Goal: Use online tool/utility: Utilize a website feature to perform a specific function

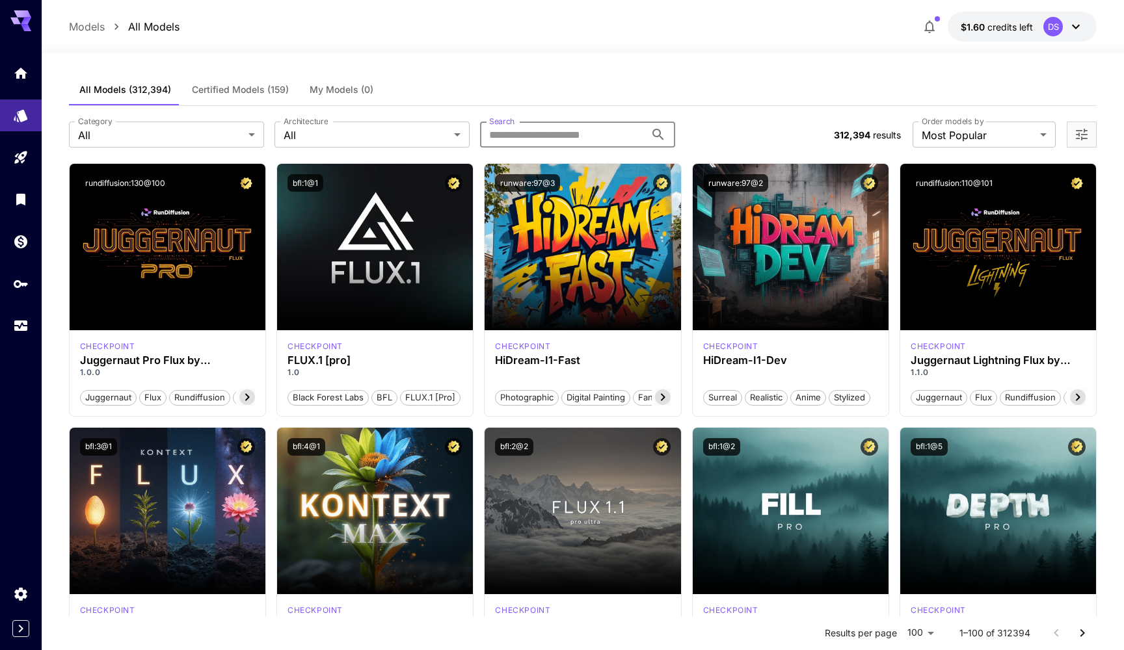
click at [561, 135] on input "Search" at bounding box center [562, 135] width 165 height 26
type input "*"
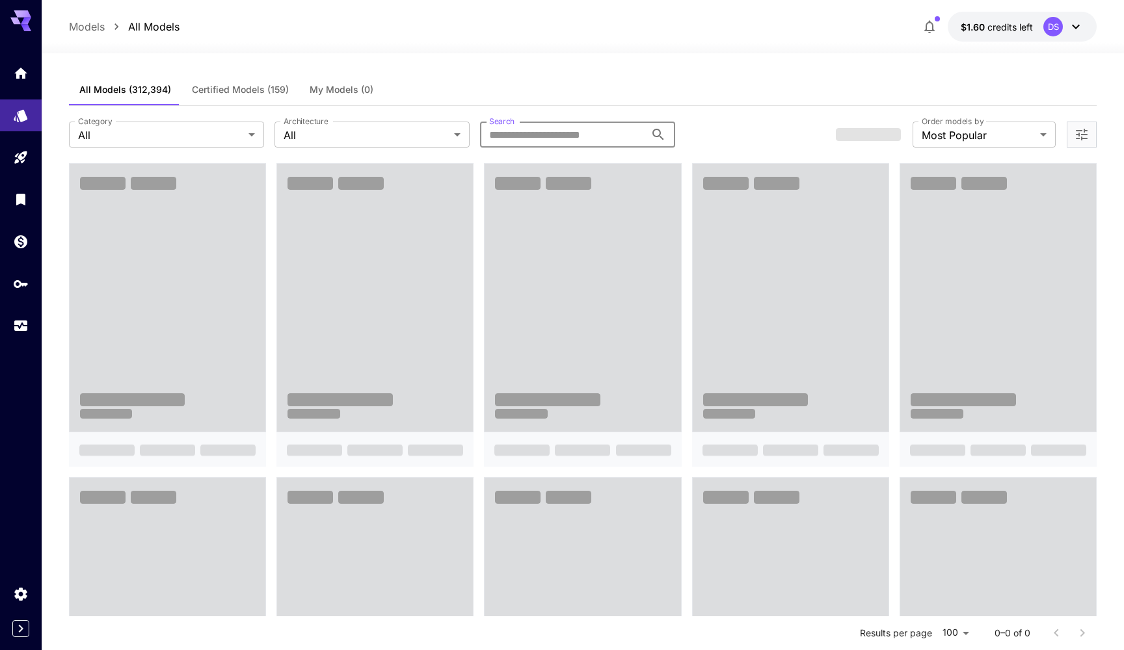
type input "*"
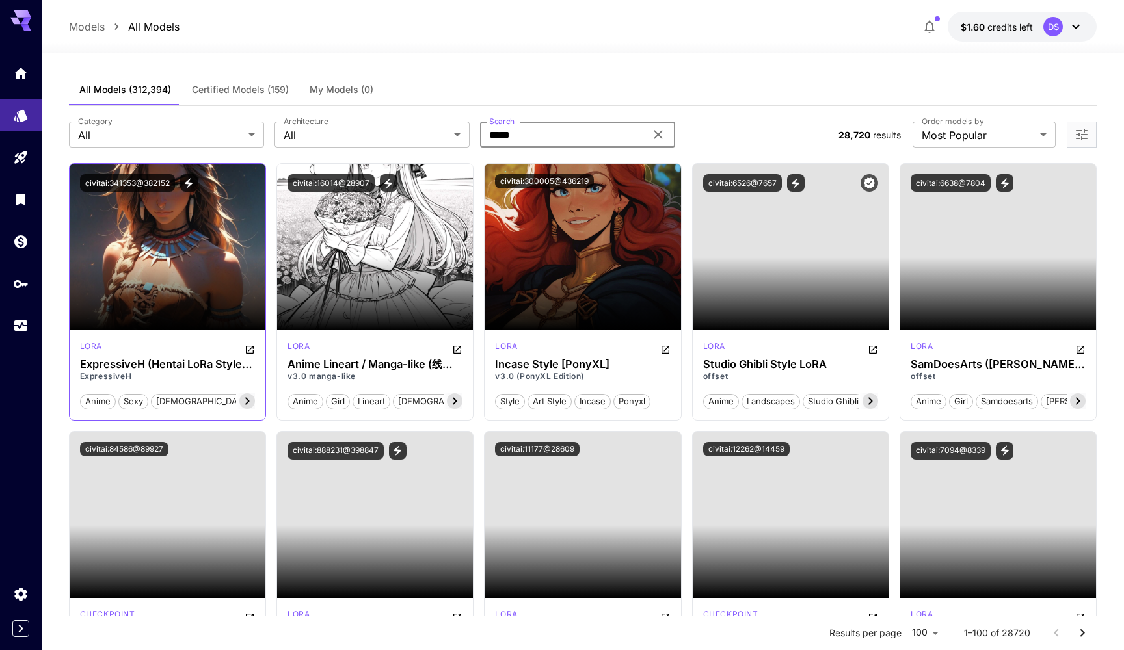
type input "*****"
click at [152, 377] on p "ExpressiveH" at bounding box center [167, 377] width 175 height 12
click at [544, 138] on input "*****" at bounding box center [562, 135] width 165 height 26
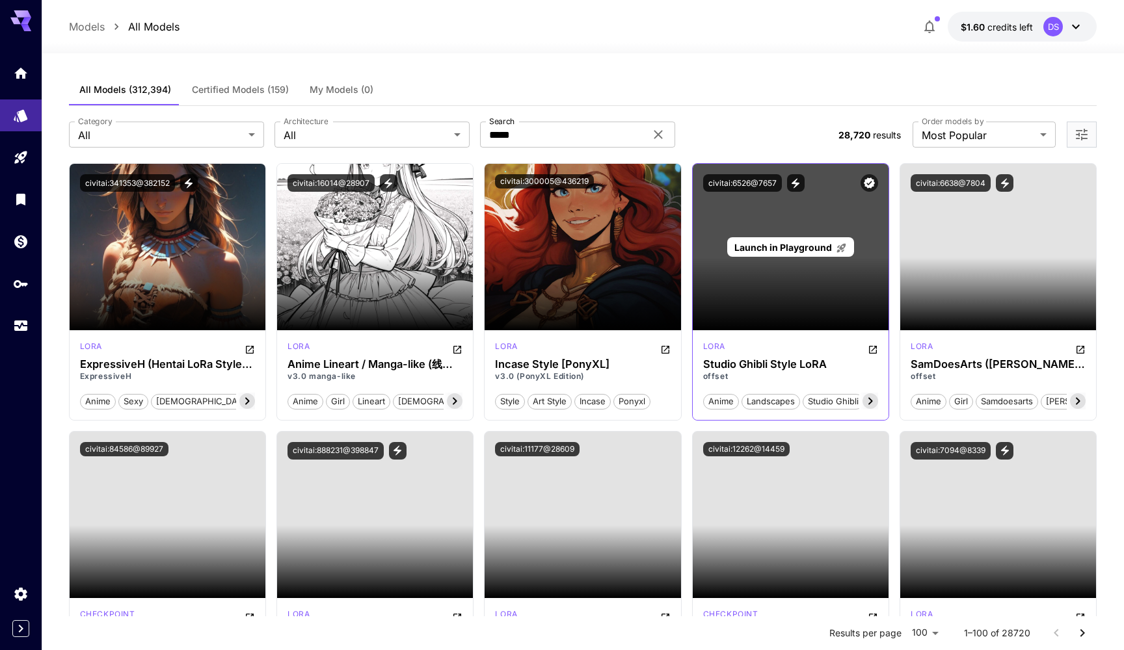
click at [766, 250] on span "Launch in Playground" at bounding box center [783, 247] width 98 height 11
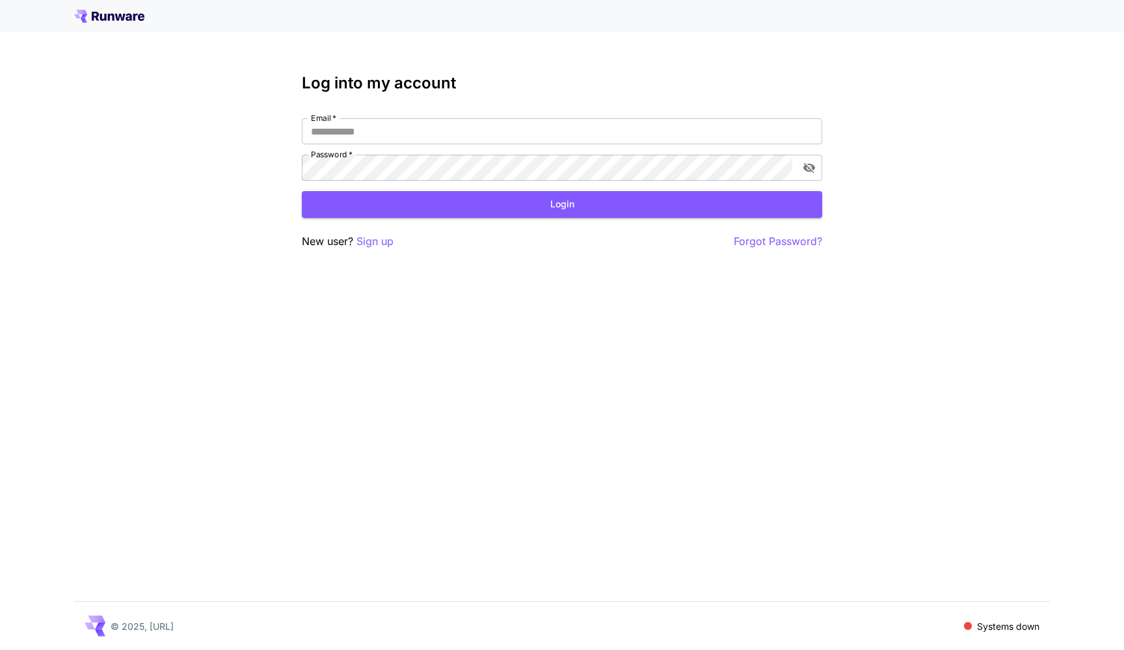
click at [728, 258] on div "Log into my account Email   * Email   * Password   * Password   * Login New use…" at bounding box center [562, 325] width 1124 height 650
click at [403, 129] on input "Email   *" at bounding box center [562, 131] width 520 height 26
type input "**********"
click at [475, 211] on button "Login" at bounding box center [562, 204] width 520 height 27
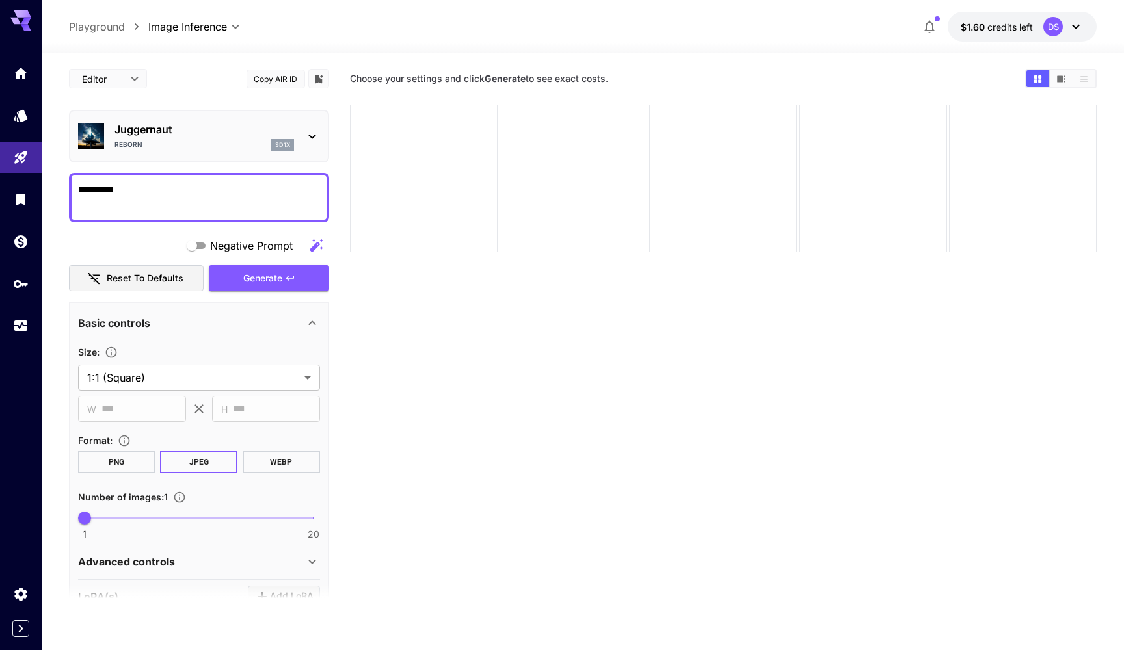
paste textarea "**********"
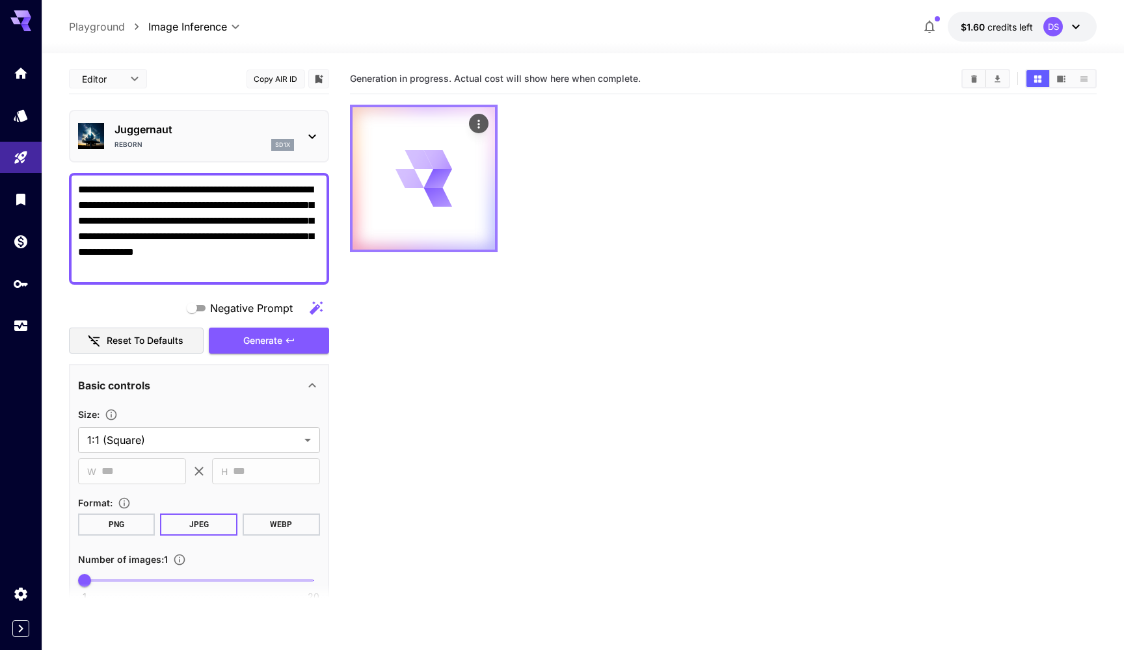
type textarea "**********"
click at [400, 190] on icon at bounding box center [423, 178] width 57 height 57
click at [402, 317] on section "Generation in progress. Actual cost will show here when complete." at bounding box center [723, 389] width 747 height 650
click at [313, 133] on icon at bounding box center [312, 137] width 16 height 16
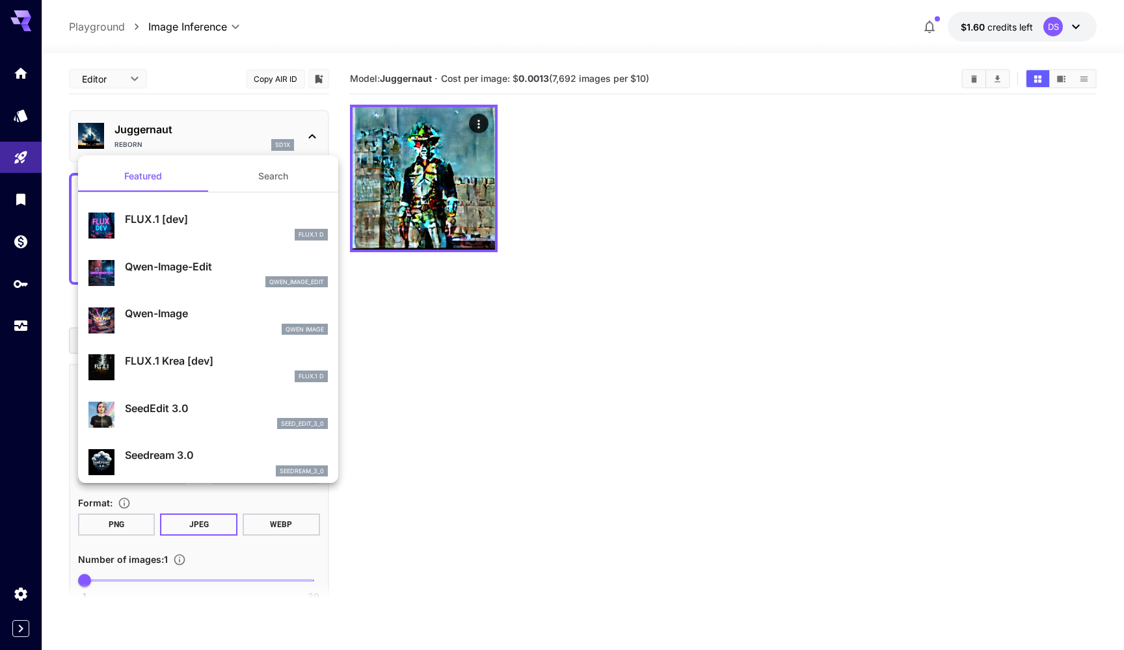
click at [313, 133] on div at bounding box center [562, 325] width 1124 height 650
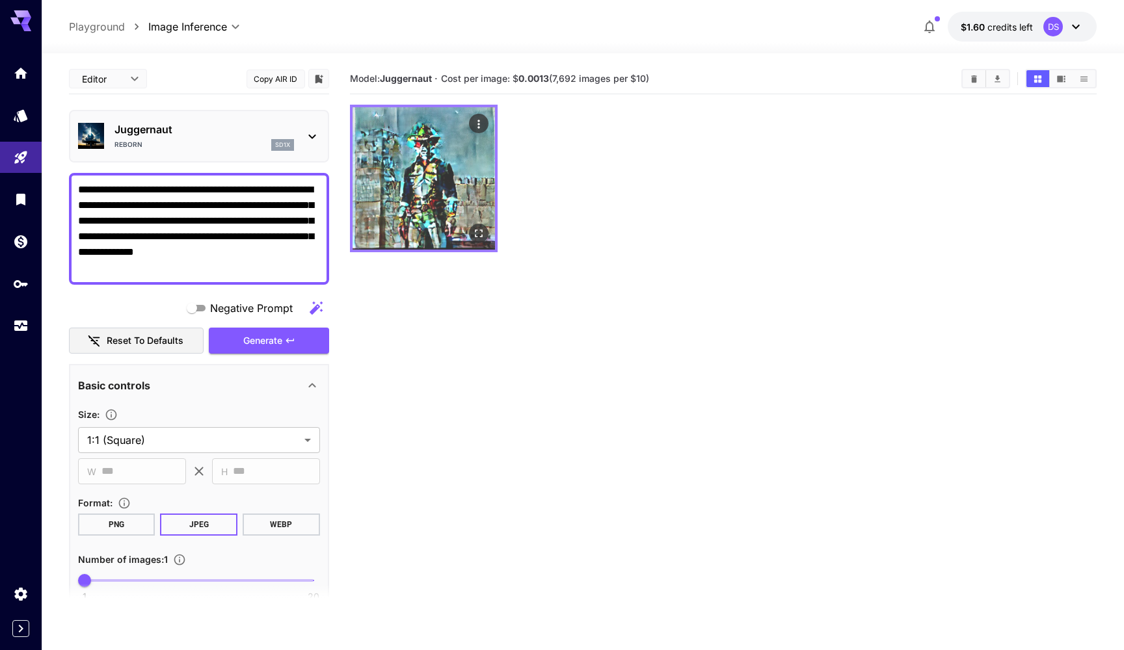
click at [425, 176] on img at bounding box center [423, 178] width 142 height 142
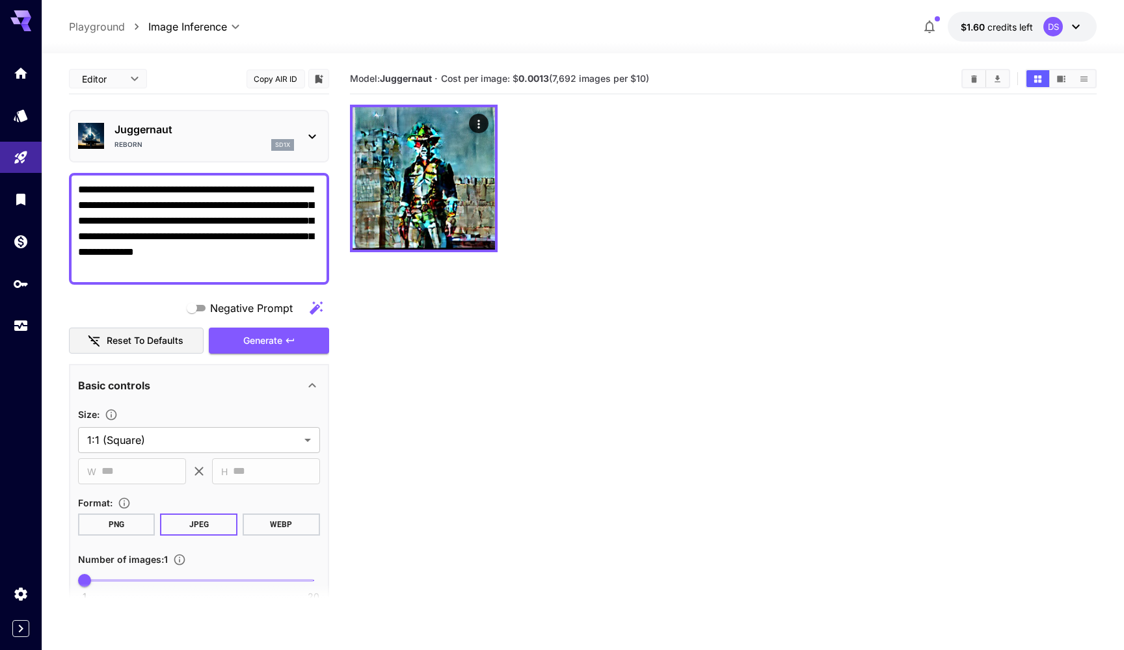
click at [111, 27] on p "Playground" at bounding box center [97, 27] width 56 height 16
click at [308, 151] on div "Juggernaut Reborn sd1x" at bounding box center [199, 136] width 242 height 40
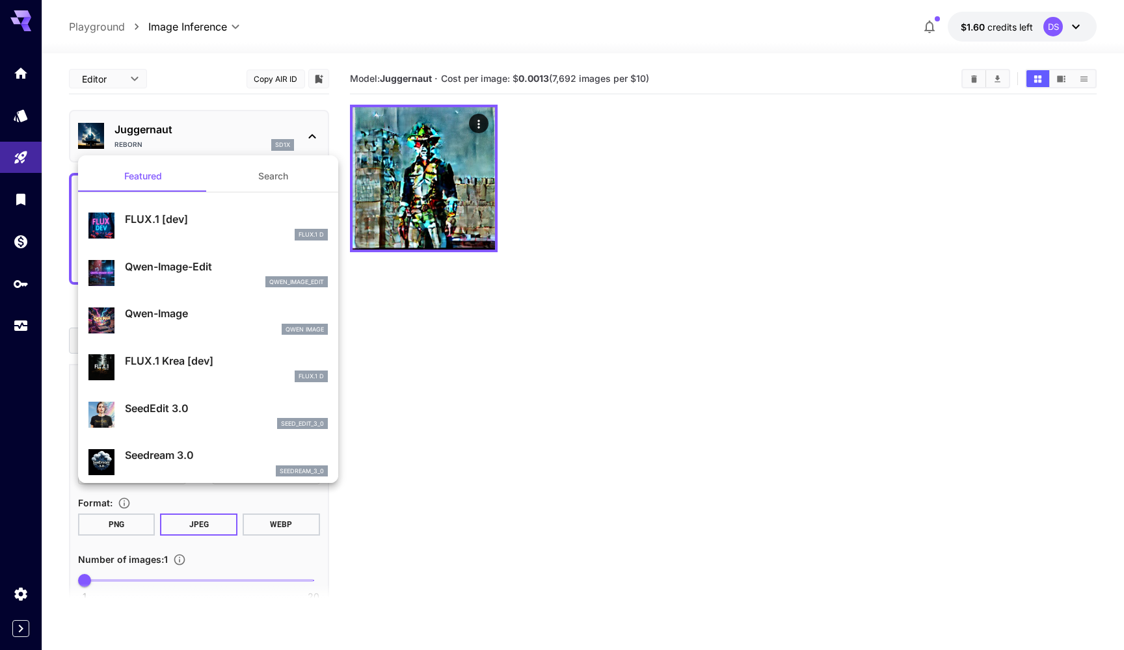
click at [216, 271] on p "Qwen-Image-Edit" at bounding box center [226, 267] width 203 height 16
type input "**********"
type input "****"
type input "*"
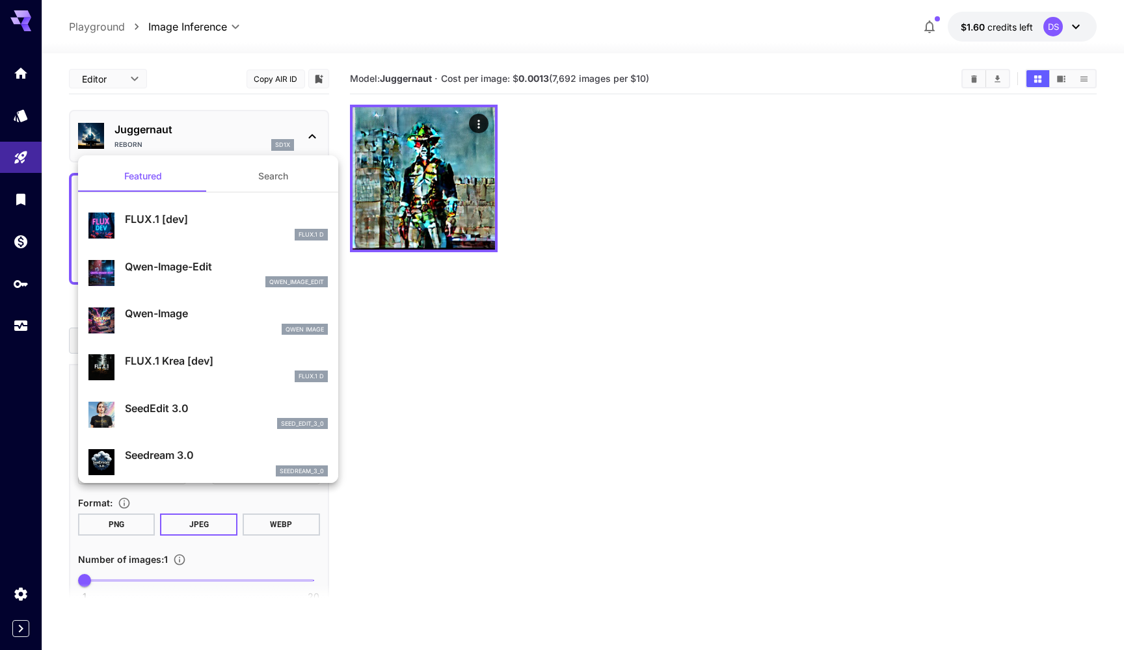
type input "*"
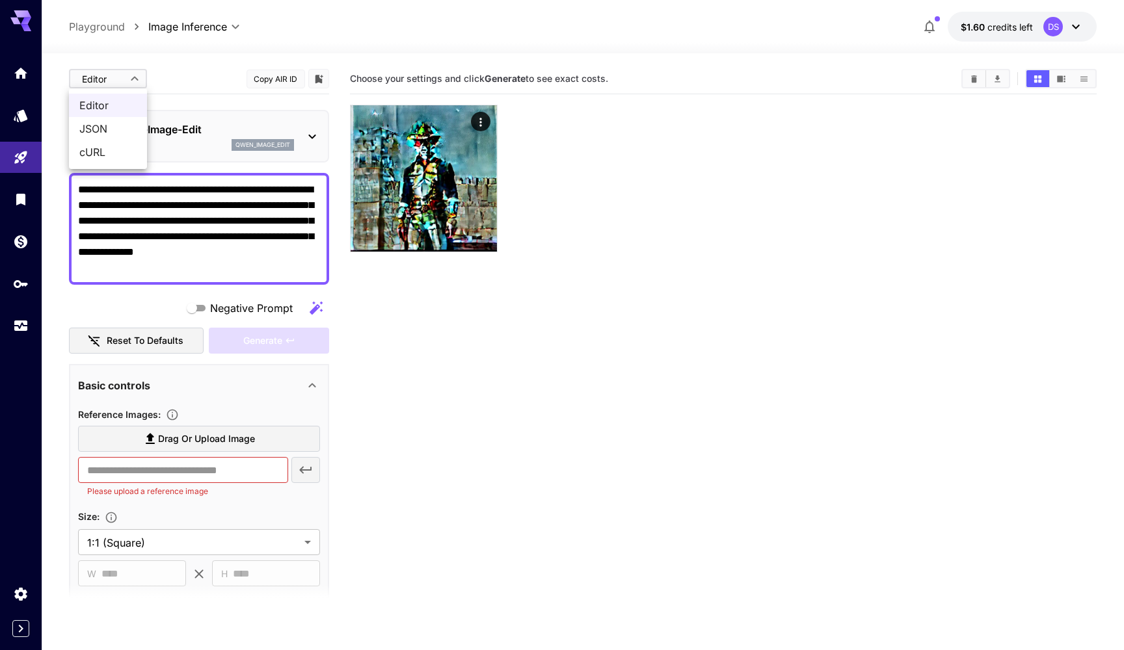
click at [130, 72] on body "**********" at bounding box center [562, 376] width 1124 height 753
click at [160, 69] on div at bounding box center [562, 325] width 1124 height 650
click at [120, 31] on p "Playground" at bounding box center [97, 27] width 56 height 16
click at [18, 119] on icon "Models" at bounding box center [22, 111] width 16 height 16
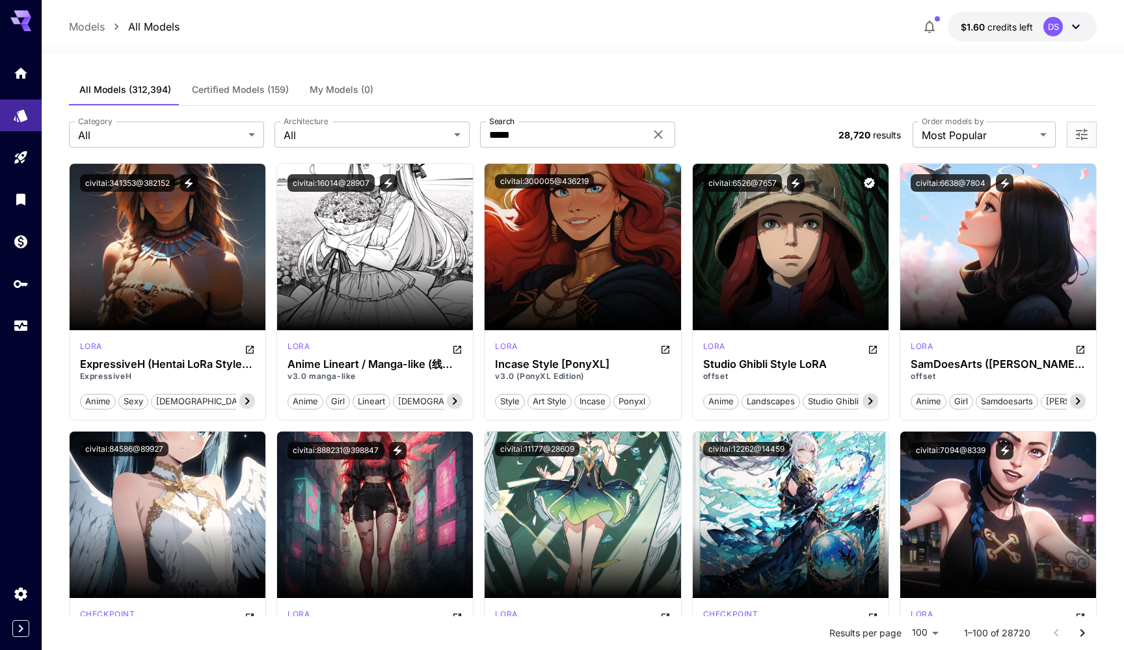
click at [553, 120] on div "**********" at bounding box center [583, 134] width 1028 height 57
click at [657, 133] on icon at bounding box center [658, 135] width 16 height 16
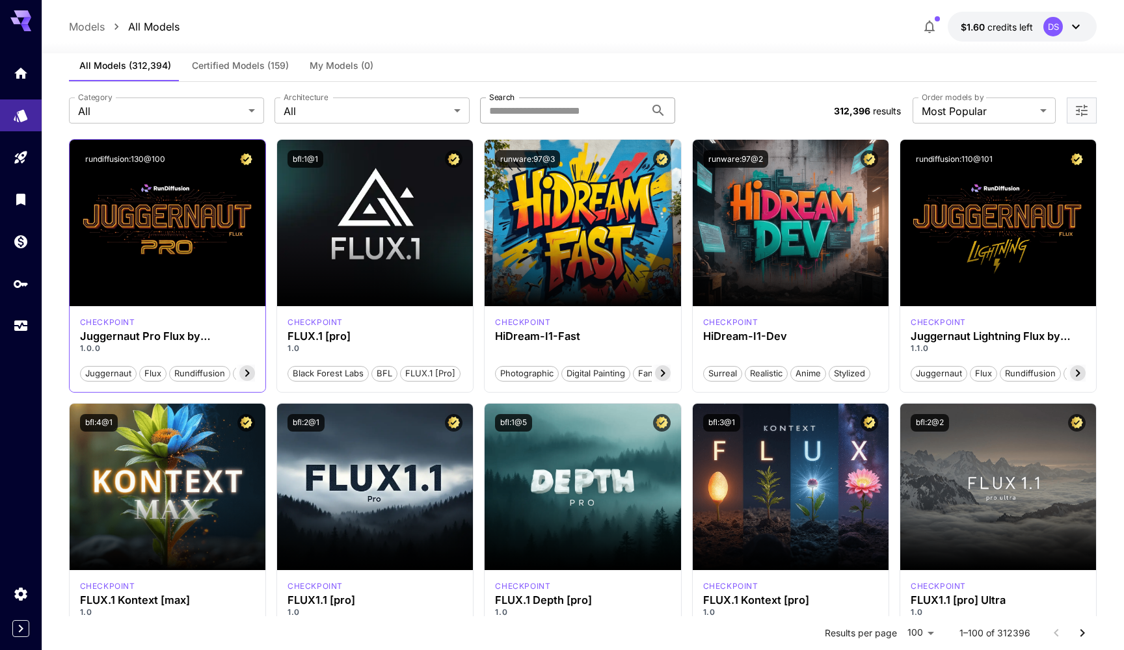
scroll to position [34, 0]
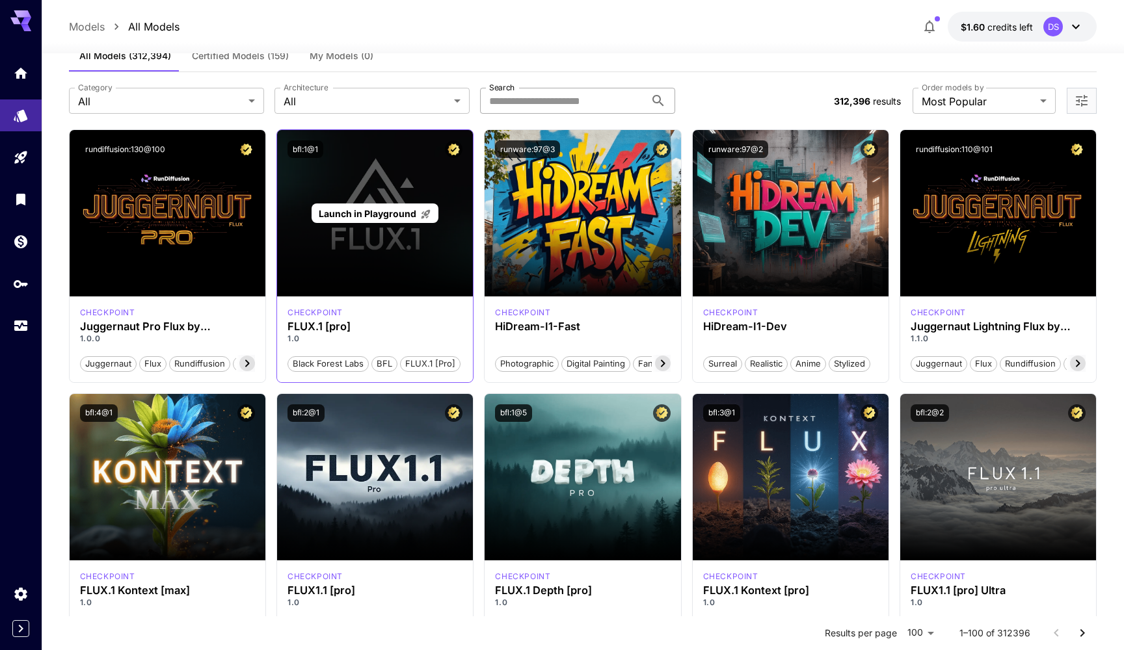
click at [393, 216] on span "Launch in Playground" at bounding box center [368, 213] width 98 height 11
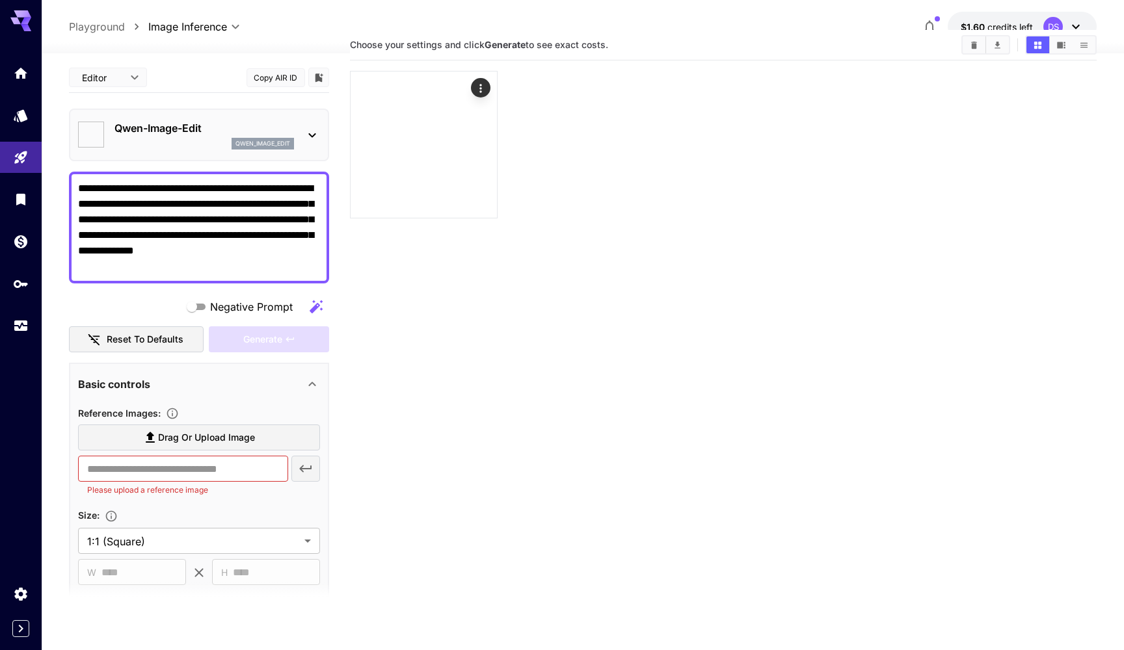
type input "**"
type input "***"
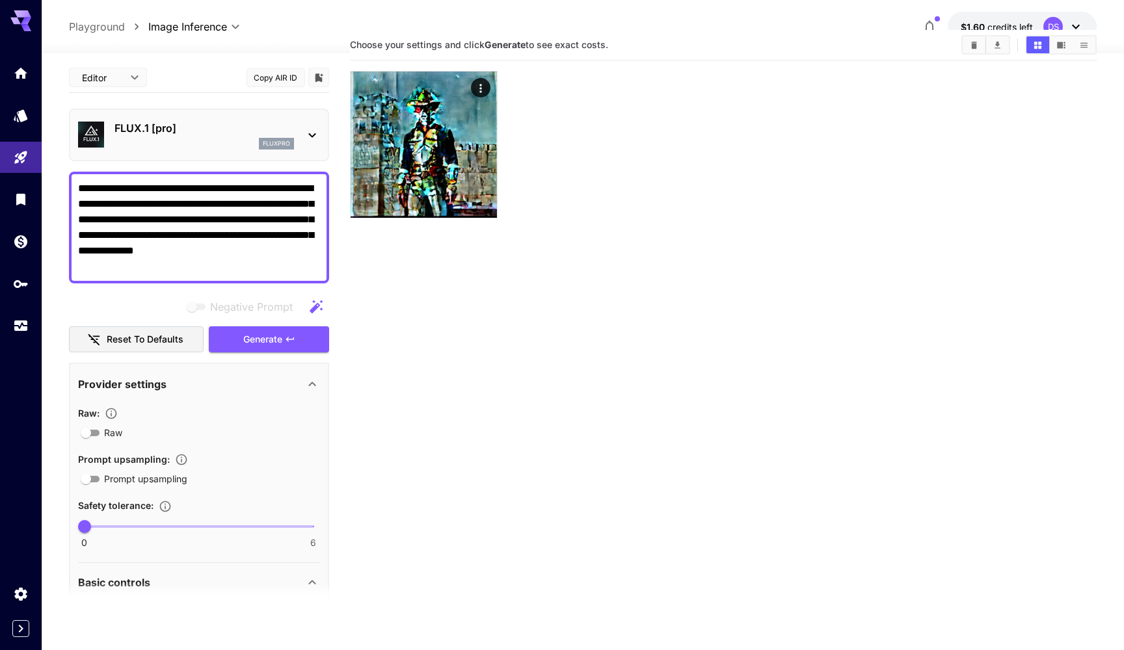
click at [198, 236] on textarea "**********" at bounding box center [199, 228] width 242 height 94
drag, startPoint x: 188, startPoint y: 256, endPoint x: 27, endPoint y: 198, distance: 170.7
click at [27, 198] on div "**********" at bounding box center [562, 342] width 1124 height 753
click at [289, 339] on icon "button" at bounding box center [289, 339] width 8 height 5
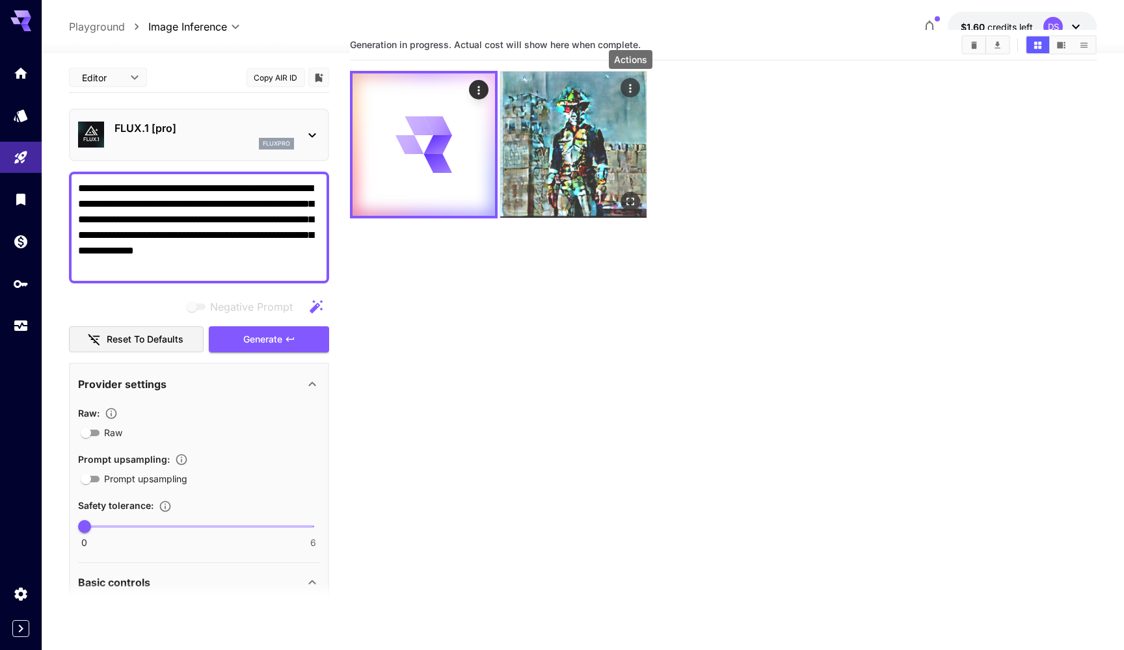
click at [627, 92] on icon "Actions" at bounding box center [630, 88] width 13 height 13
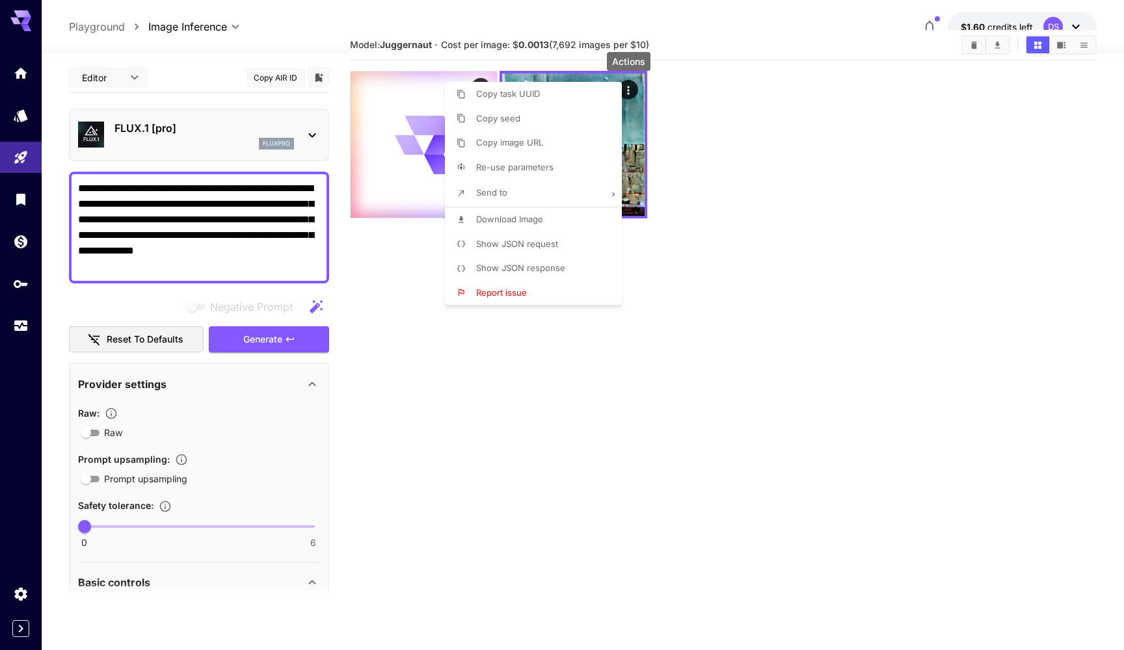
click at [540, 289] on li "Report issue" at bounding box center [537, 293] width 185 height 25
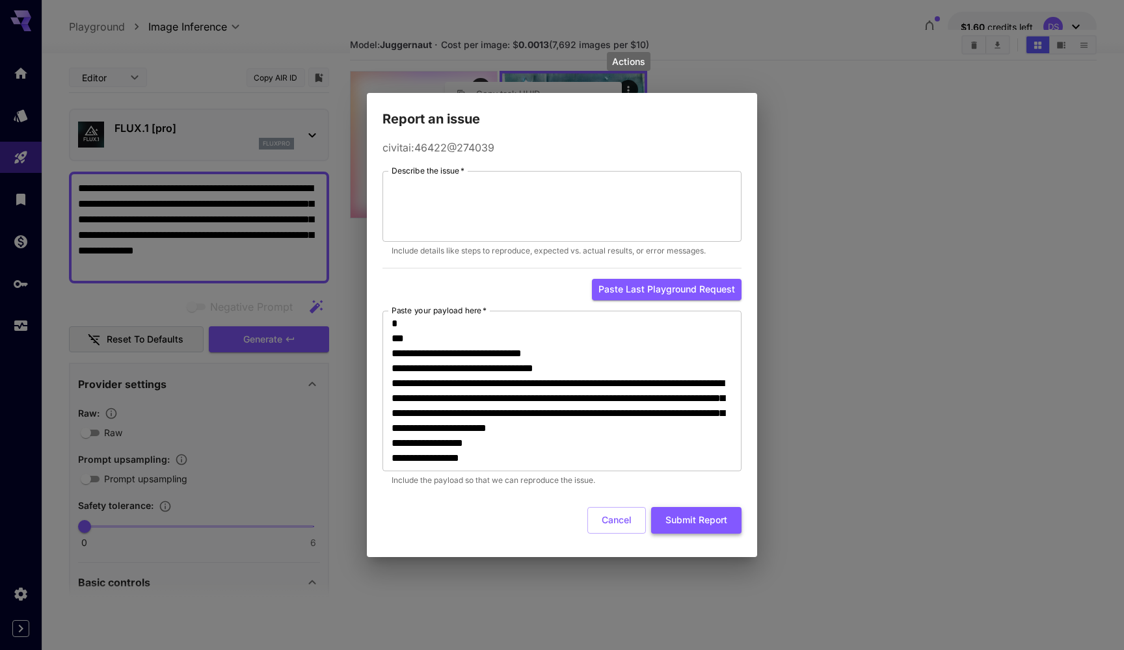
click at [701, 520] on button "Submit Report" at bounding box center [696, 520] width 90 height 27
click at [618, 518] on button "Cancel" at bounding box center [616, 520] width 59 height 27
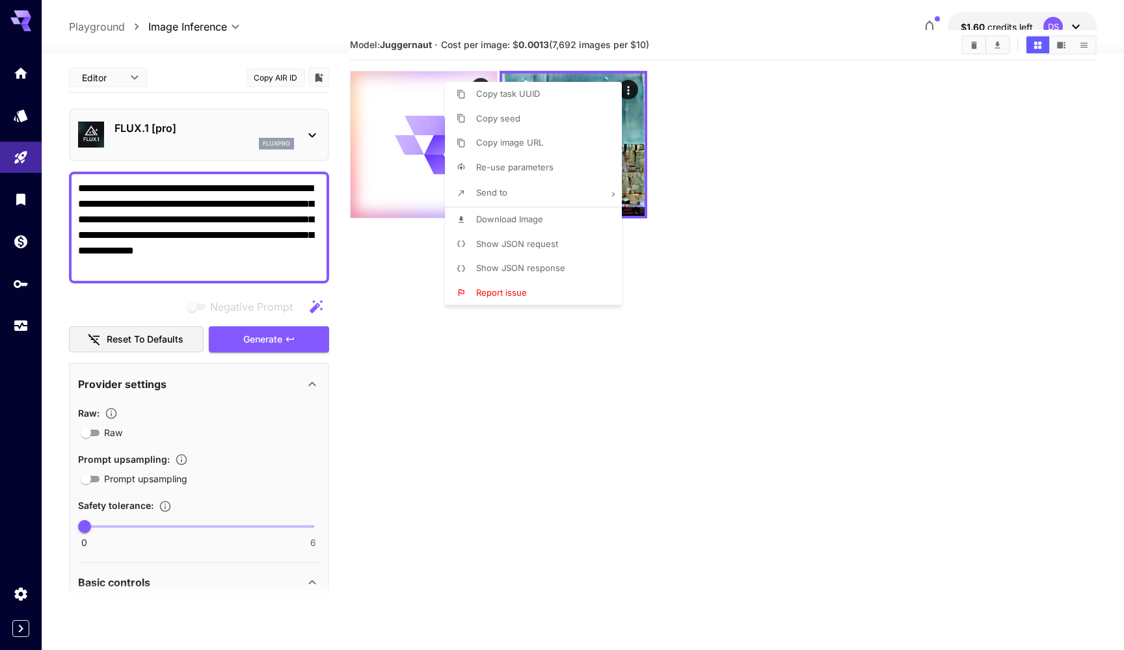
click at [537, 370] on div at bounding box center [562, 325] width 1124 height 650
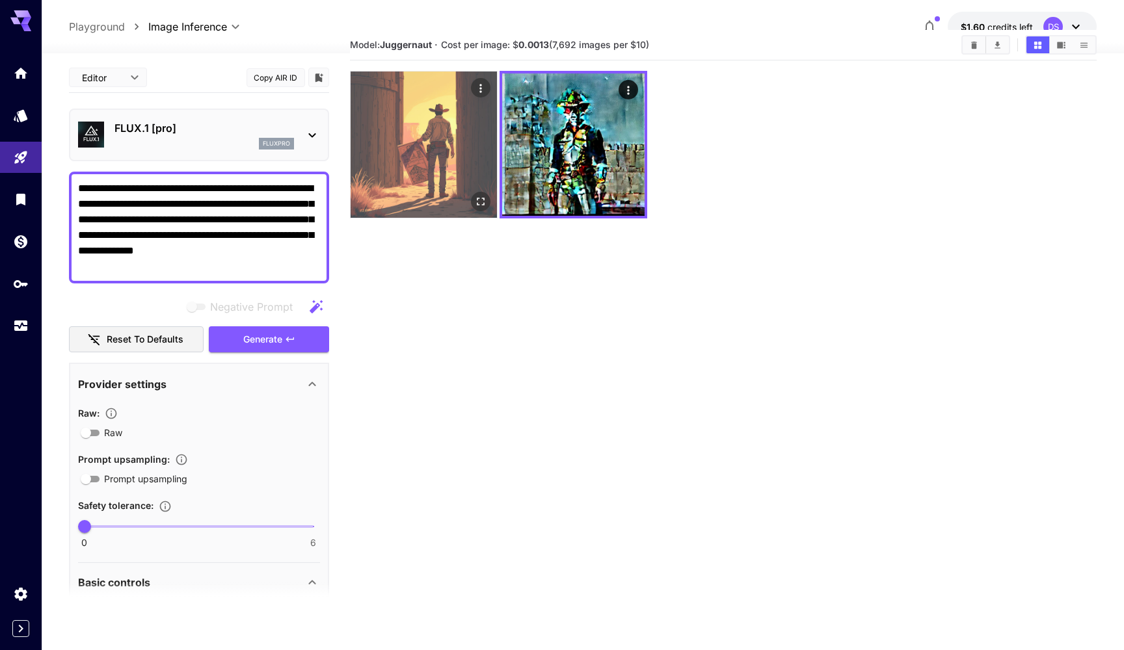
click at [436, 150] on img at bounding box center [424, 145] width 146 height 146
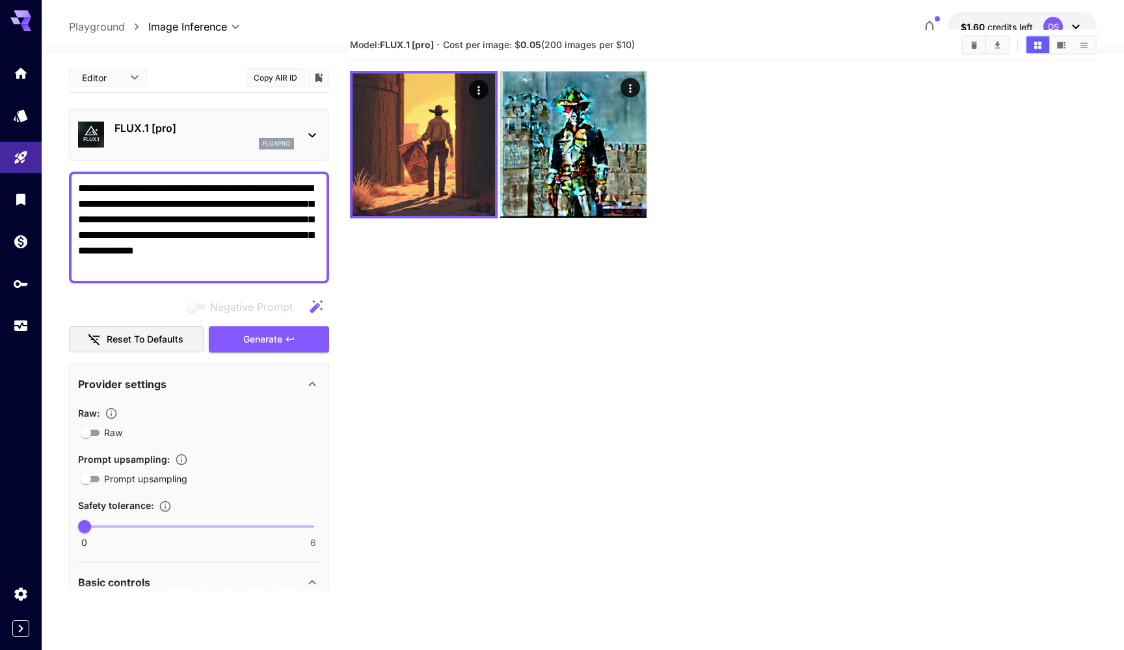
click at [444, 377] on section "Model: FLUX.1 [pro] · Cost per image: $ 0.05 (200 images per $10)" at bounding box center [723, 355] width 747 height 650
click at [313, 133] on icon at bounding box center [312, 135] width 16 height 16
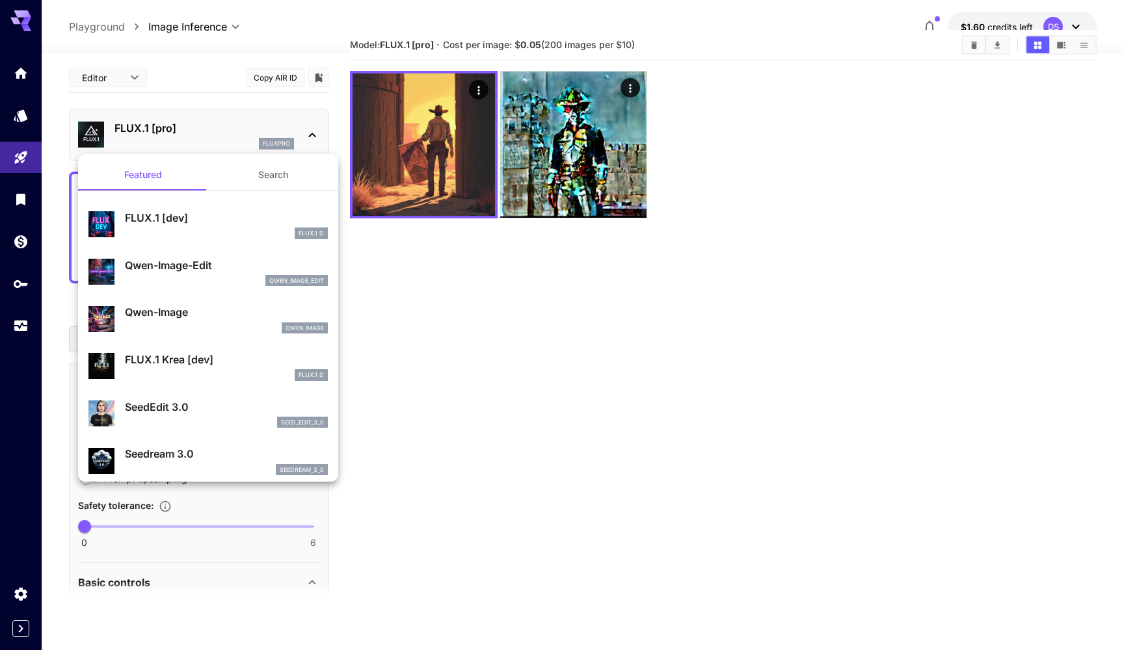
click at [313, 133] on div at bounding box center [562, 325] width 1124 height 650
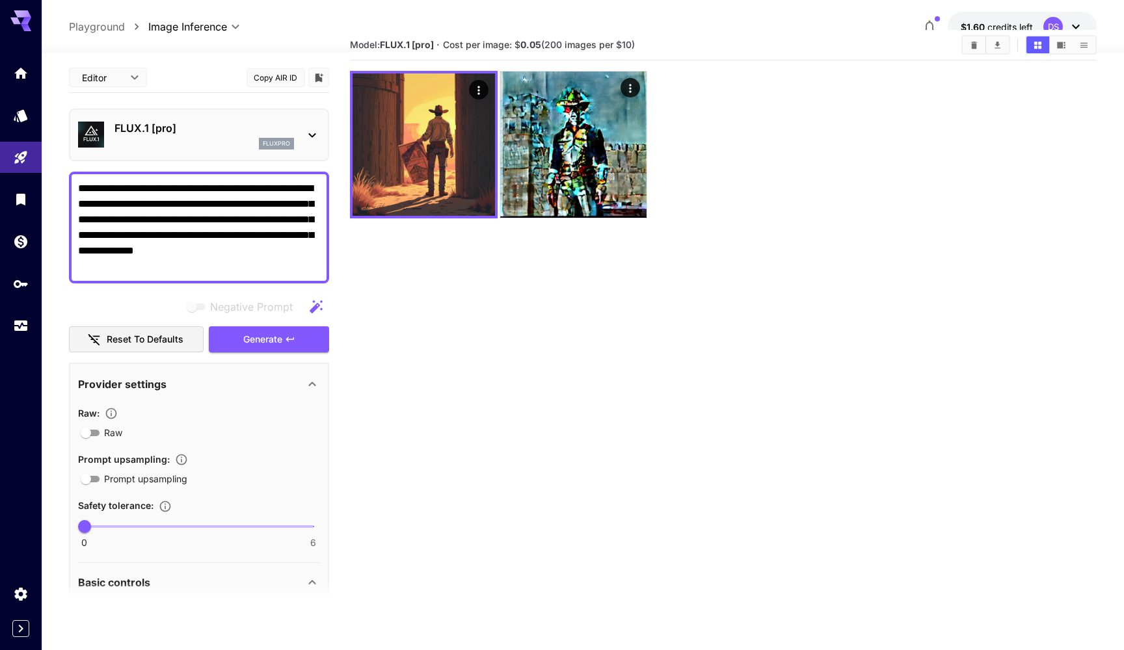
click at [416, 321] on section "Model: FLUX.1 [pro] · Cost per image: $ 0.05 (200 images per $10)" at bounding box center [723, 355] width 747 height 650
click at [115, 28] on p "Playground" at bounding box center [97, 27] width 56 height 16
click at [20, 124] on link at bounding box center [21, 115] width 42 height 32
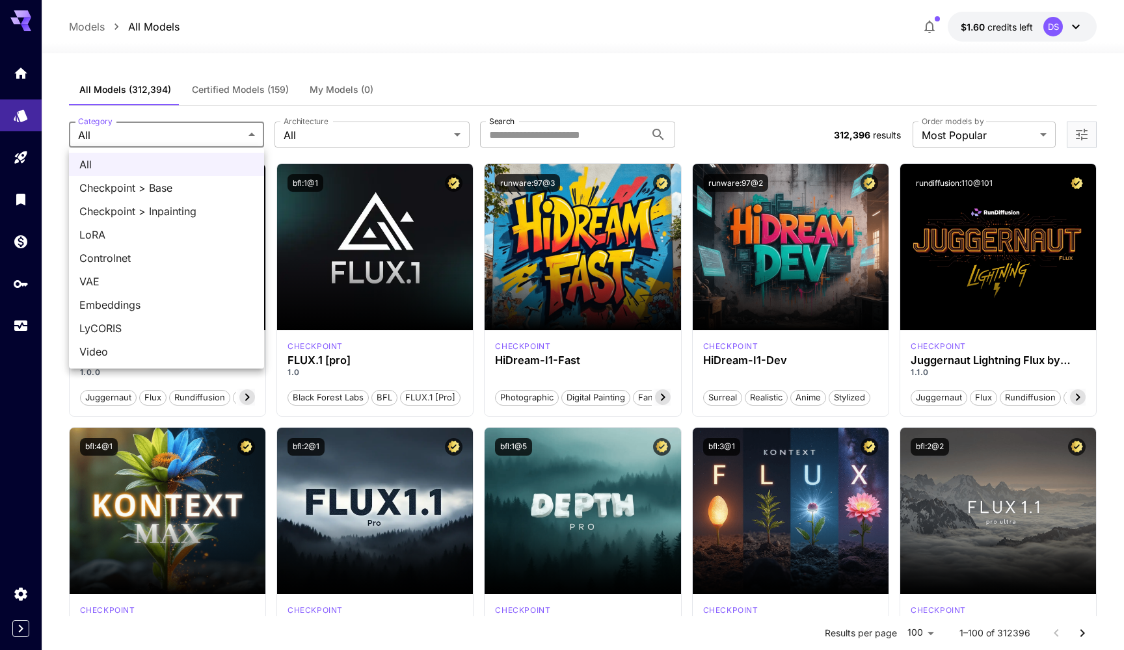
click at [201, 134] on div at bounding box center [562, 325] width 1124 height 650
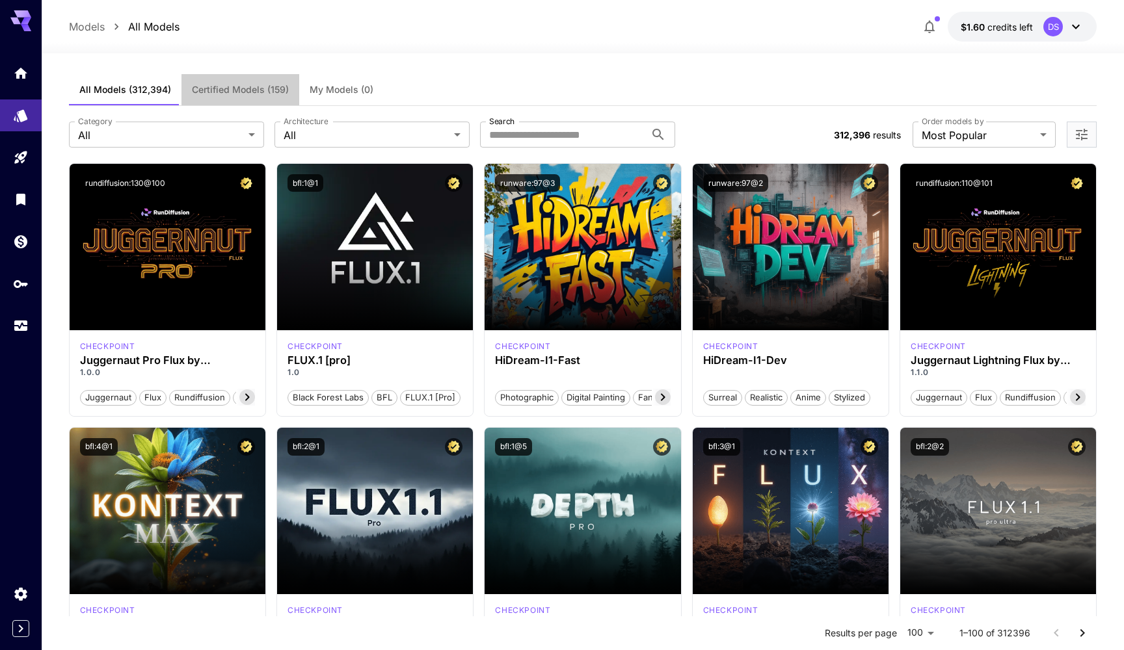
click at [268, 94] on span "Certified Models (159)" at bounding box center [240, 90] width 97 height 12
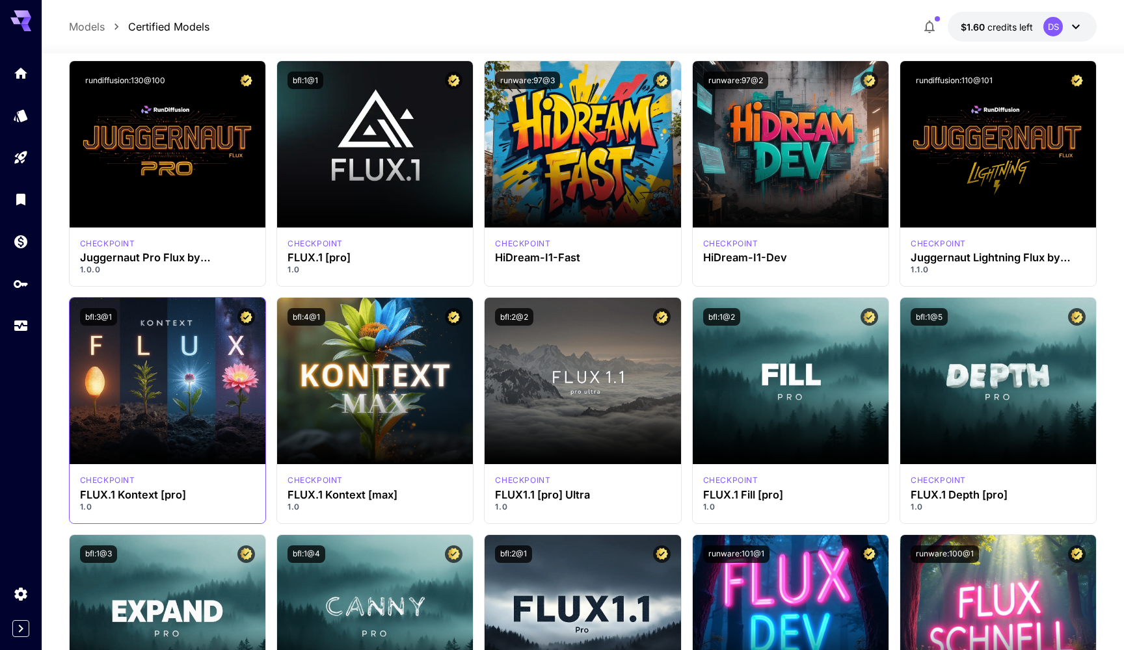
scroll to position [61, 0]
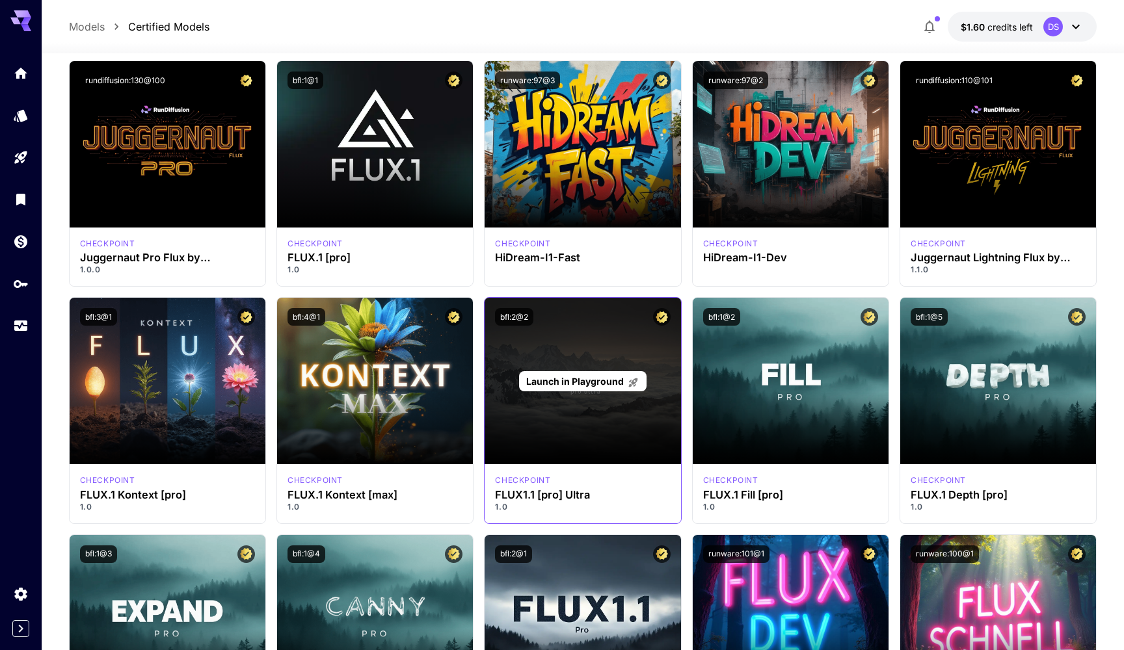
click at [572, 373] on div "Launch in Playground" at bounding box center [582, 381] width 127 height 20
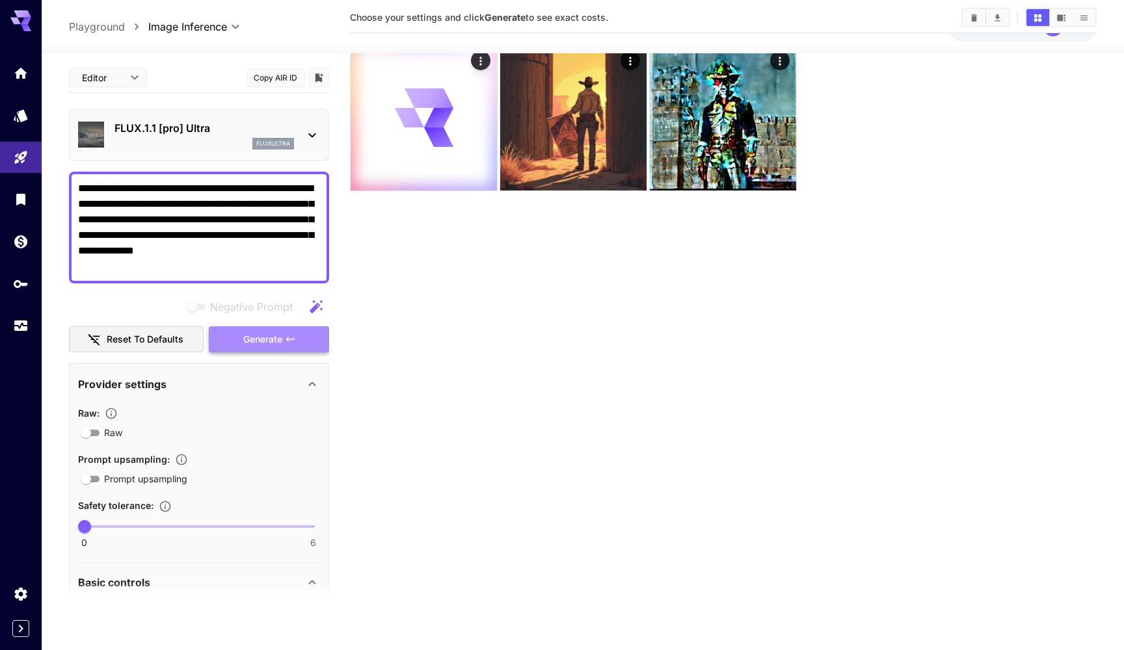
click at [263, 343] on span "Generate" at bounding box center [262, 340] width 39 height 16
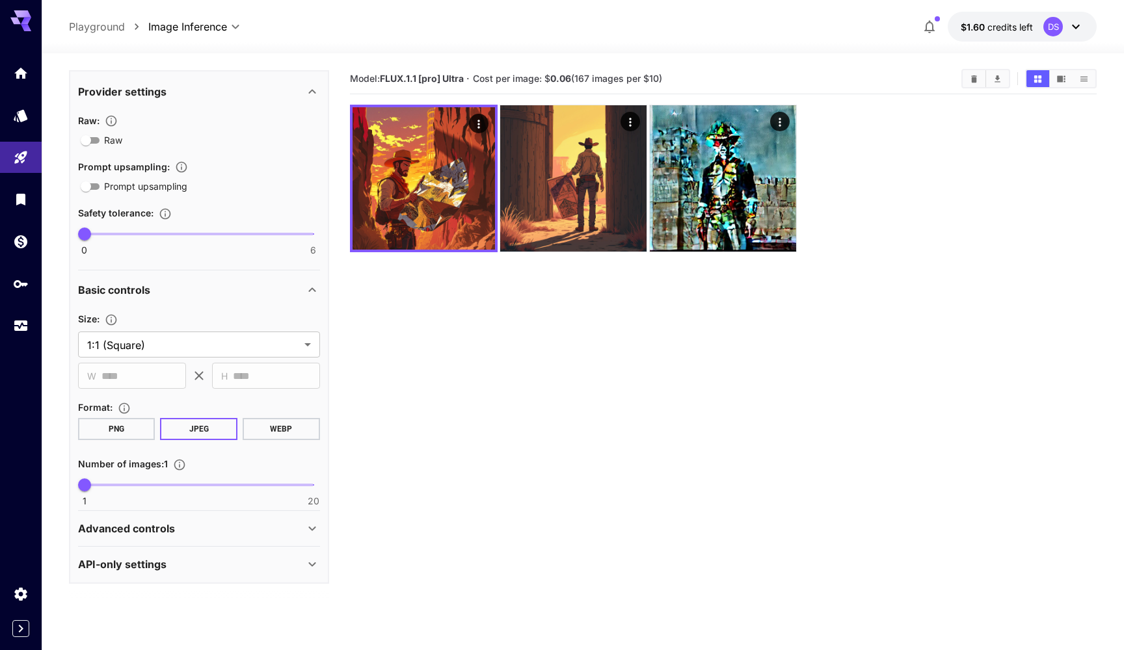
scroll to position [293, 0]
click at [144, 537] on div "Advanced controls" at bounding box center [199, 529] width 242 height 31
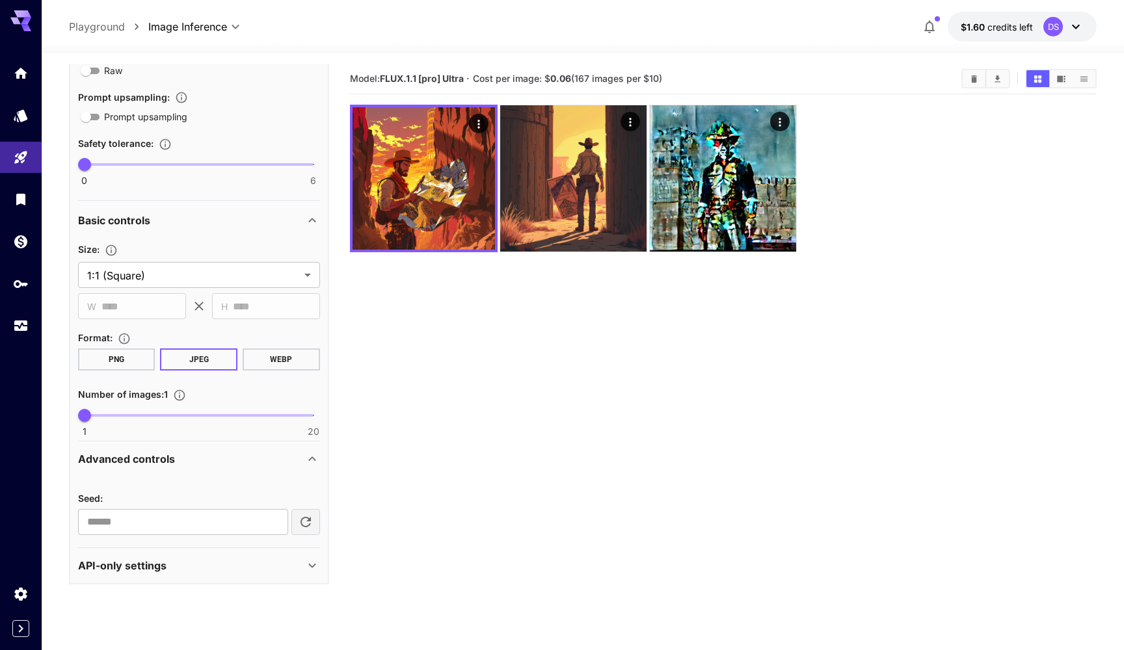
scroll to position [24, 0]
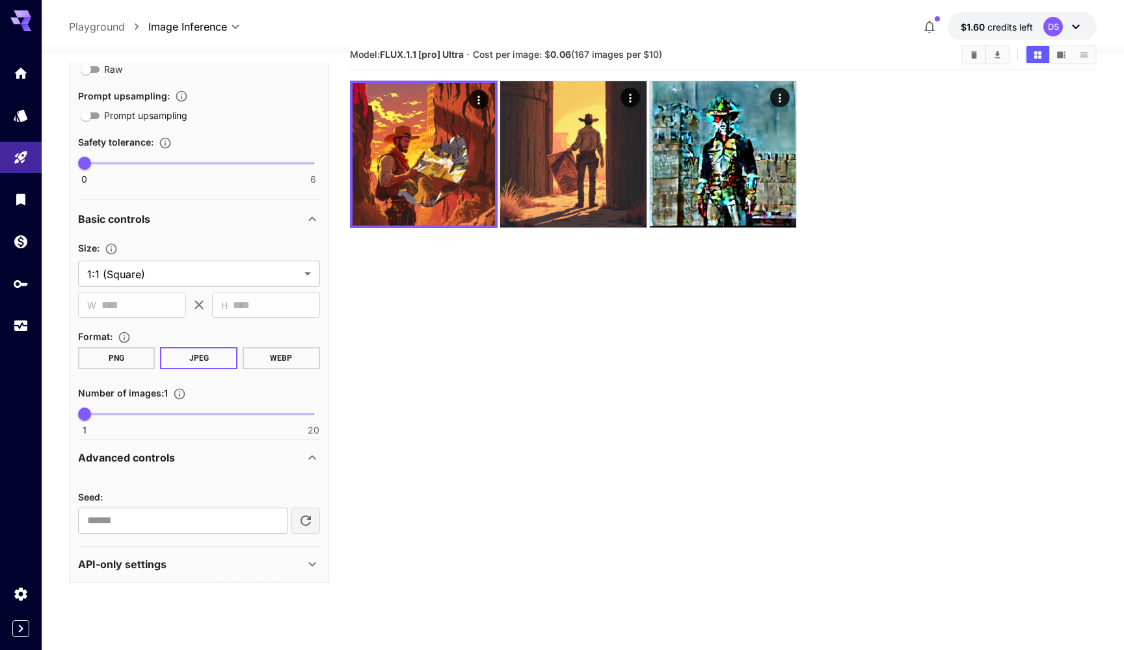
click at [140, 566] on p "API-only settings" at bounding box center [122, 565] width 88 height 16
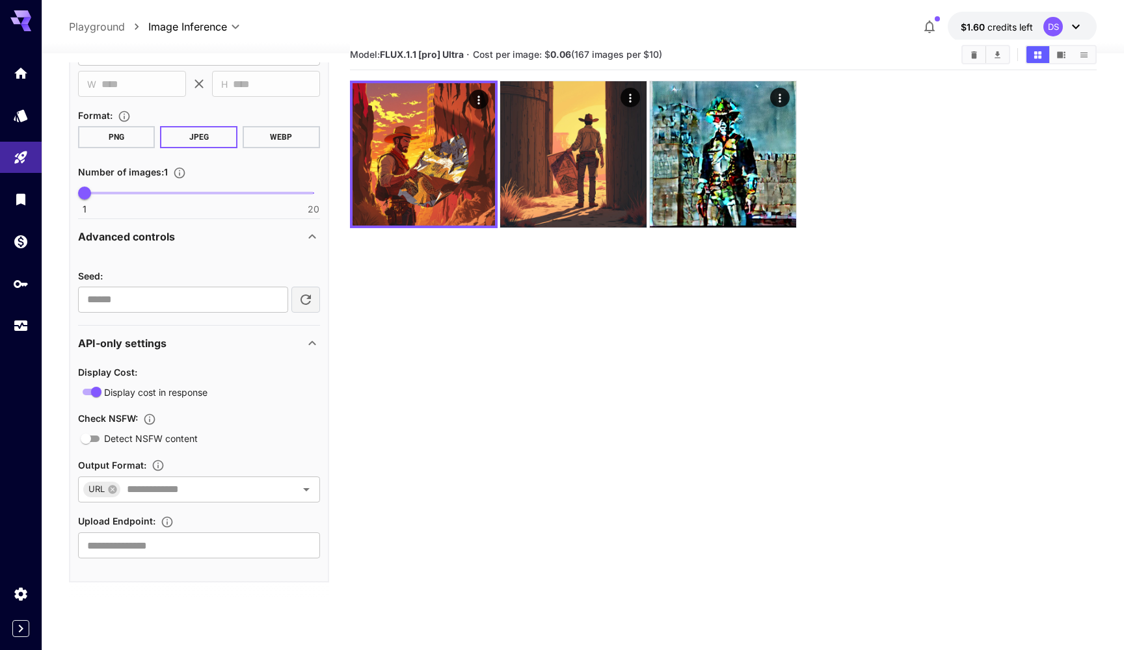
scroll to position [584, 0]
click at [105, 442] on span "Detect NSFW content" at bounding box center [151, 439] width 94 height 14
click at [107, 442] on span "Detect NSFW content" at bounding box center [151, 439] width 94 height 14
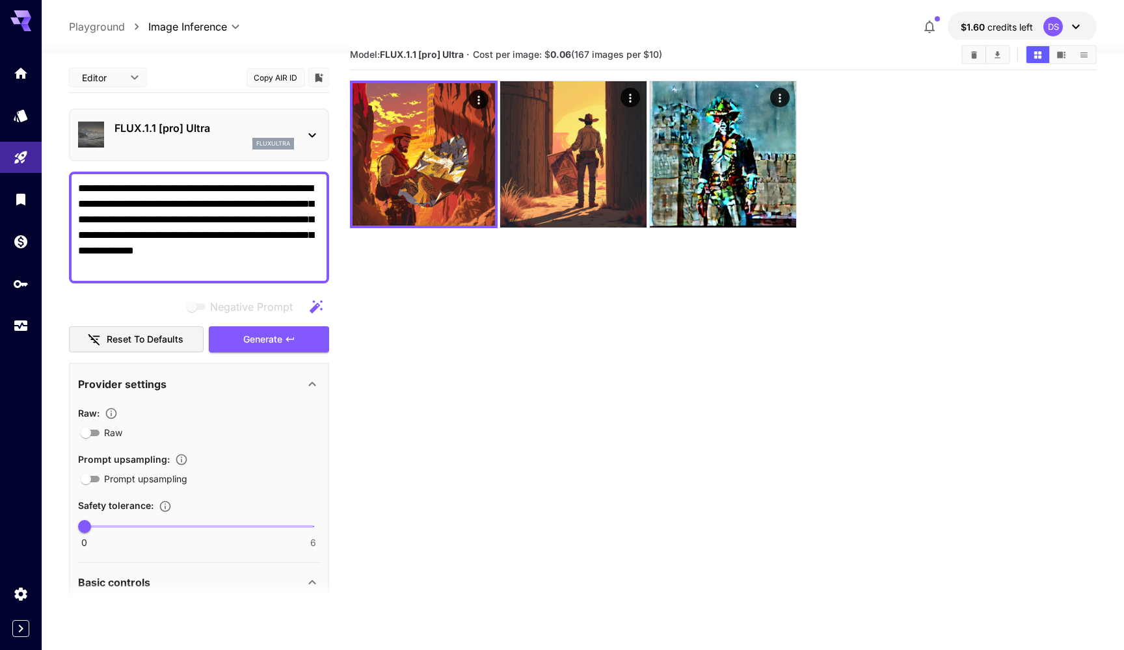
scroll to position [0, 0]
click at [315, 130] on icon at bounding box center [312, 135] width 16 height 16
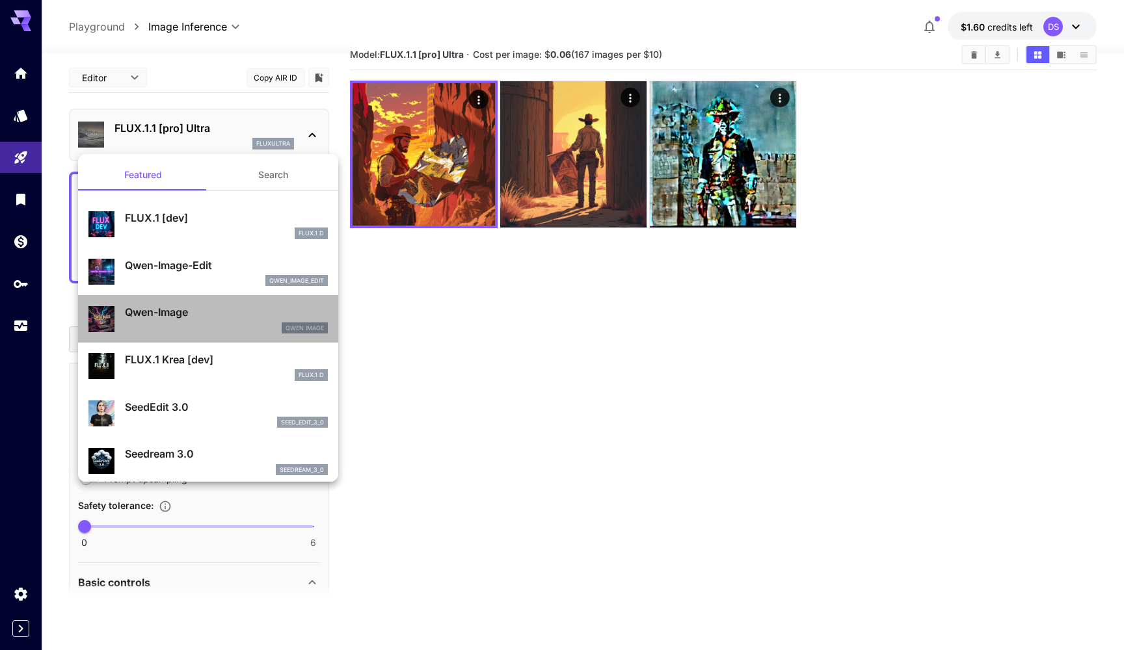
click at [192, 306] on p "Qwen-Image" at bounding box center [226, 312] width 203 height 16
type input "**********"
type input "****"
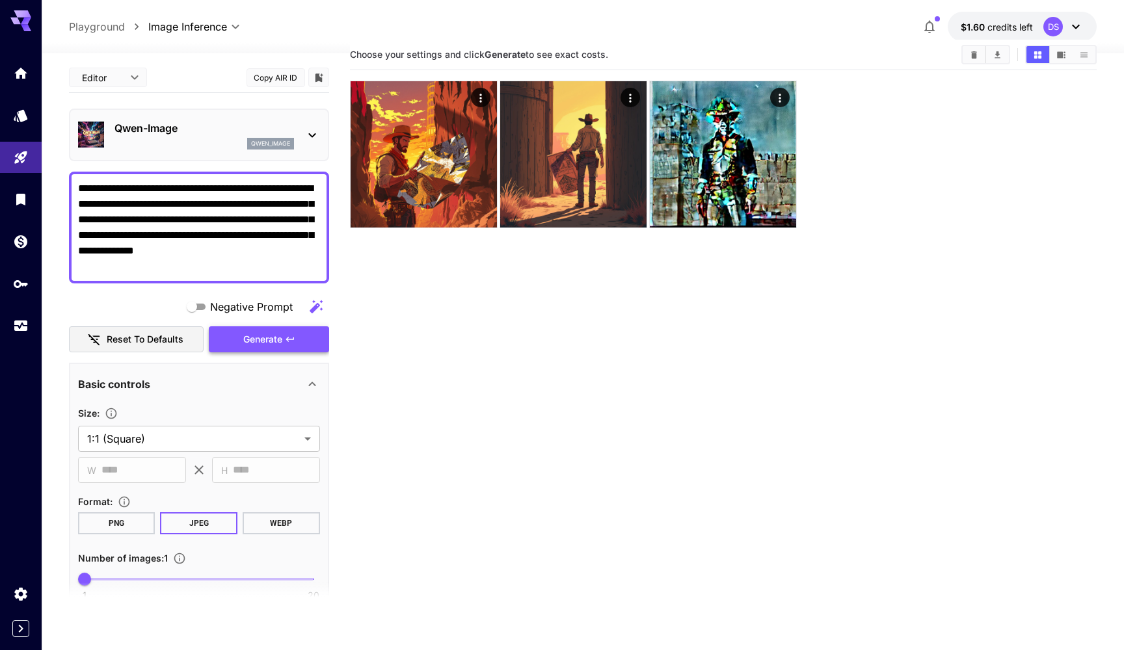
click at [287, 342] on icon "button" at bounding box center [290, 339] width 10 height 10
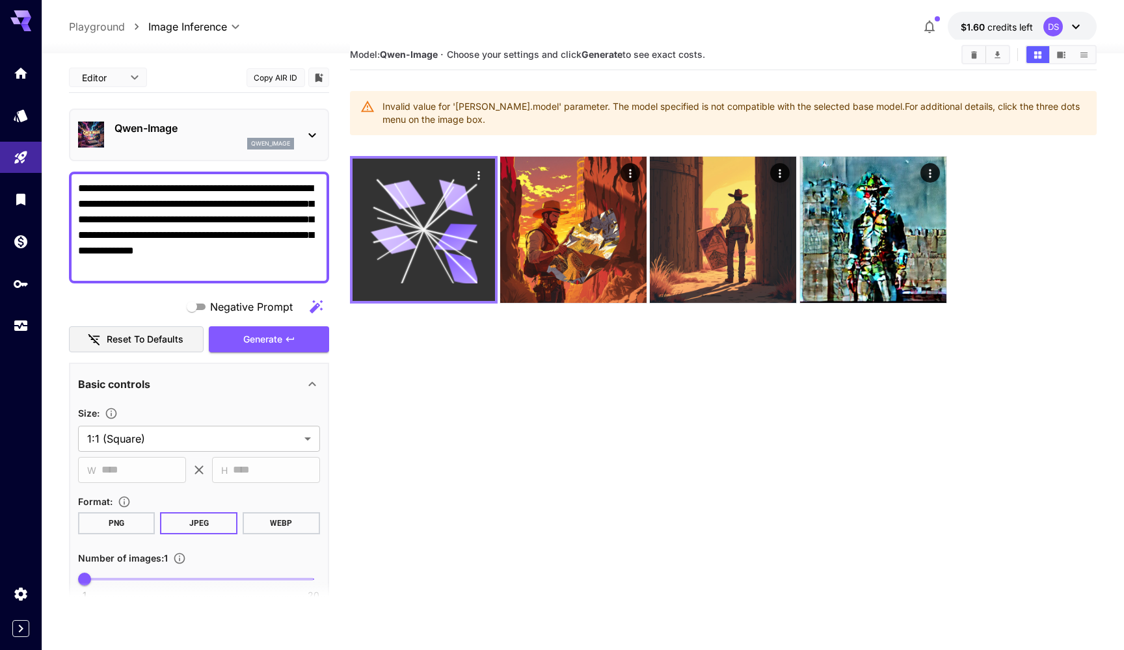
click at [451, 194] on icon at bounding box center [455, 197] width 43 height 36
click at [477, 177] on icon "Actions" at bounding box center [478, 175] width 13 height 13
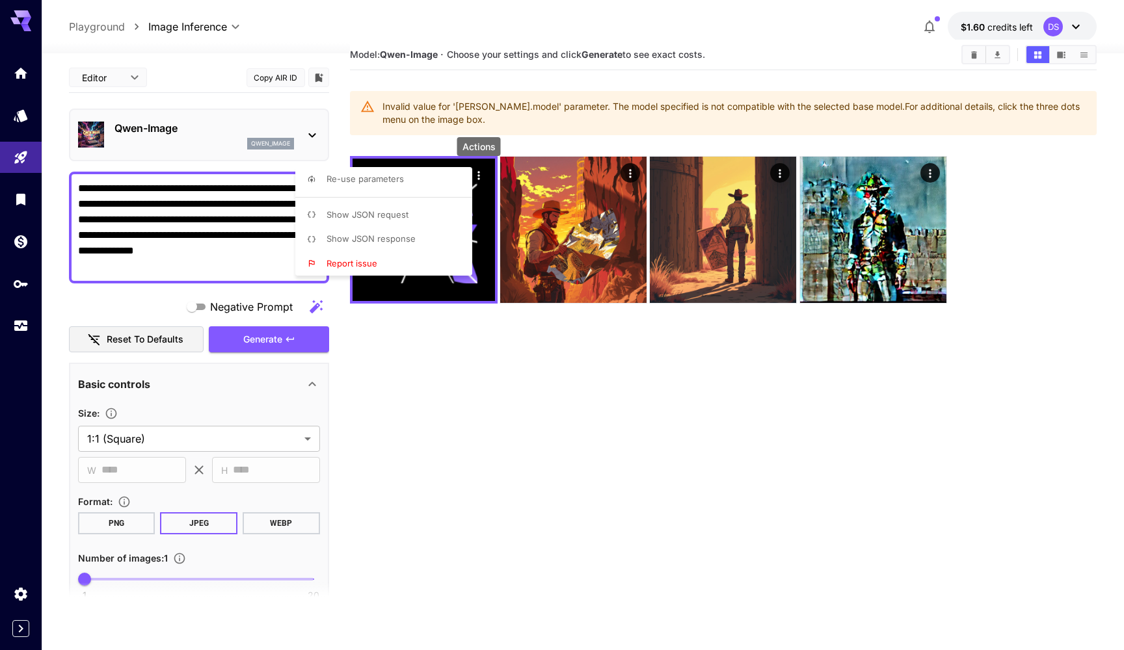
click at [369, 332] on div at bounding box center [562, 325] width 1124 height 650
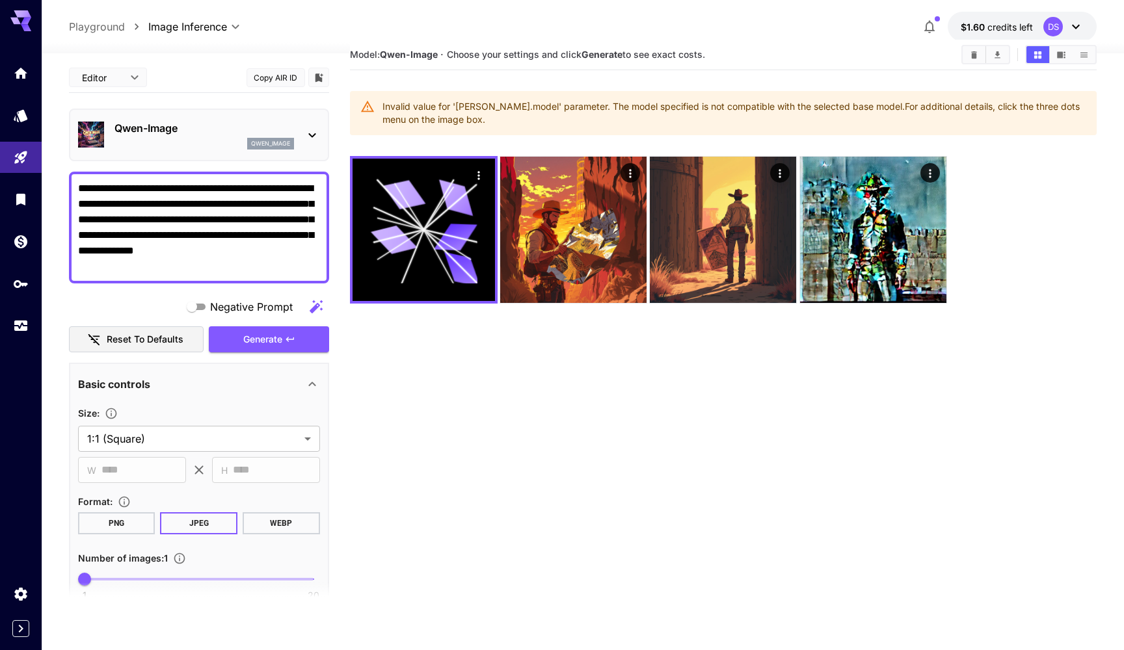
click at [297, 138] on div "Qwen-Image qwen_image" at bounding box center [199, 135] width 242 height 40
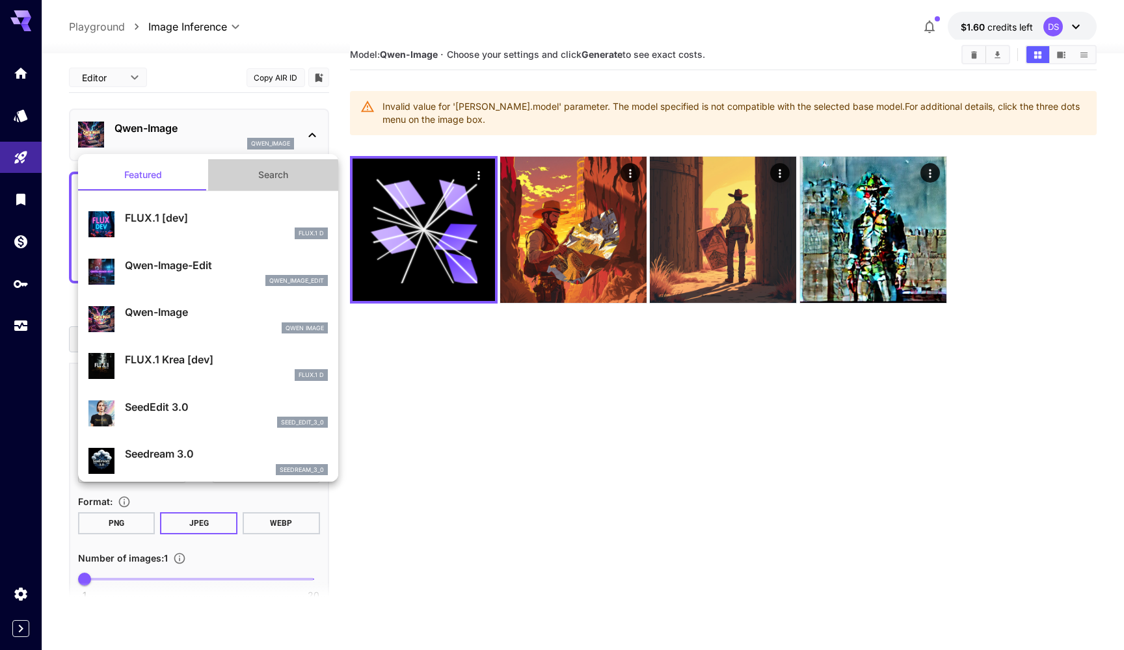
click at [273, 168] on button "Search" at bounding box center [273, 174] width 130 height 31
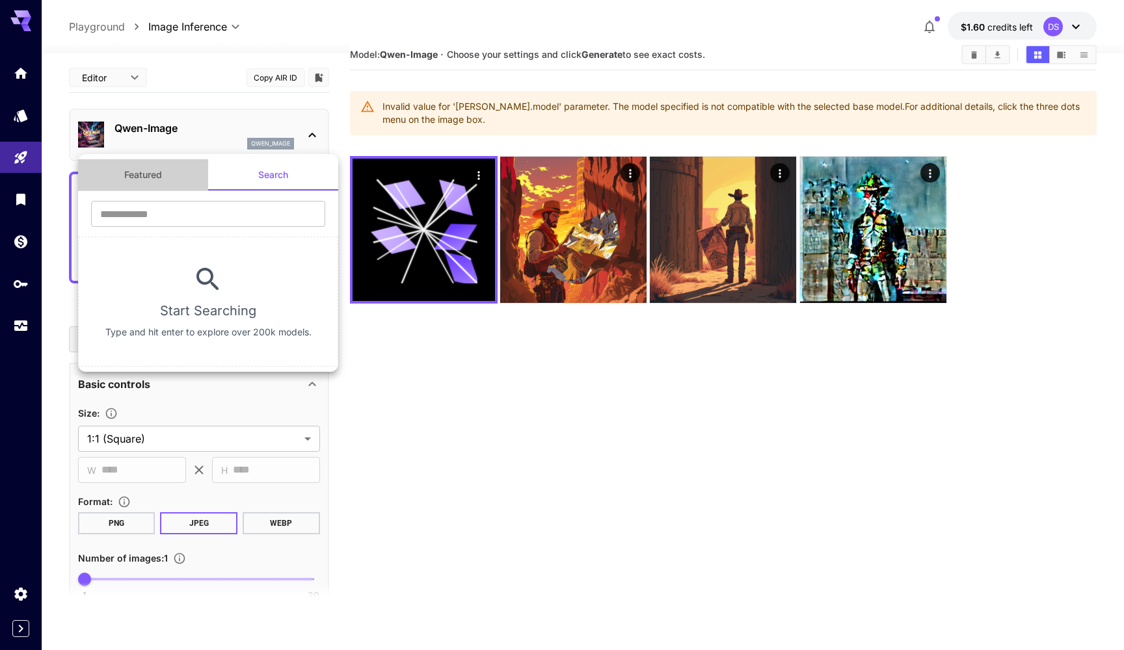
click at [152, 176] on button "Featured" at bounding box center [143, 174] width 130 height 31
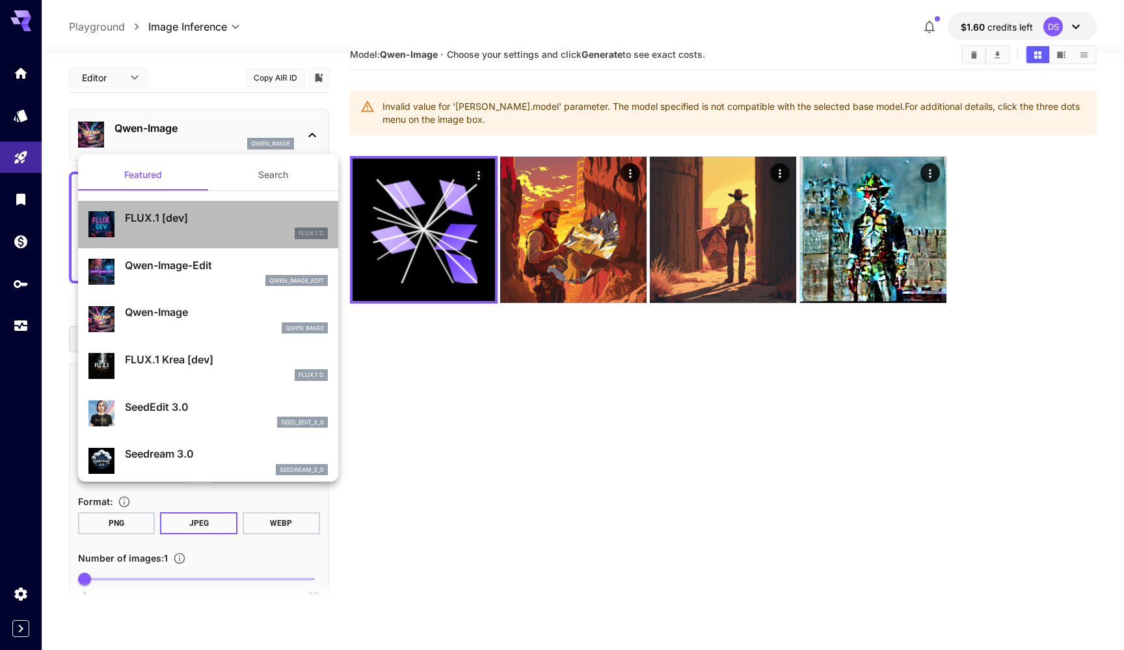
click at [165, 218] on p "FLUX.1 [dev]" at bounding box center [226, 218] width 203 height 16
type input "**"
type input "***"
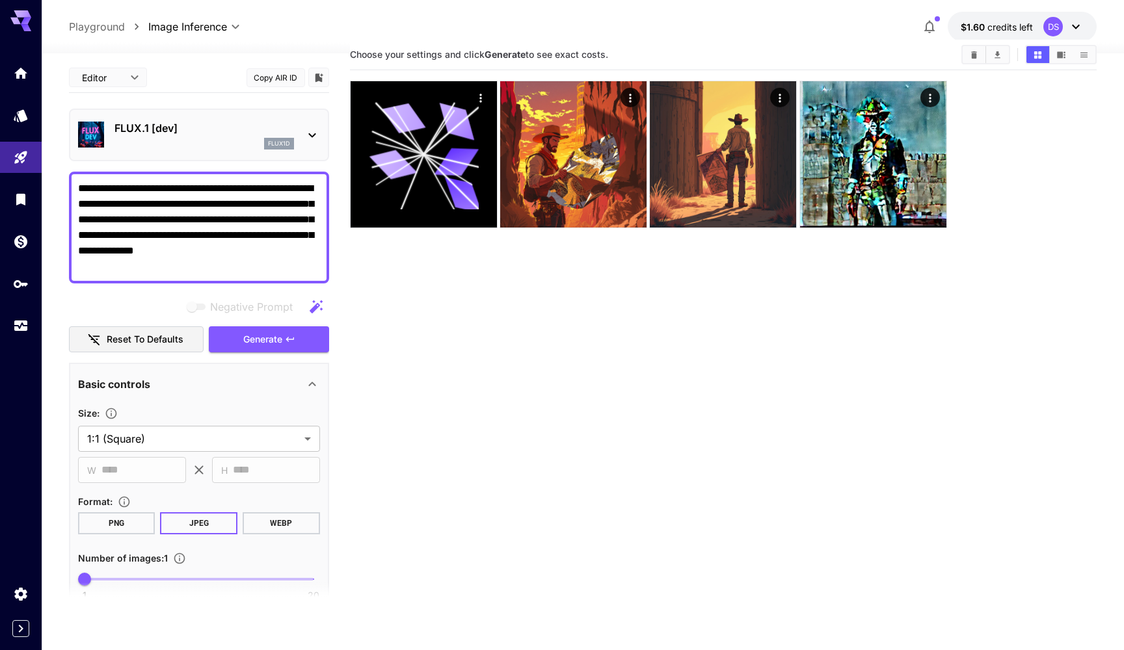
click at [83, 19] on p "Playground" at bounding box center [97, 27] width 56 height 16
click at [84, 26] on p "Playground" at bounding box center [97, 27] width 56 height 16
click at [89, 29] on p "Playground" at bounding box center [97, 27] width 56 height 16
click at [6, 129] on link at bounding box center [21, 115] width 42 height 32
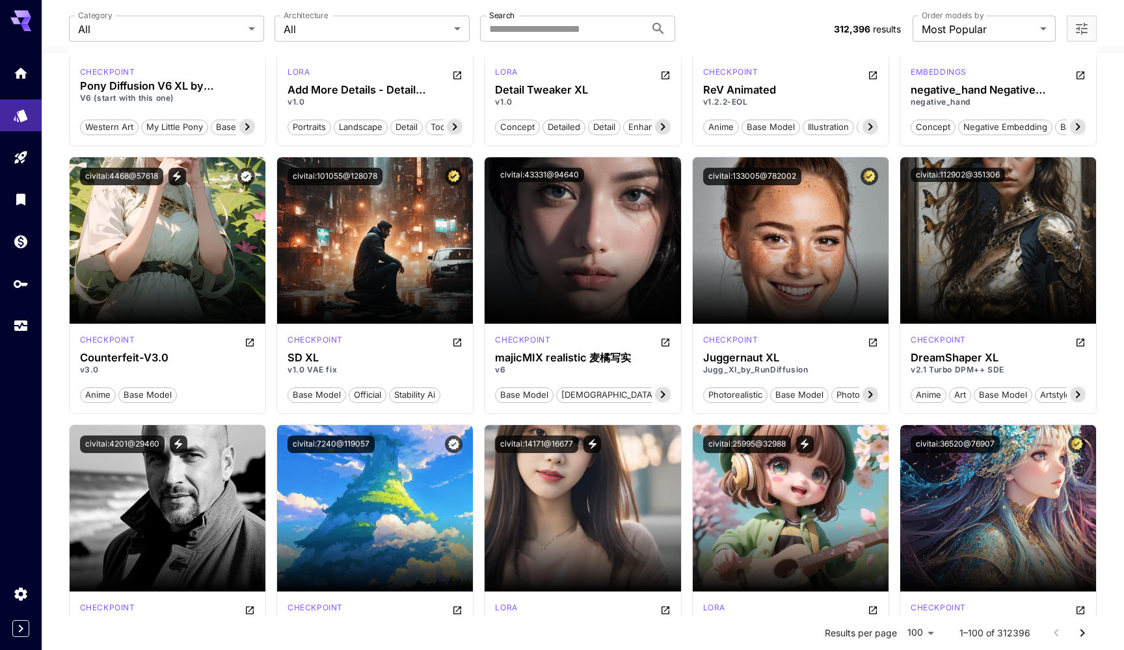
scroll to position [1873, 0]
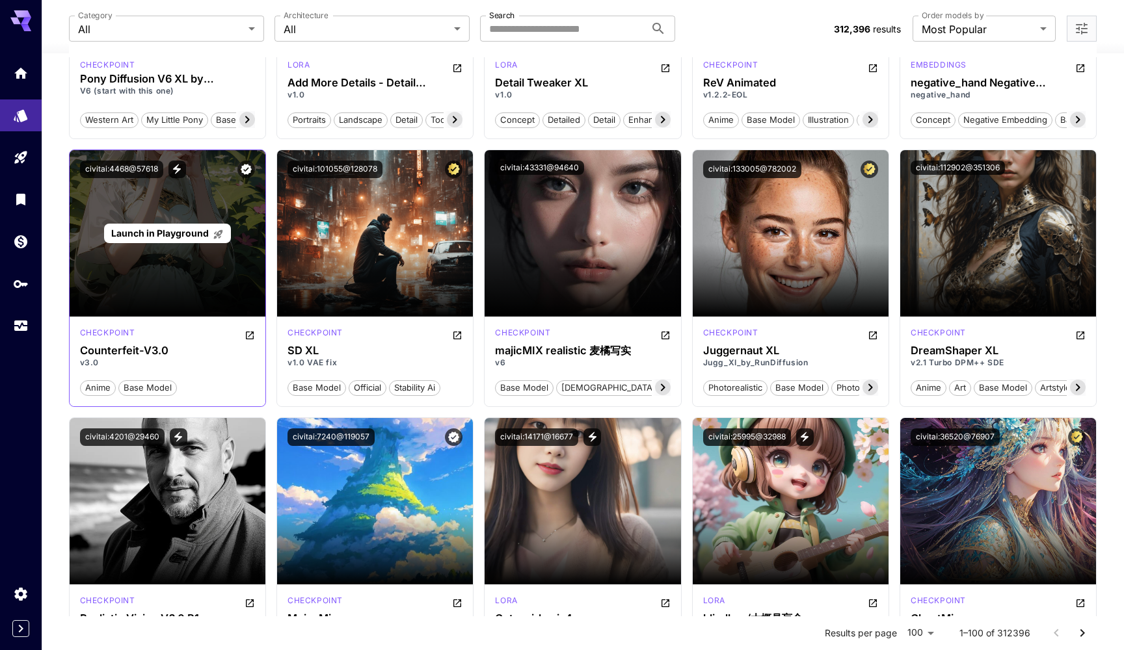
click at [144, 236] on span "Launch in Playground" at bounding box center [160, 233] width 98 height 11
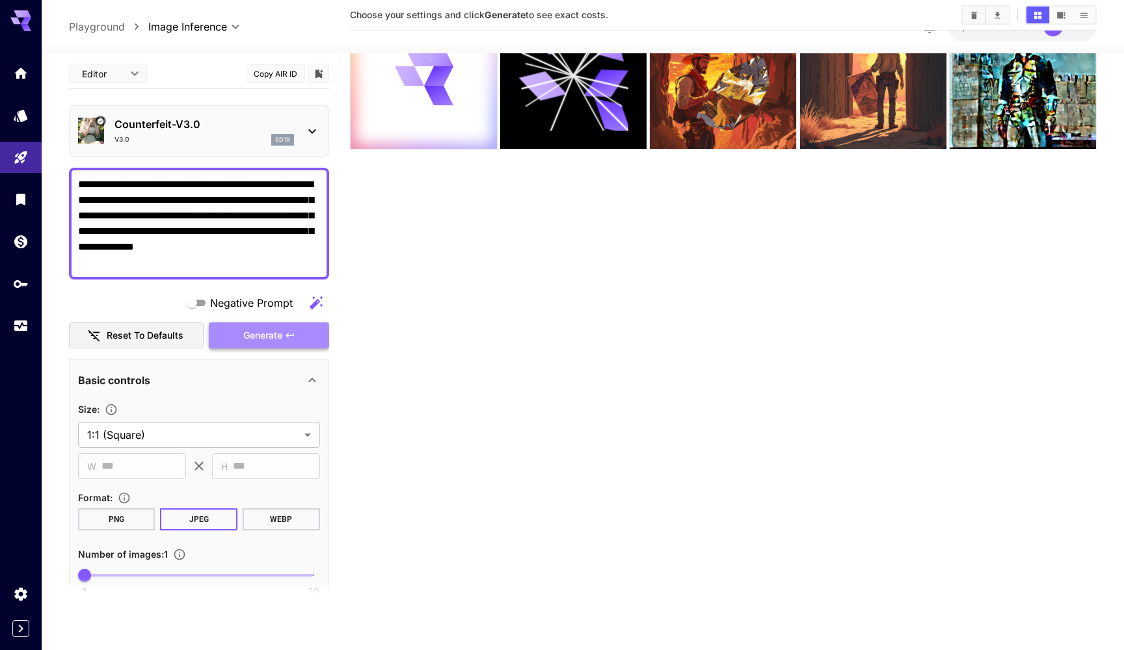
click at [245, 330] on span "Generate" at bounding box center [262, 336] width 39 height 16
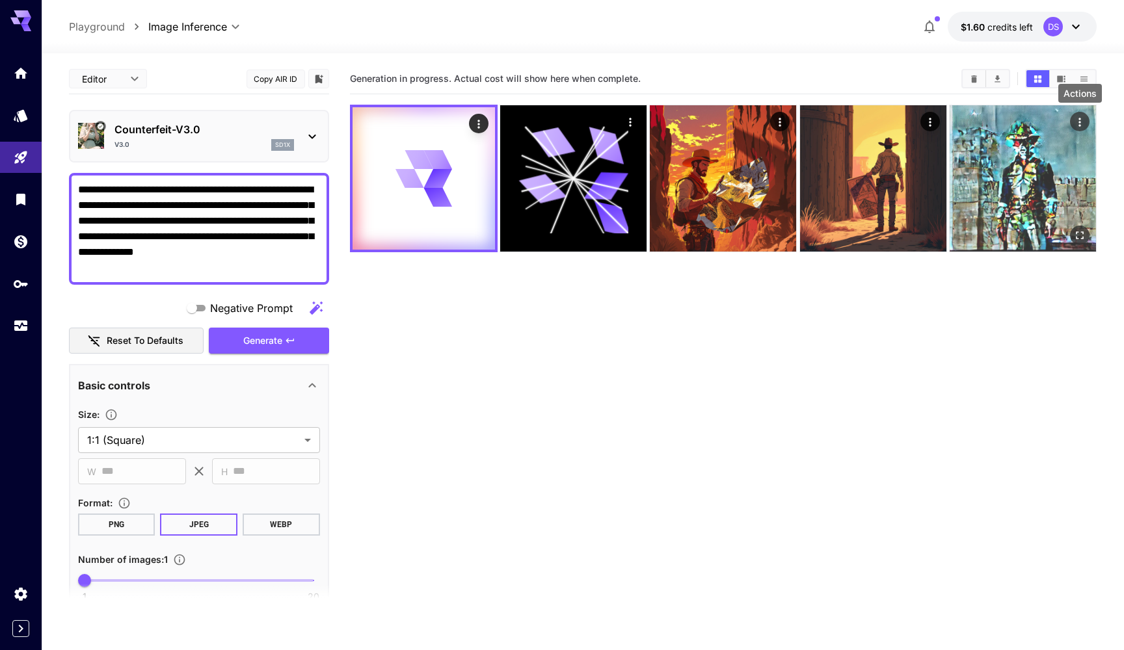
click at [1078, 125] on icon "Actions" at bounding box center [1079, 122] width 13 height 13
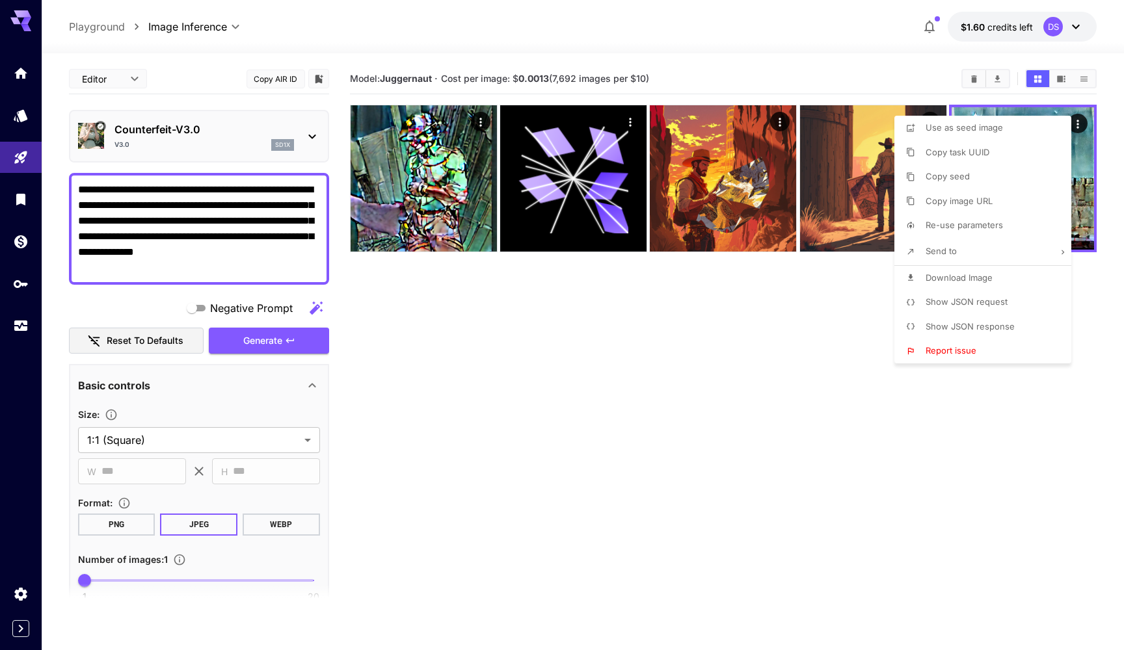
click at [949, 86] on div at bounding box center [562, 325] width 1124 height 650
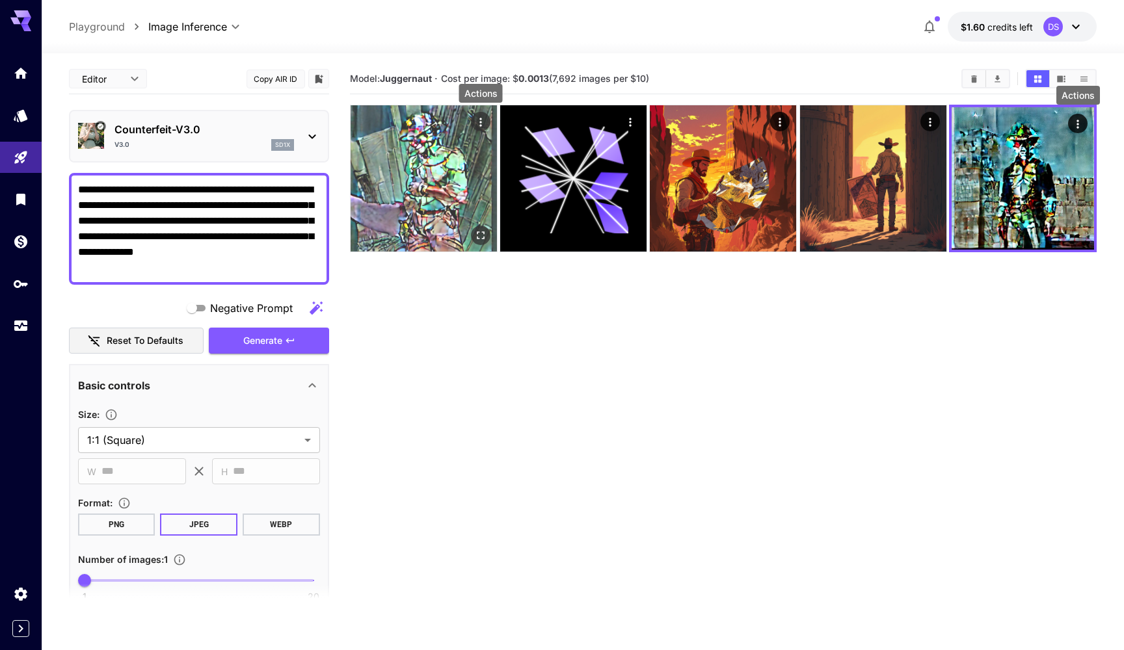
click at [482, 118] on icon "Actions" at bounding box center [480, 122] width 13 height 13
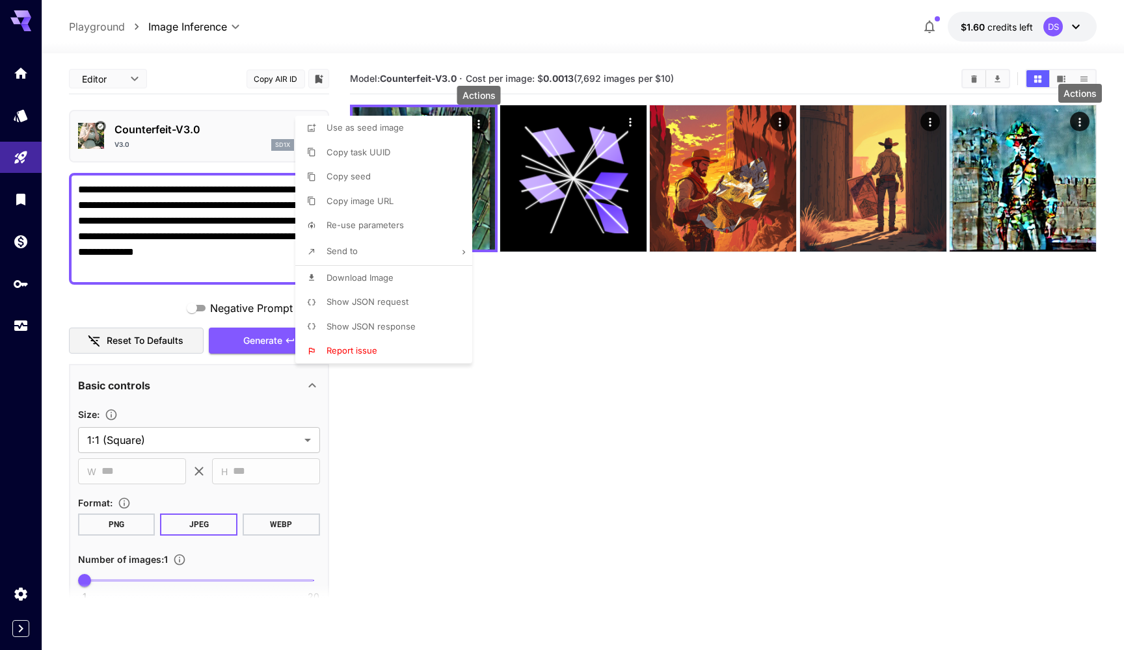
click at [523, 310] on div at bounding box center [562, 325] width 1124 height 650
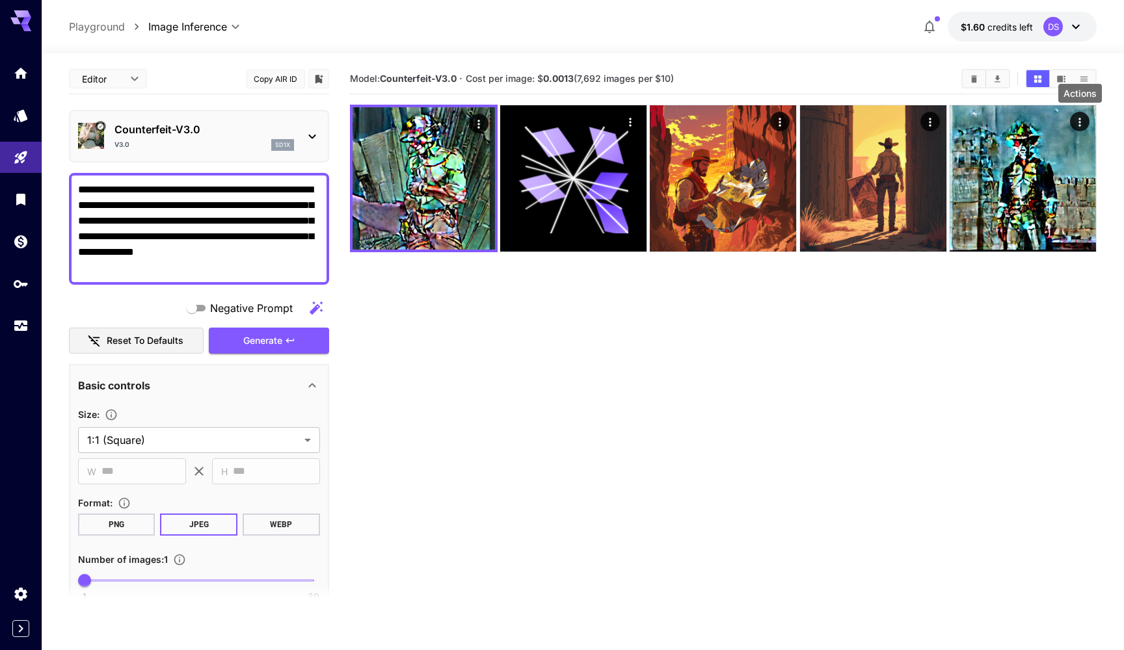
click at [114, 23] on p "Playground" at bounding box center [97, 27] width 56 height 16
click at [10, 126] on link at bounding box center [21, 115] width 42 height 32
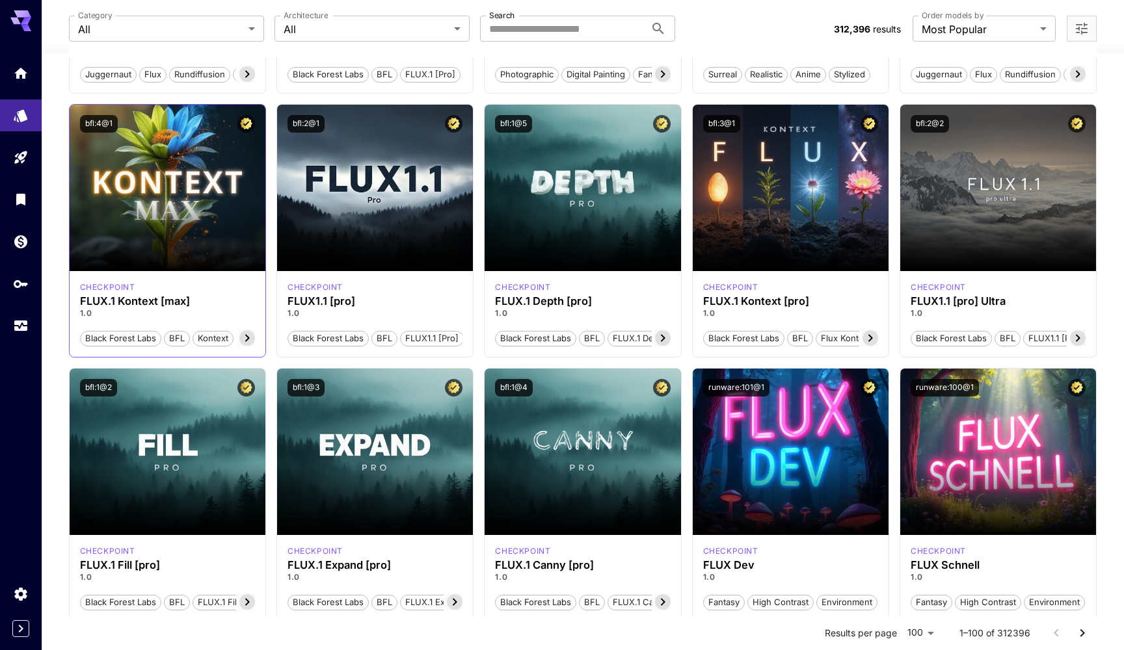
scroll to position [319, 0]
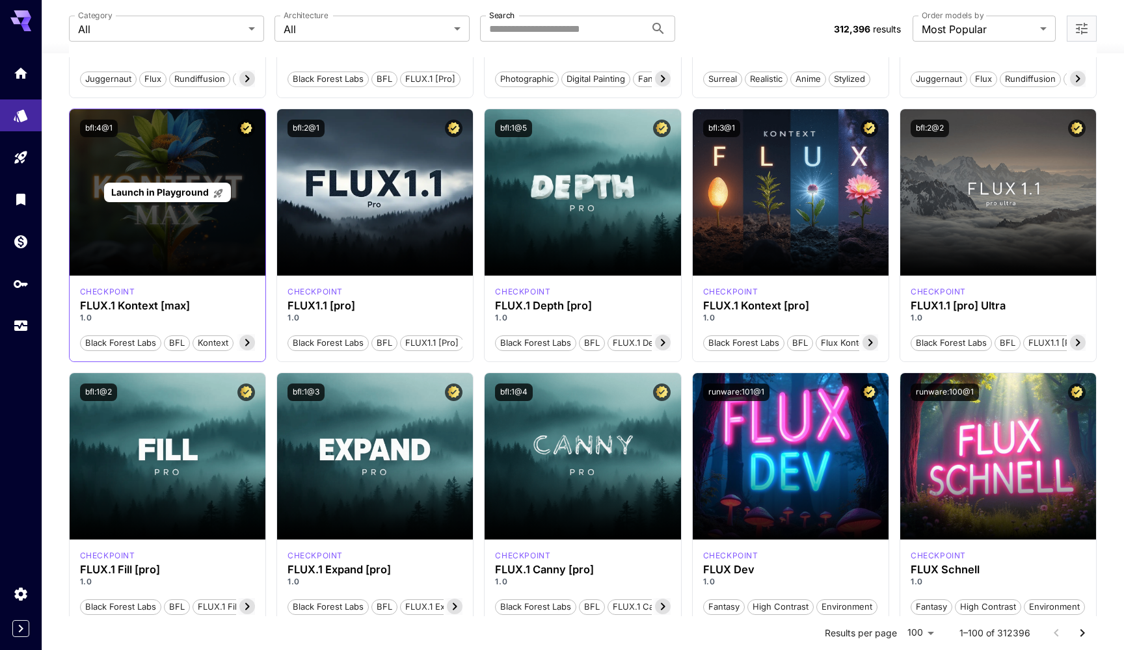
click at [178, 185] on div "Launch in Playground" at bounding box center [167, 193] width 127 height 20
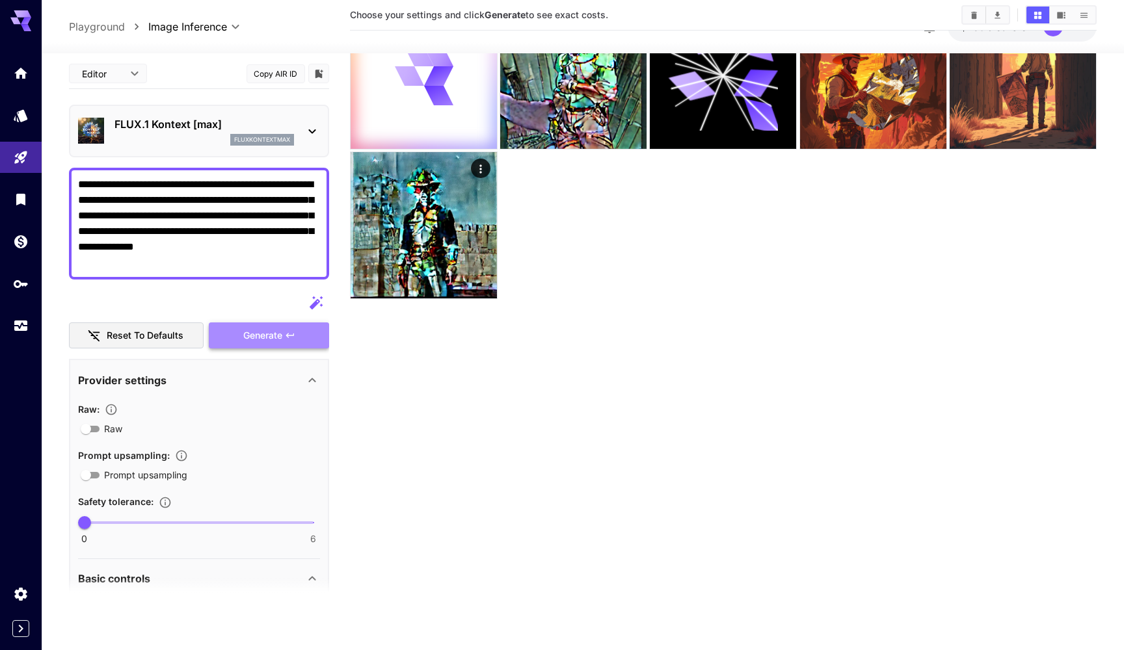
click at [247, 335] on span "Generate" at bounding box center [262, 336] width 39 height 16
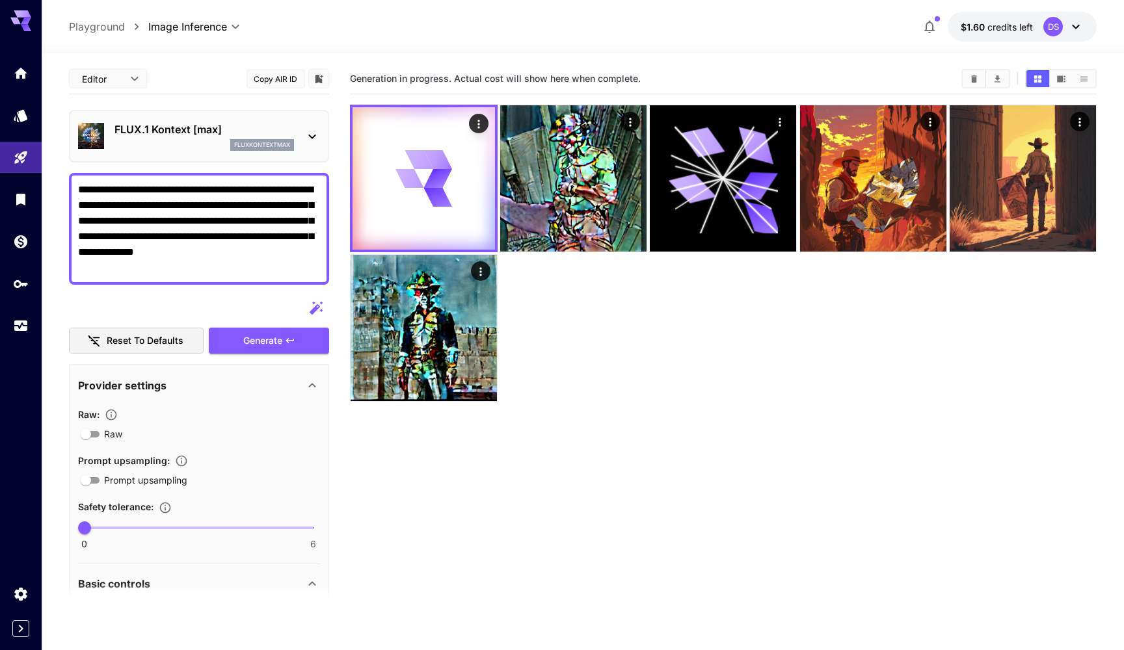
scroll to position [0, 0]
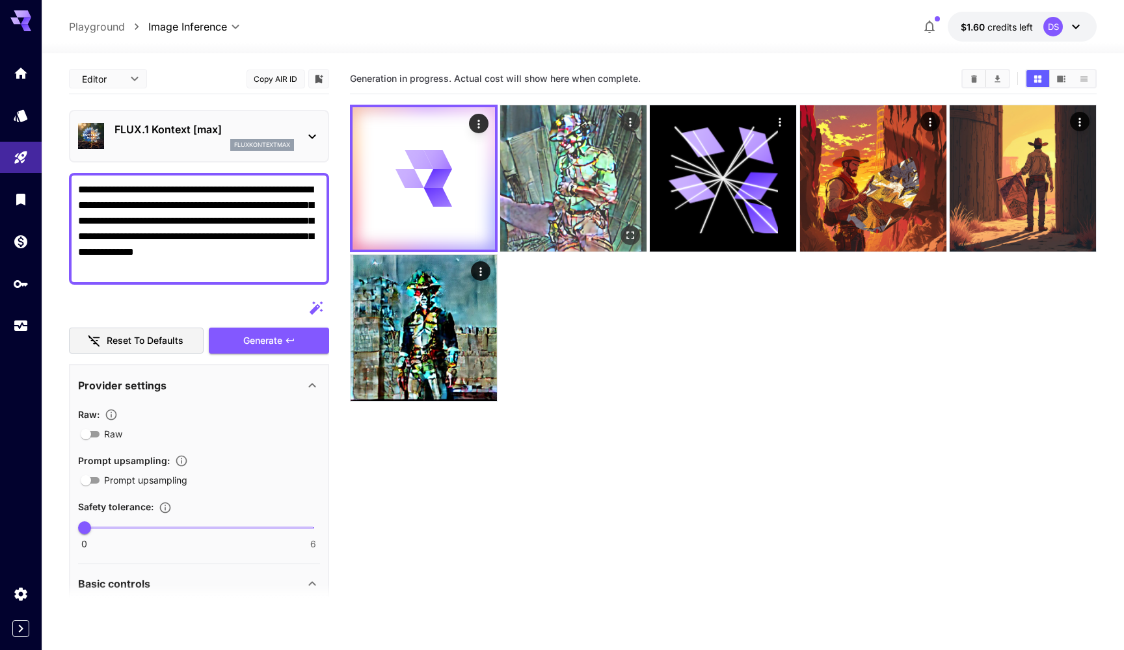
click at [629, 120] on icon "Actions" at bounding box center [630, 122] width 13 height 13
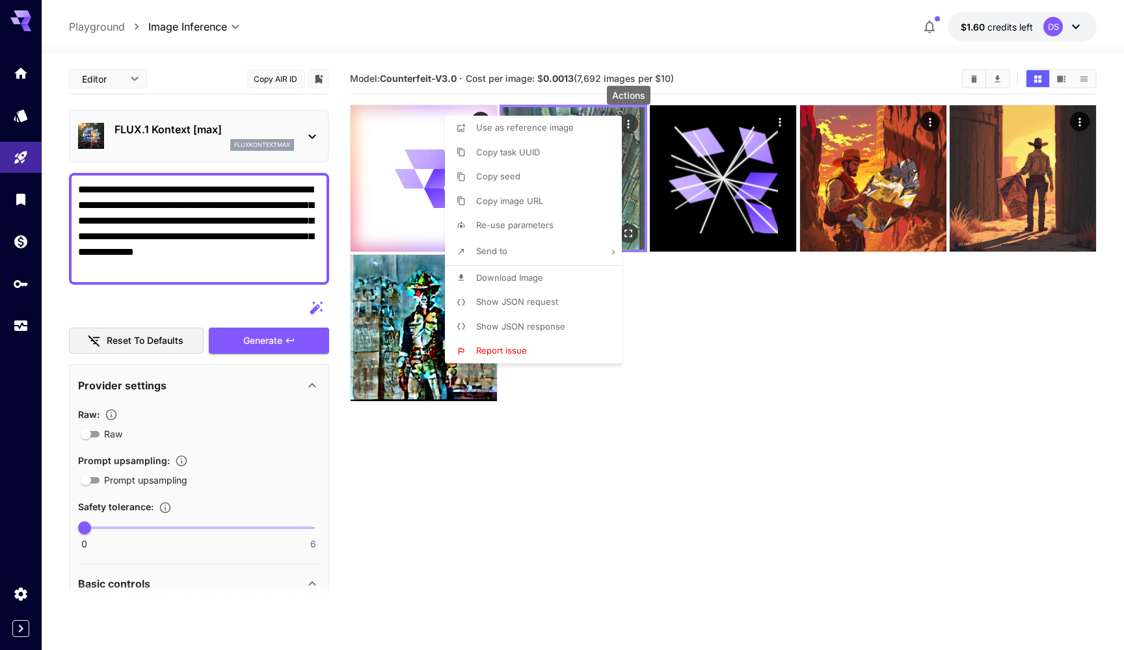
click at [629, 120] on div at bounding box center [562, 325] width 1124 height 650
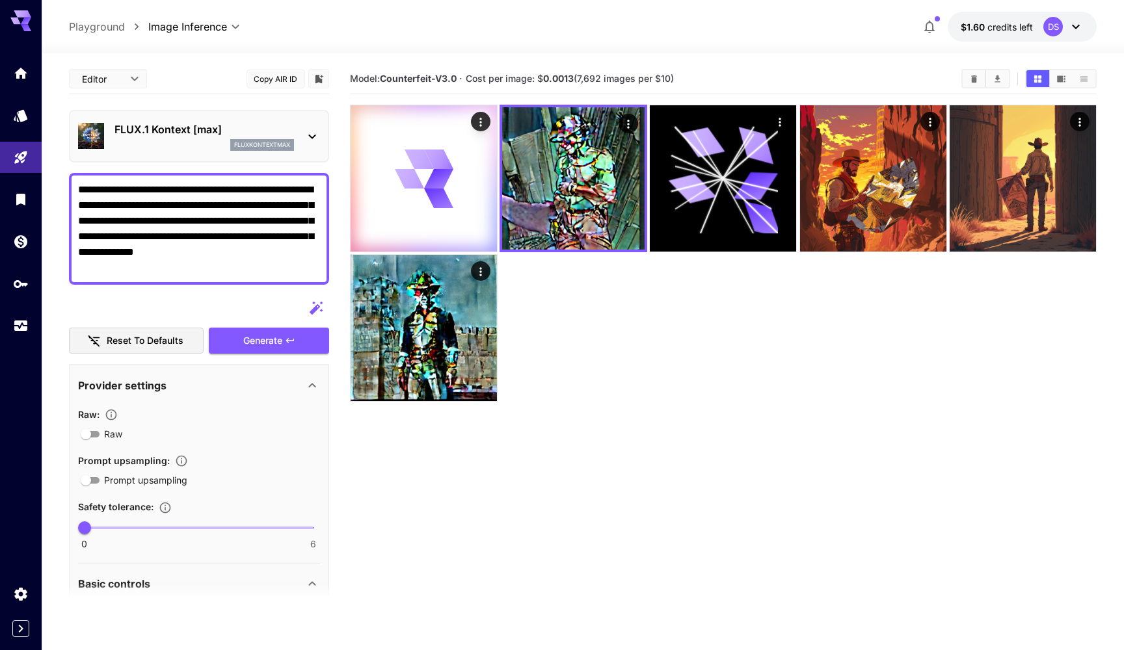
click at [635, 403] on section "Model: Counterfeit-V3.0 · Cost per image: $ 0.0013 (7,692 images per $10)" at bounding box center [723, 389] width 747 height 650
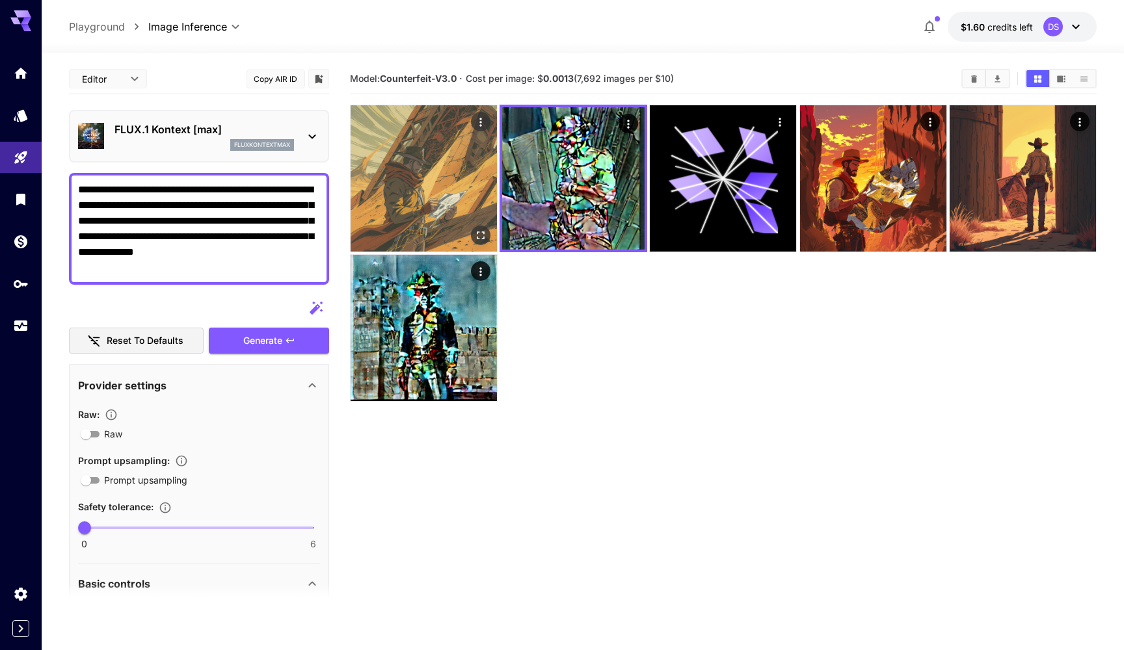
click at [466, 135] on img at bounding box center [424, 178] width 146 height 146
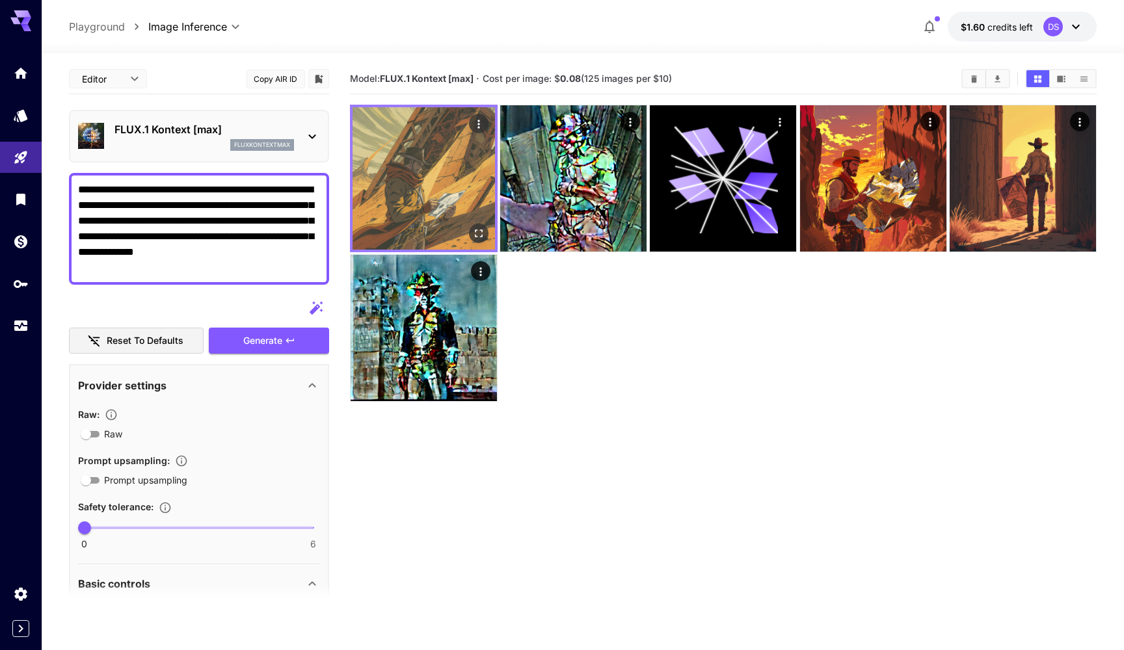
click at [481, 236] on icon "Open in fullscreen" at bounding box center [479, 234] width 8 height 8
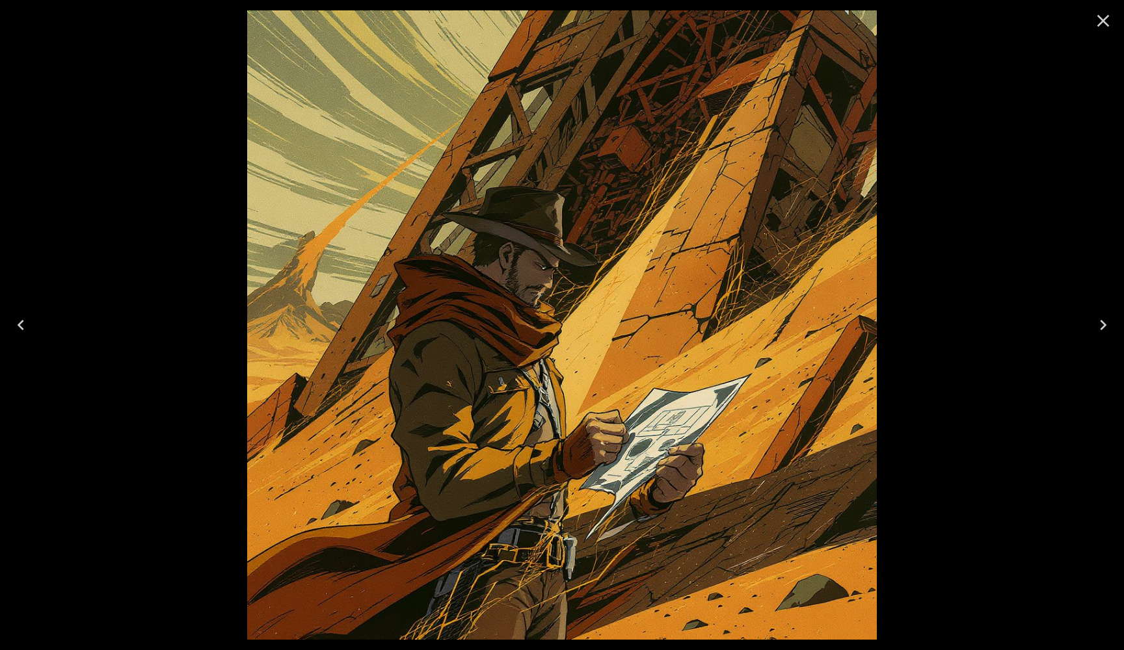
click at [162, 315] on div at bounding box center [562, 325] width 1124 height 650
click at [1096, 23] on icon "Close" at bounding box center [1102, 20] width 21 height 21
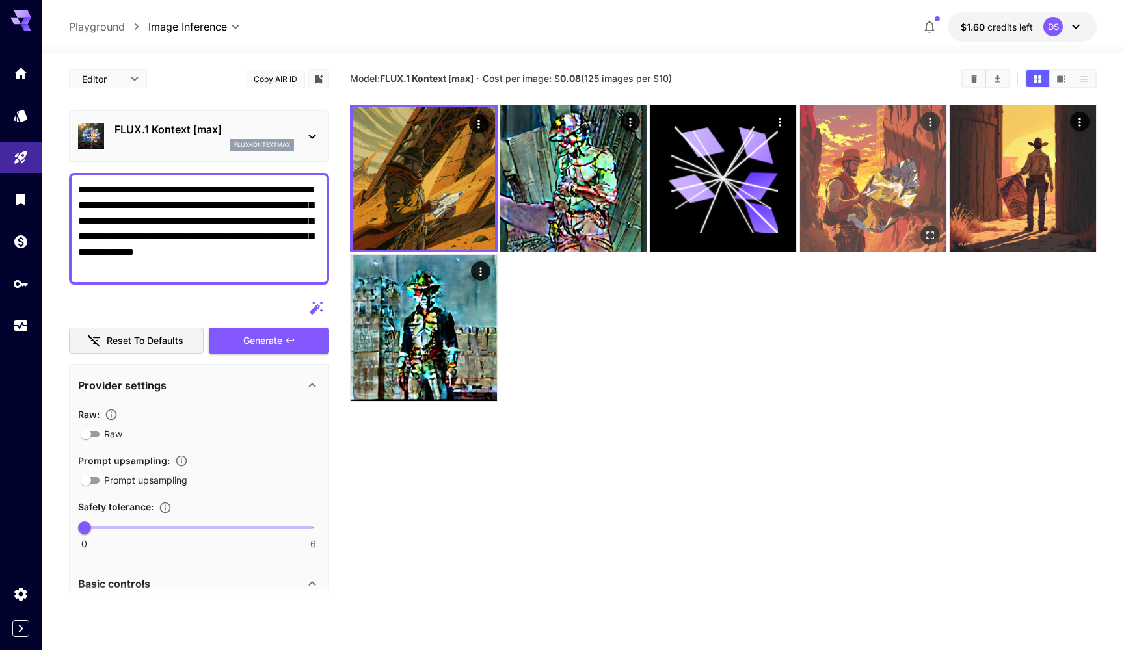
click at [916, 191] on img at bounding box center [873, 178] width 146 height 146
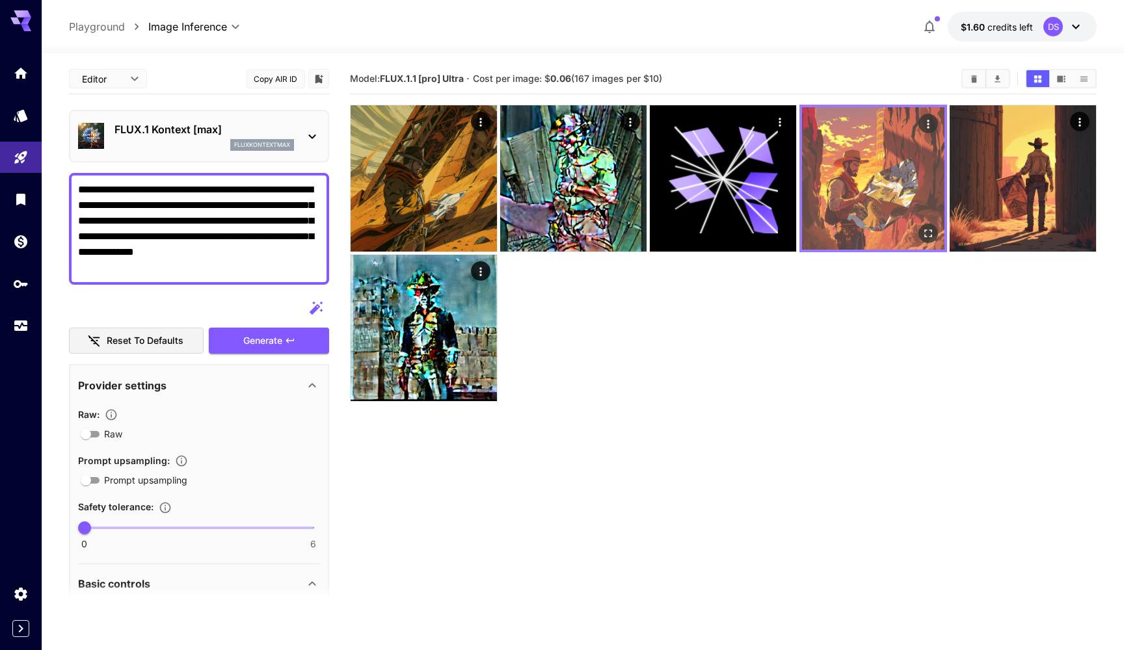
click at [929, 129] on icon "Actions" at bounding box center [927, 124] width 13 height 13
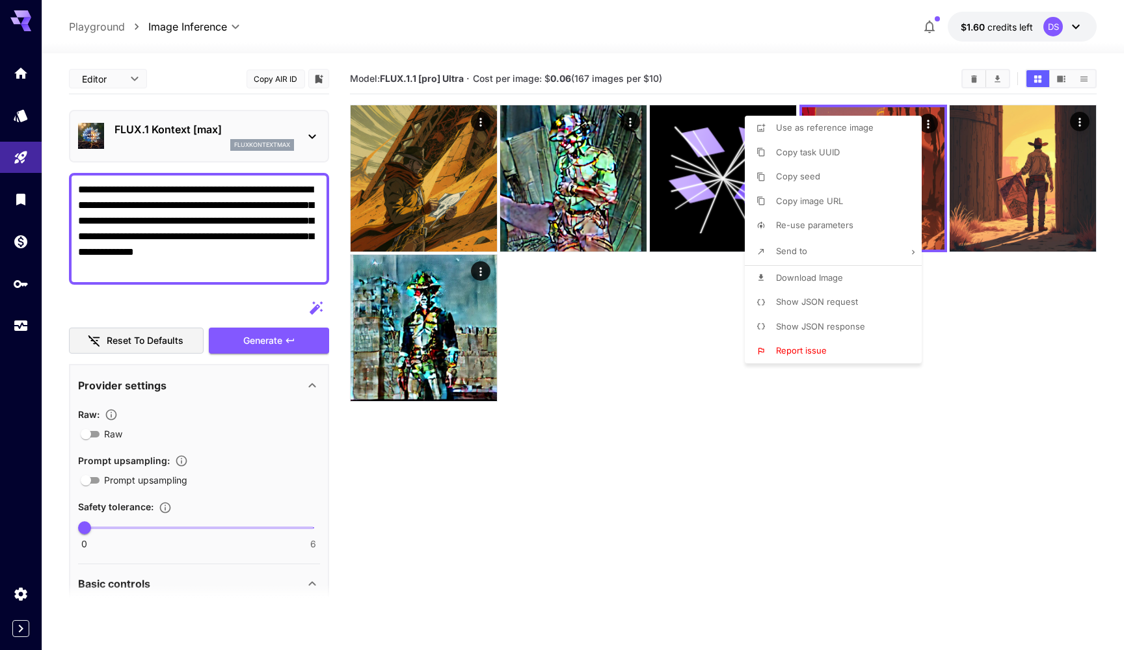
click at [931, 133] on div at bounding box center [562, 325] width 1124 height 650
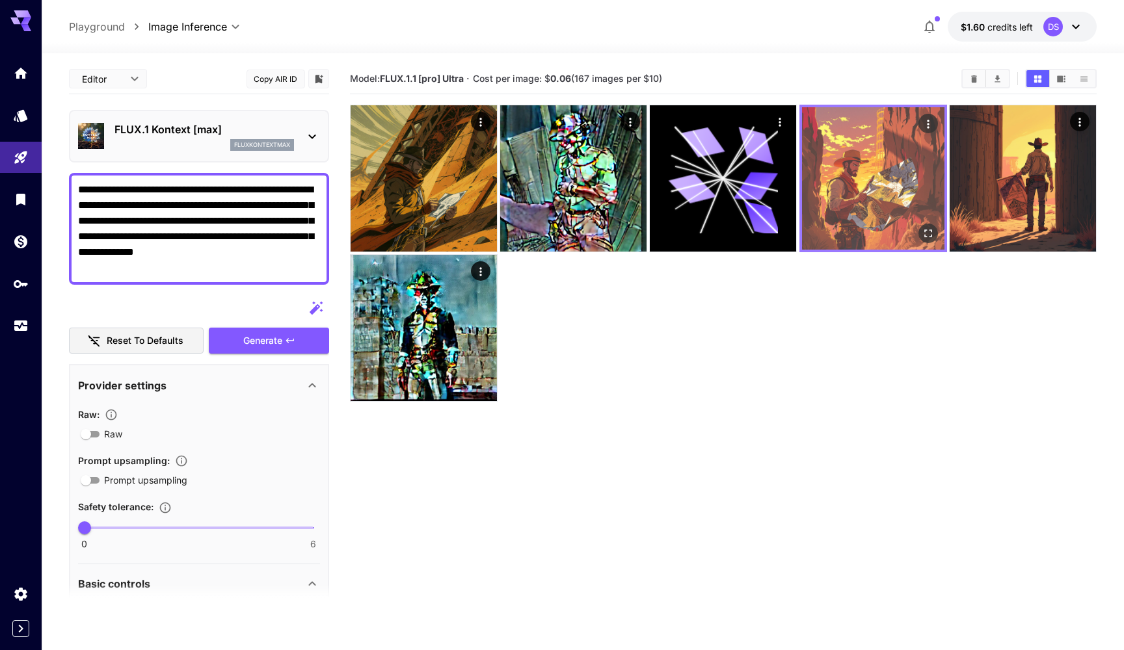
click at [931, 165] on img at bounding box center [873, 178] width 142 height 142
click at [925, 233] on icon "Open in fullscreen" at bounding box center [927, 233] width 13 height 13
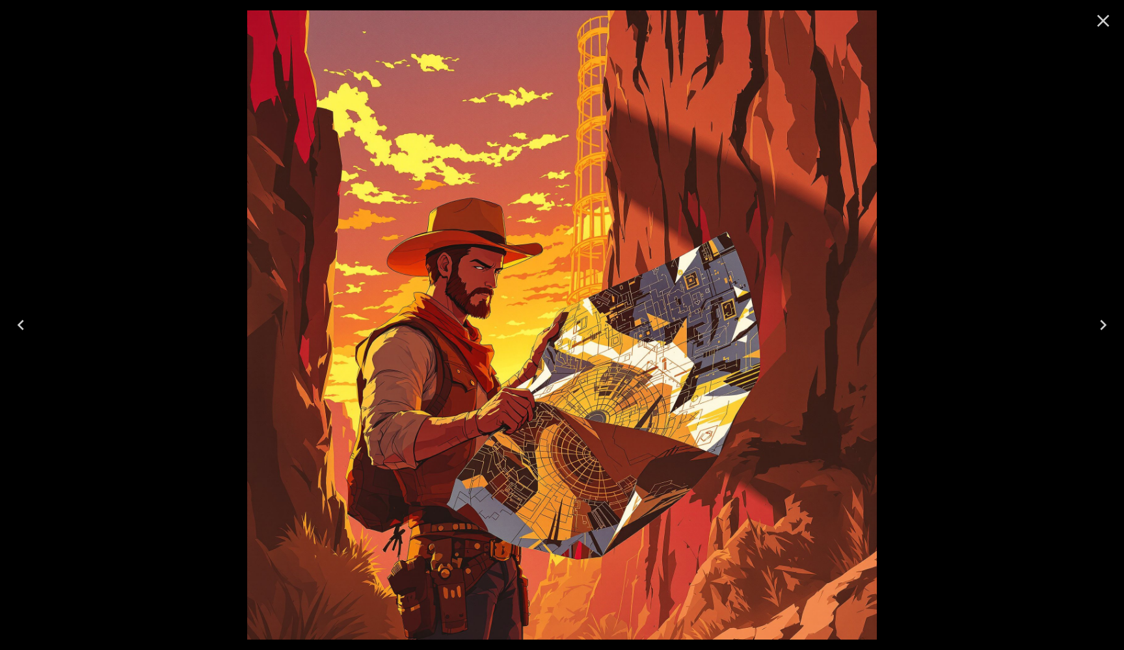
click at [1110, 22] on icon "Close" at bounding box center [1102, 20] width 21 height 21
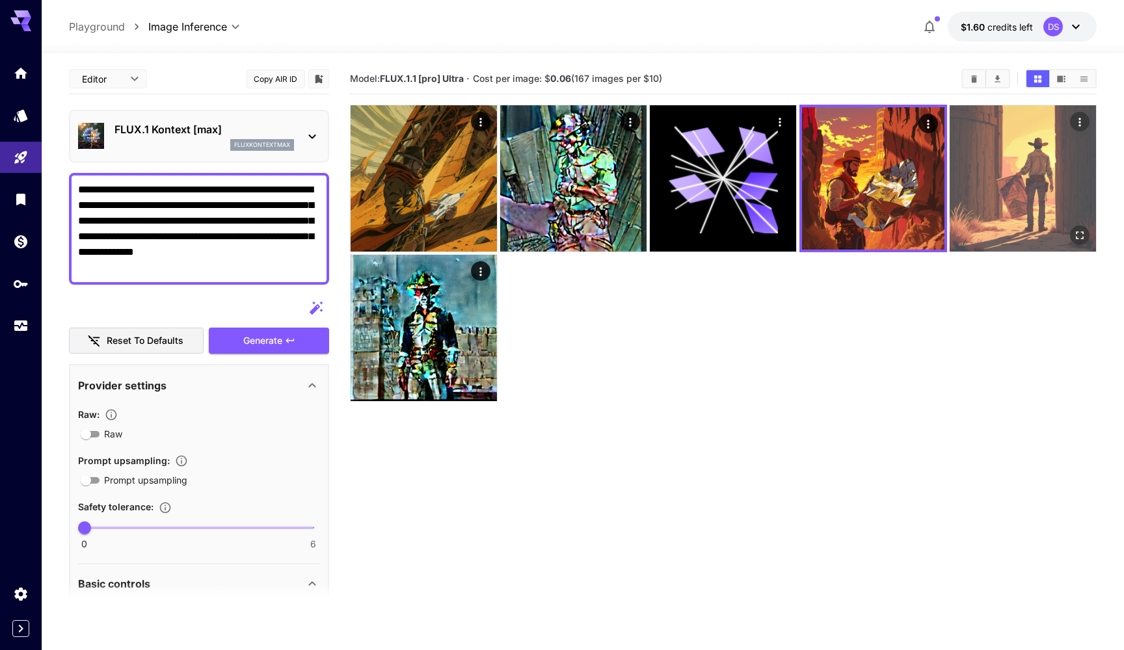
click at [1056, 172] on img at bounding box center [1022, 178] width 146 height 146
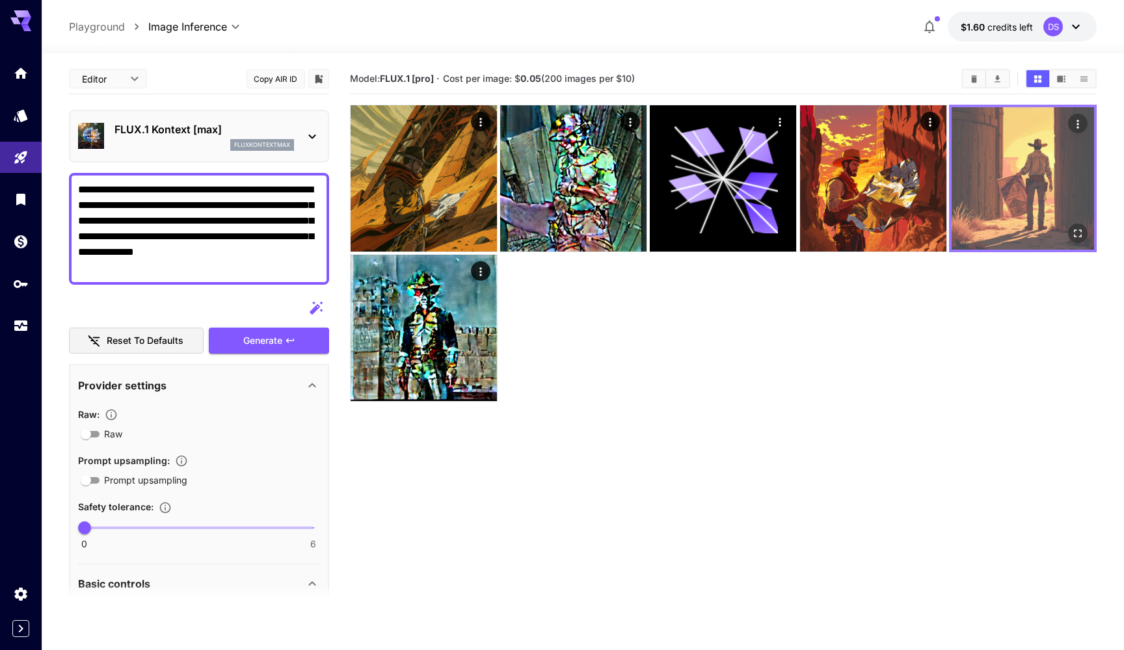
click at [1074, 235] on icon "Open in fullscreen" at bounding box center [1077, 233] width 13 height 13
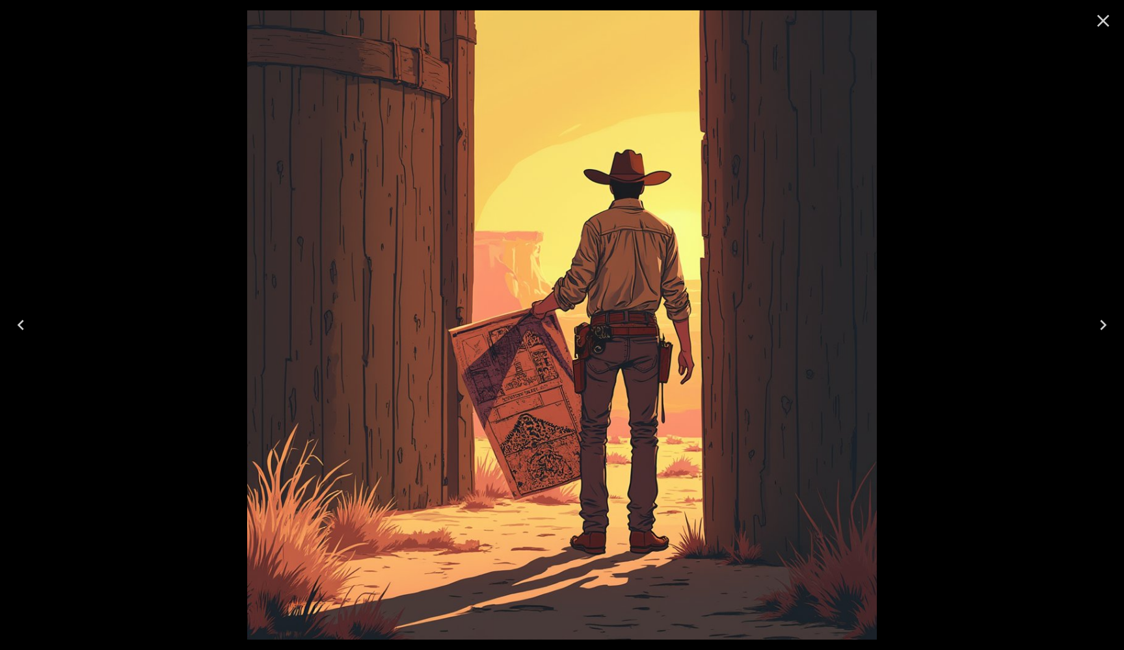
click at [1103, 14] on icon "Close" at bounding box center [1102, 20] width 21 height 21
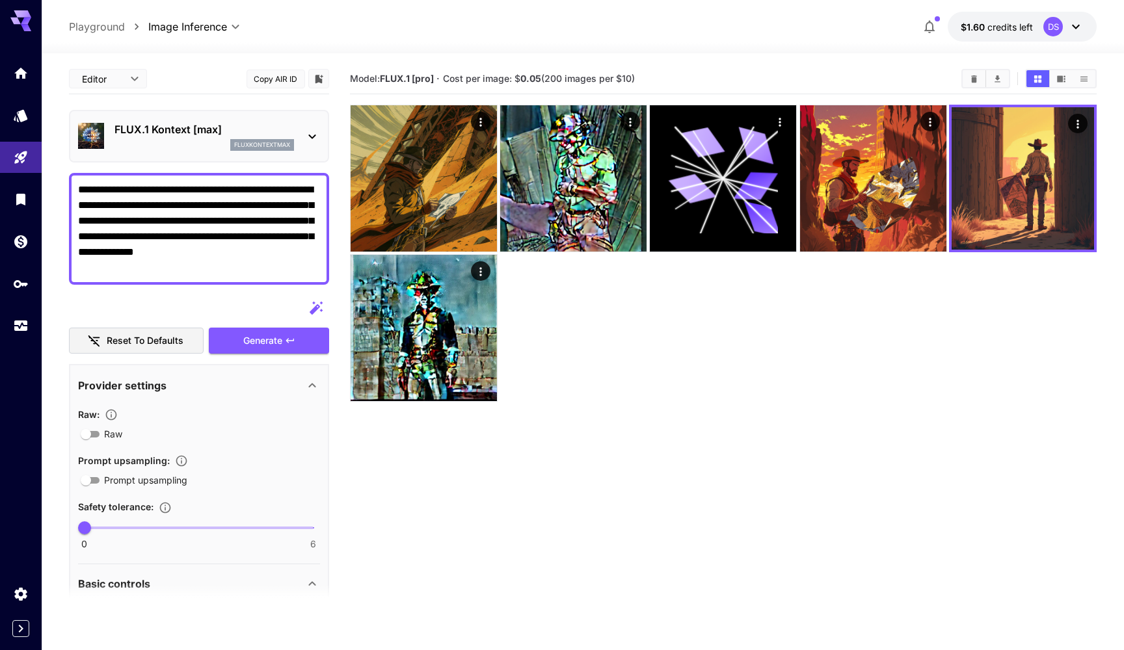
click at [97, 40] on div at bounding box center [583, 46] width 1082 height 16
click at [97, 20] on p "Playground" at bounding box center [97, 27] width 56 height 16
click at [96, 27] on p "Playground" at bounding box center [97, 27] width 56 height 16
click at [19, 109] on icon "Models" at bounding box center [22, 112] width 16 height 16
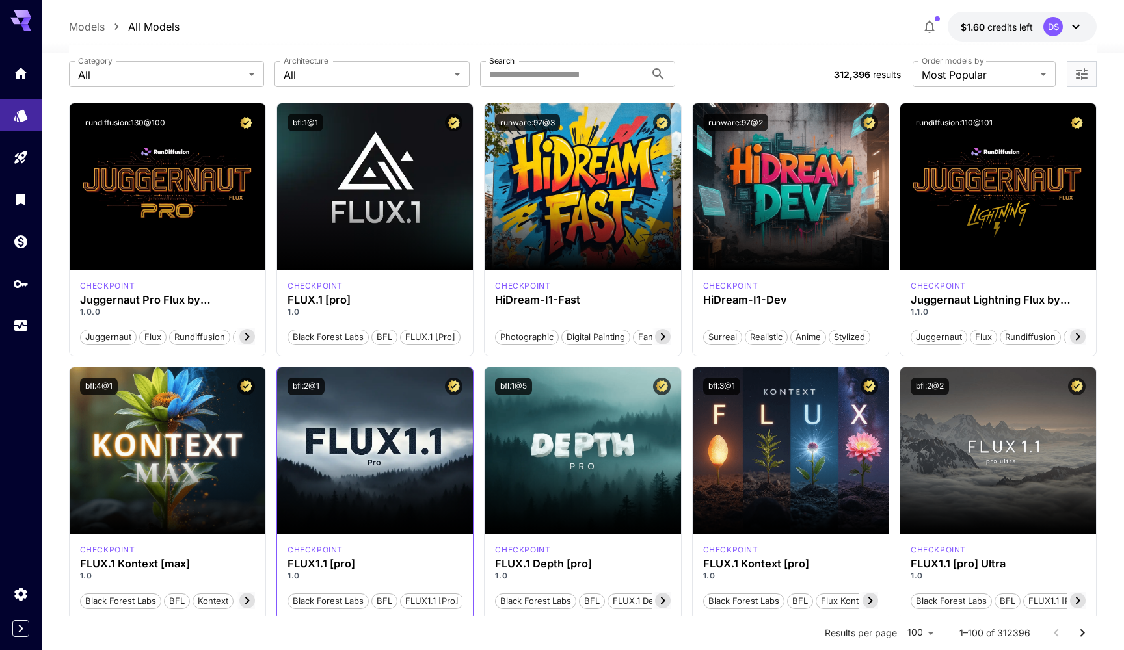
scroll to position [81, 0]
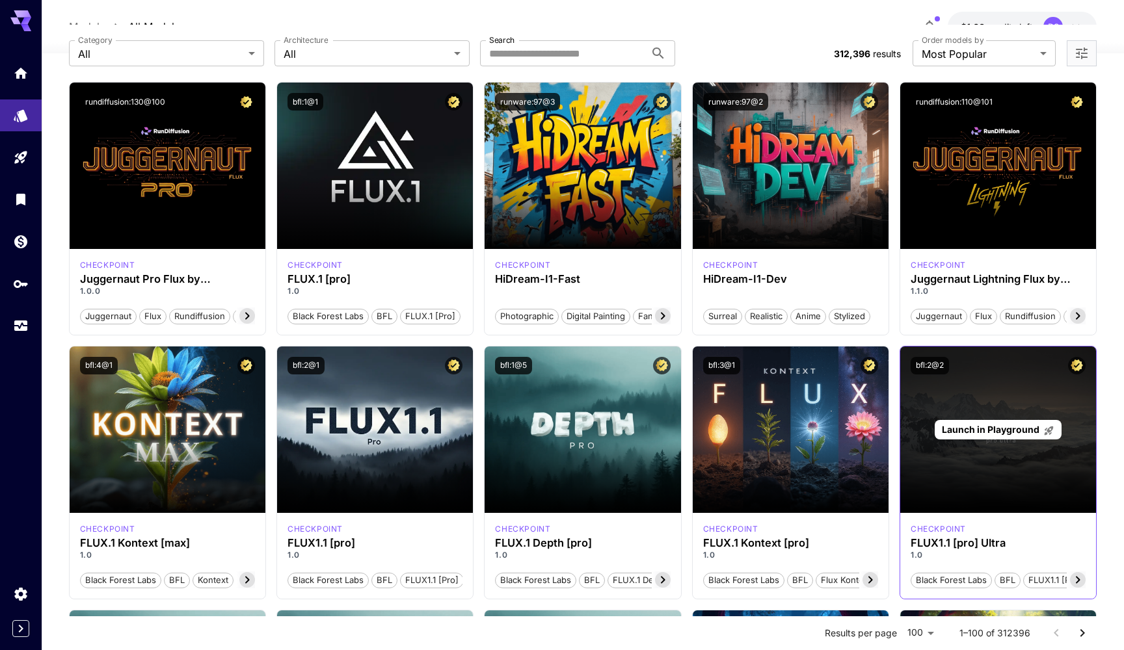
click at [990, 431] on span "Launch in Playground" at bounding box center [991, 429] width 98 height 11
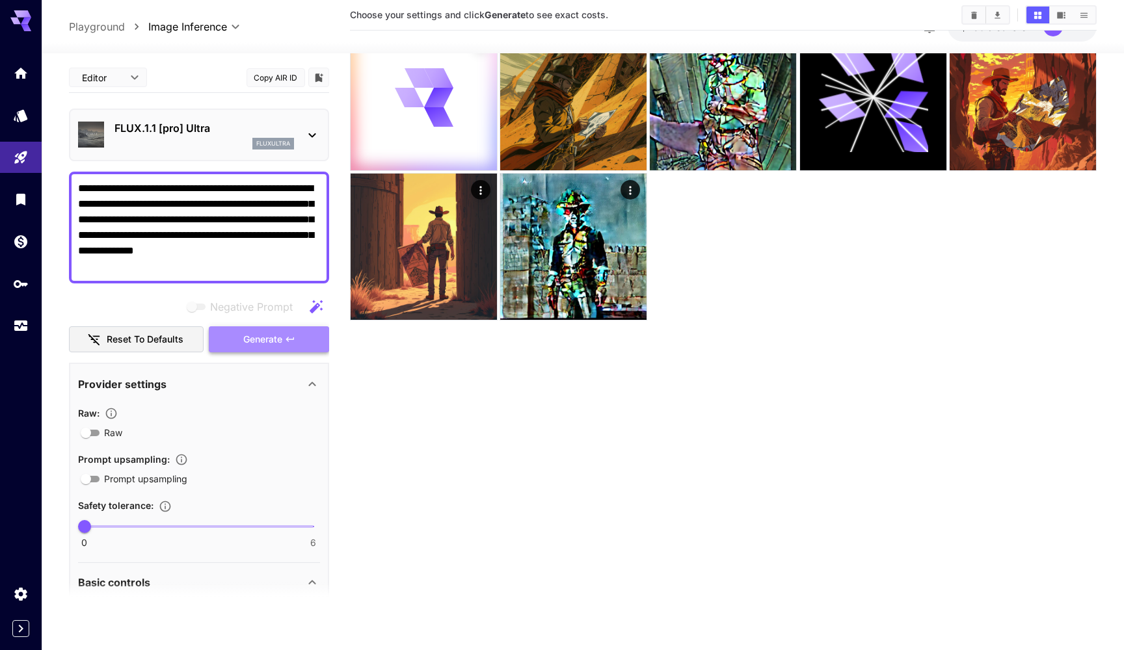
click at [258, 343] on span "Generate" at bounding box center [262, 340] width 39 height 16
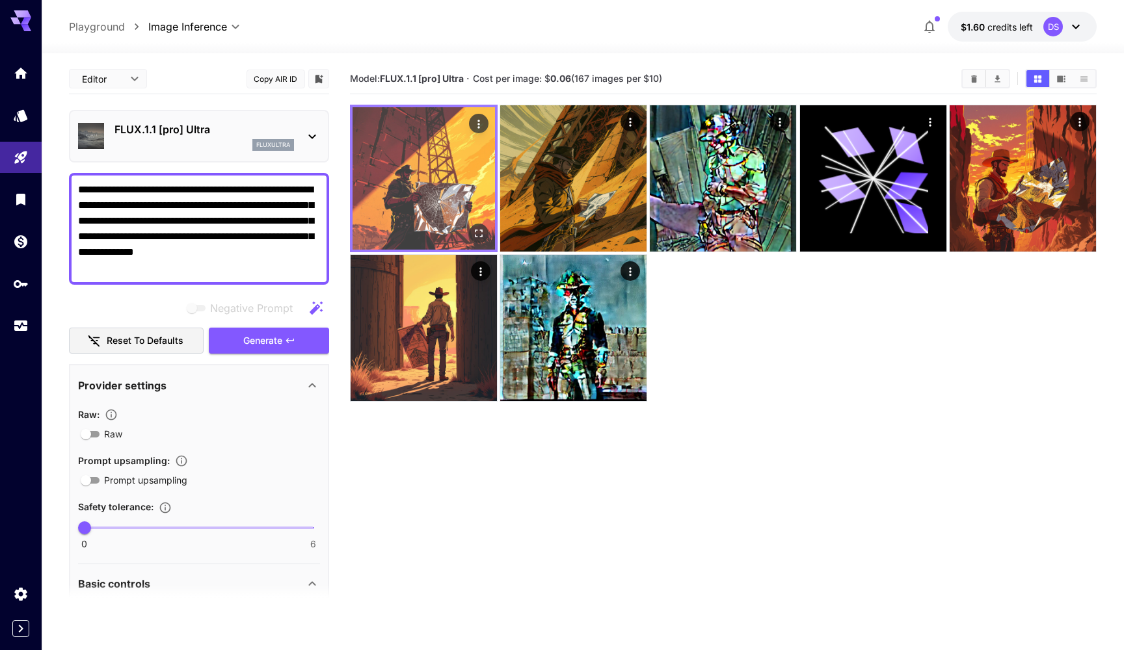
click at [460, 202] on img at bounding box center [423, 178] width 142 height 142
click at [478, 233] on icon "Open in fullscreen" at bounding box center [478, 233] width 13 height 13
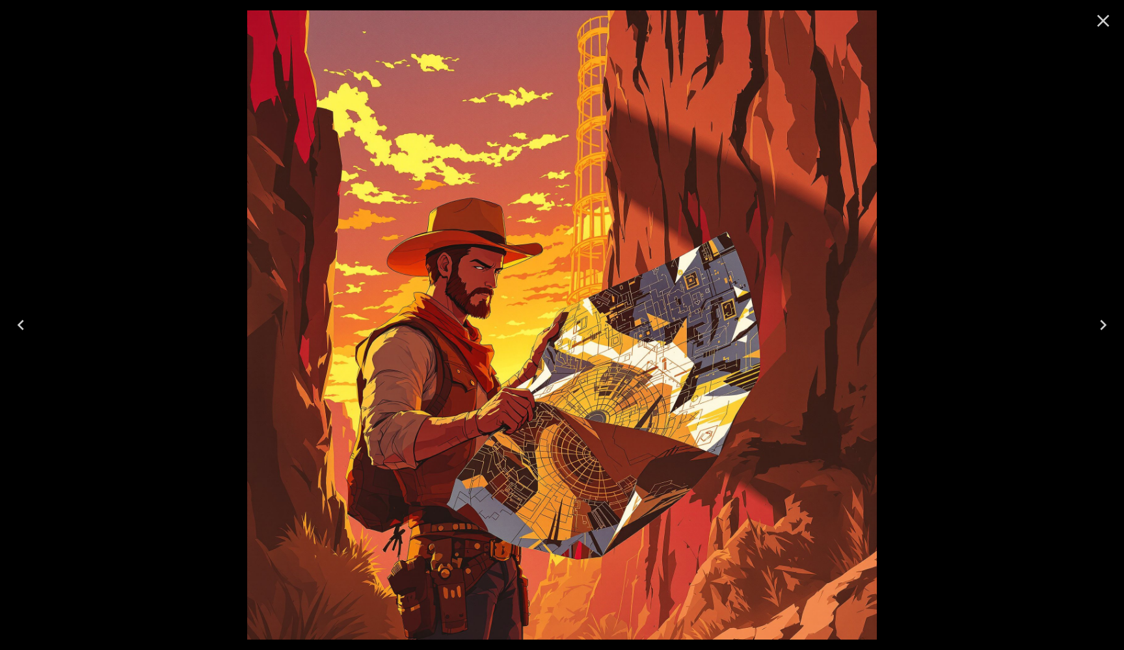
click at [1098, 17] on icon "Close" at bounding box center [1103, 21] width 12 height 12
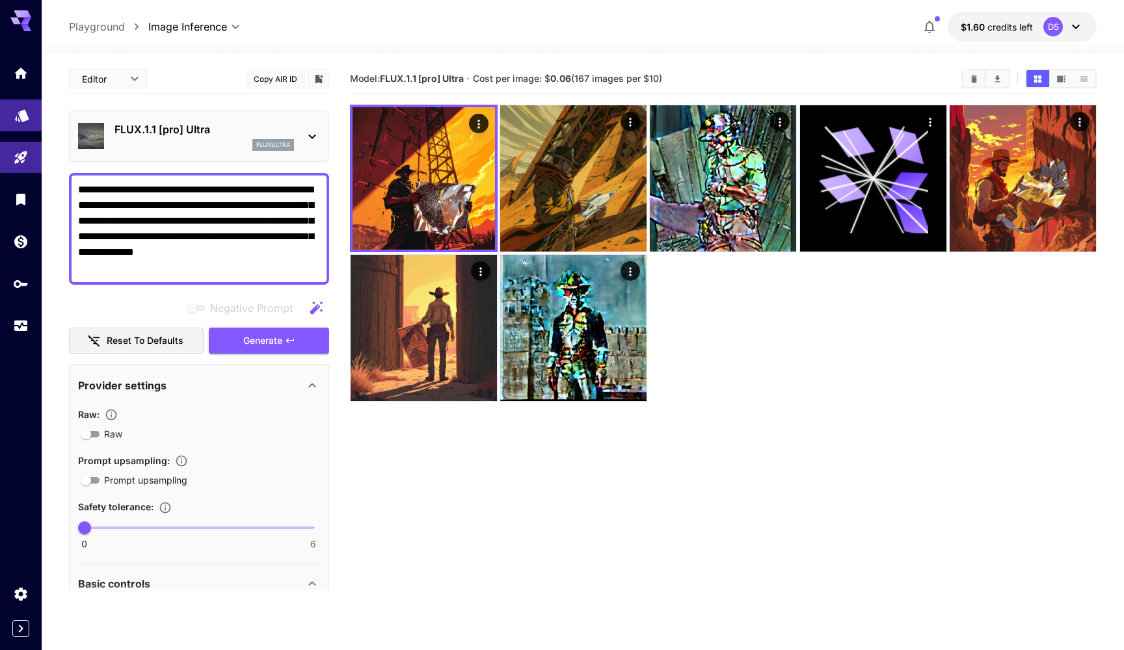
click at [26, 105] on icon "Models" at bounding box center [22, 111] width 16 height 16
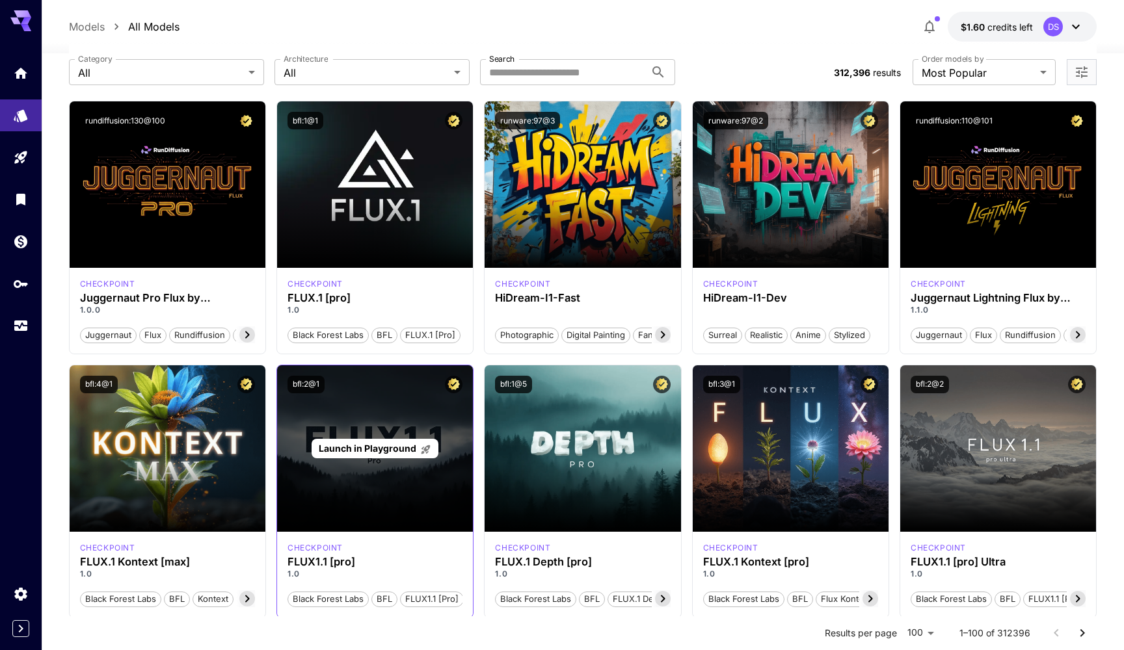
scroll to position [62, 0]
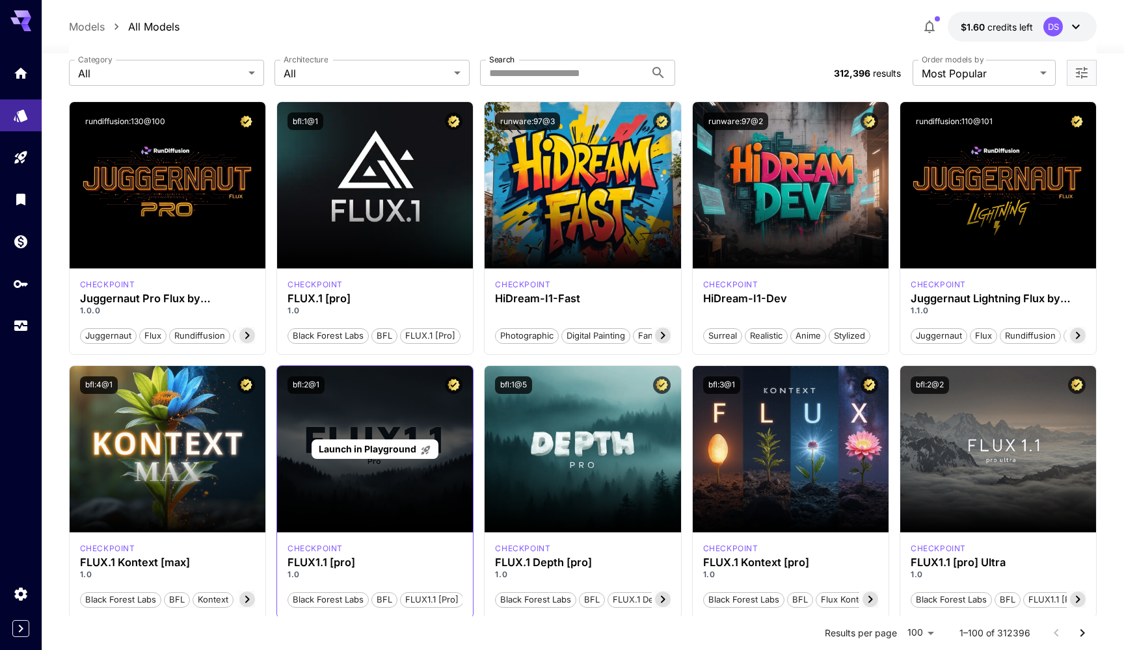
click at [379, 453] on span "Launch in Playground" at bounding box center [368, 449] width 98 height 11
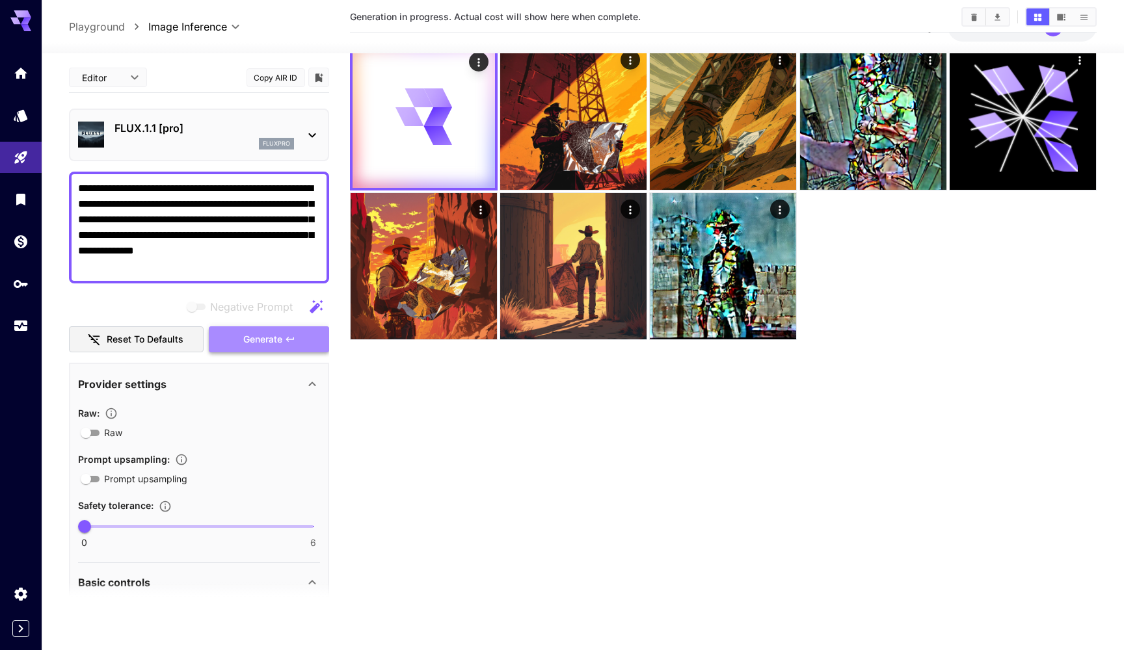
click at [272, 350] on button "Generate" at bounding box center [269, 339] width 120 height 27
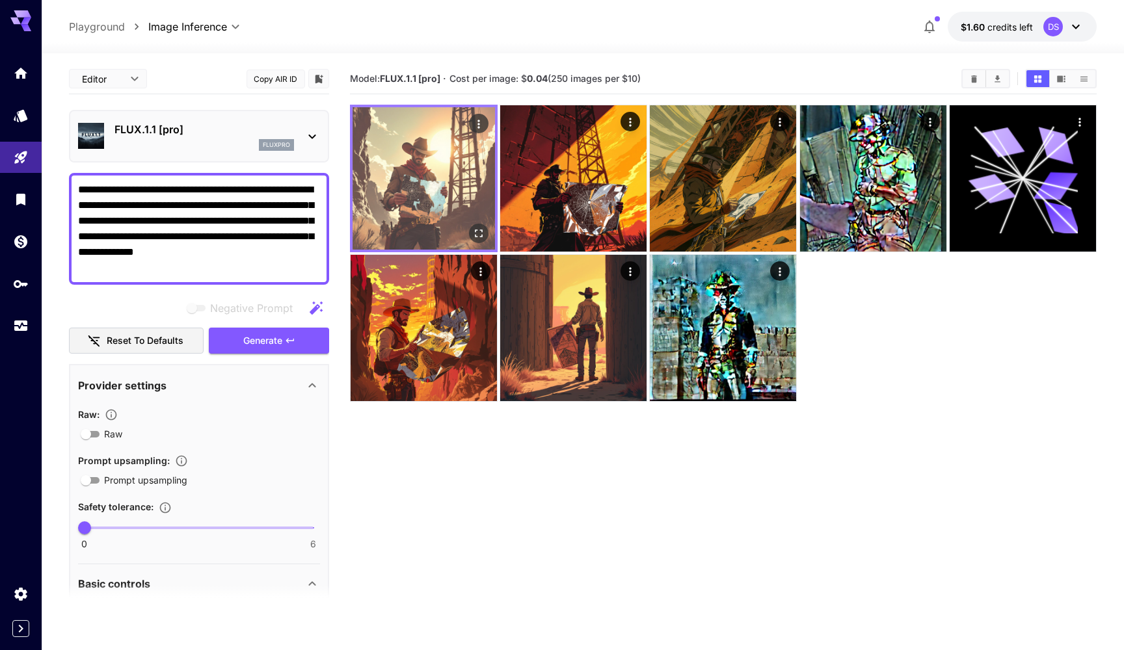
click at [425, 211] on img at bounding box center [423, 178] width 142 height 142
click at [430, 222] on img at bounding box center [423, 178] width 142 height 142
click at [479, 239] on icon "Open in fullscreen" at bounding box center [478, 233] width 13 height 13
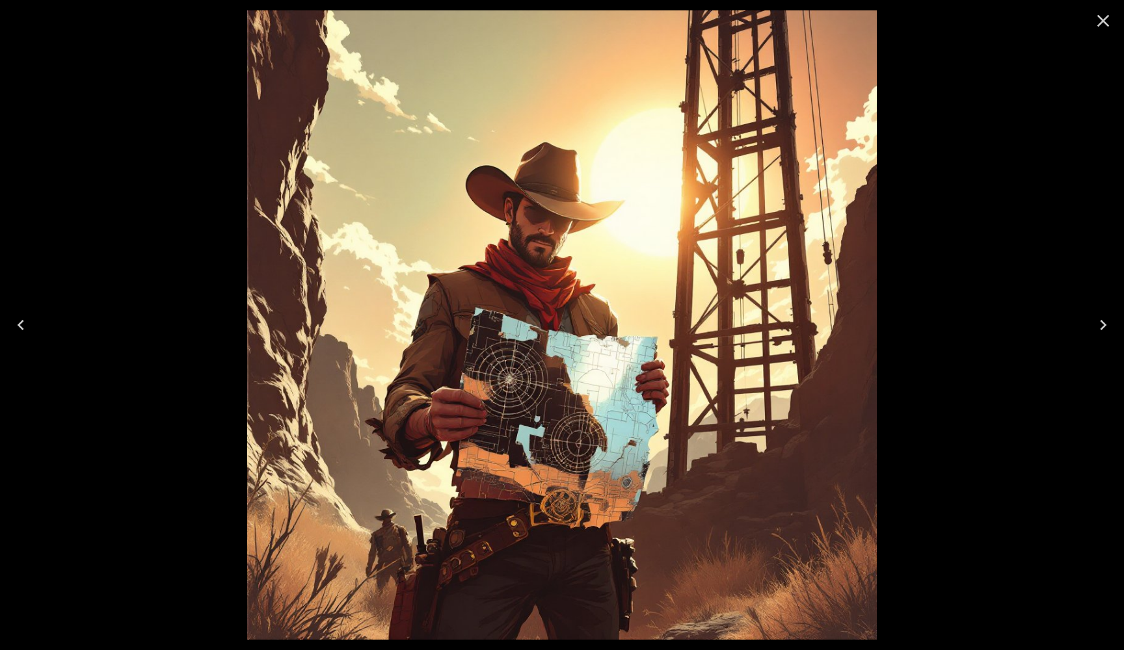
click at [1096, 25] on icon "Close" at bounding box center [1102, 20] width 21 height 21
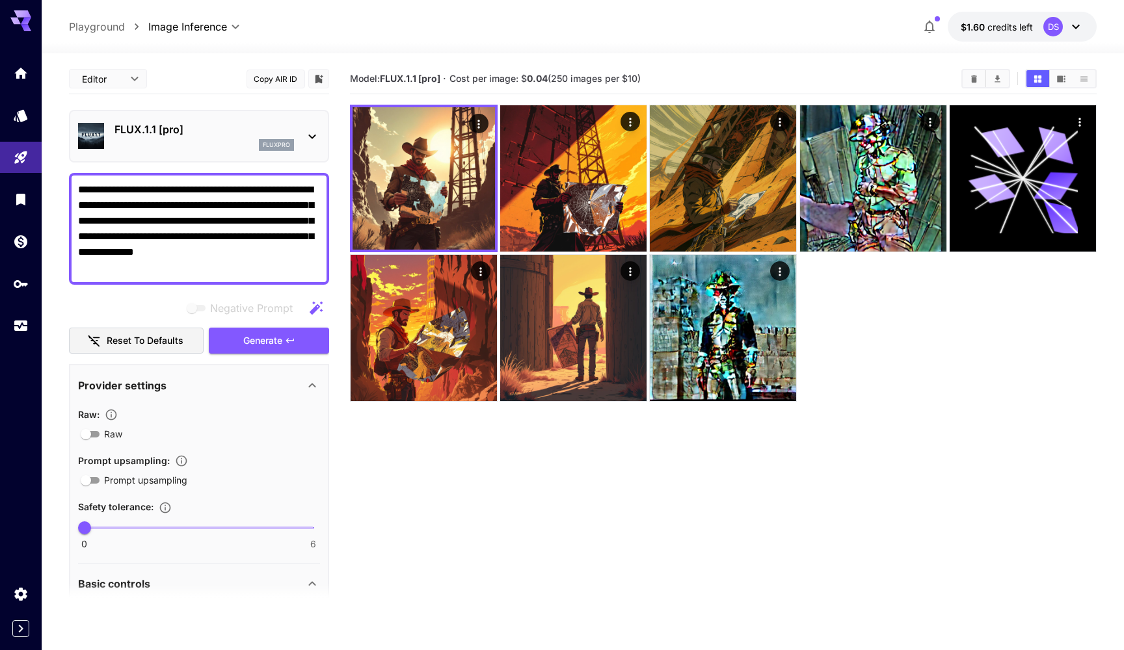
click at [167, 273] on textarea "**********" at bounding box center [199, 229] width 242 height 94
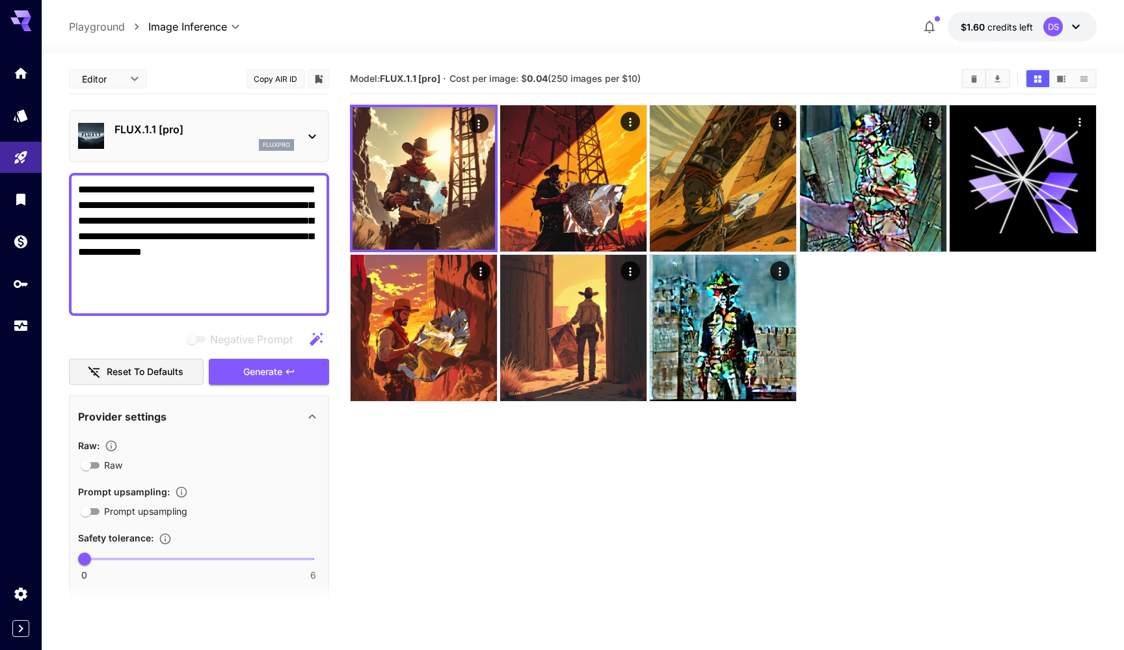
paste textarea "**********"
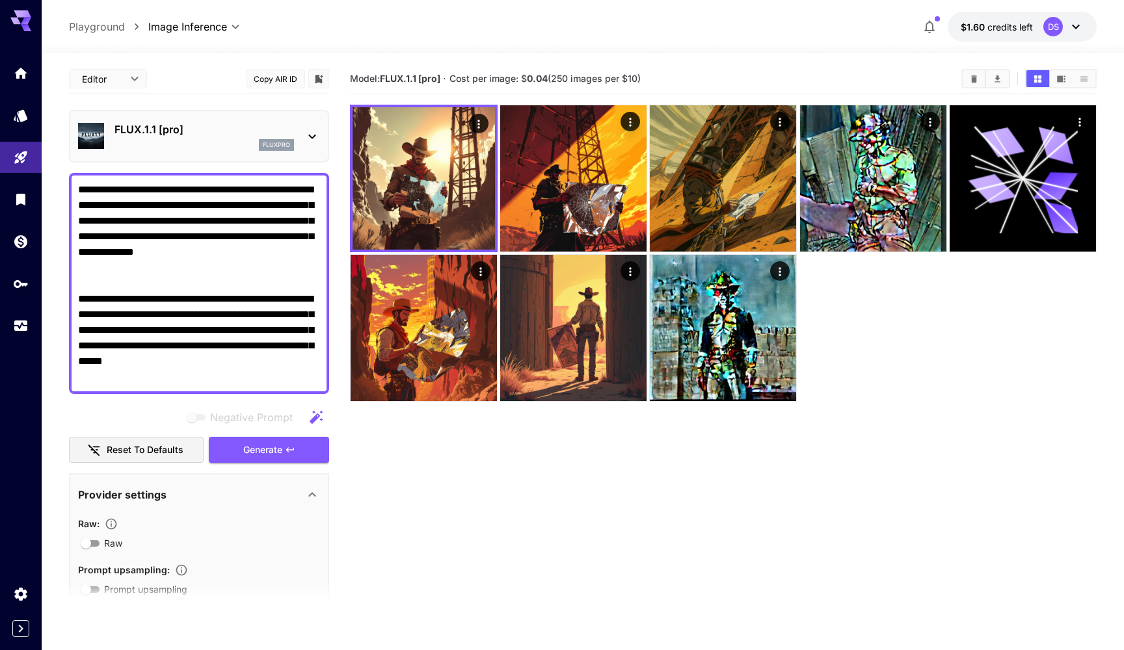
click at [120, 260] on textarea "**********" at bounding box center [199, 283] width 242 height 203
click at [120, 274] on textarea "**********" at bounding box center [199, 283] width 242 height 203
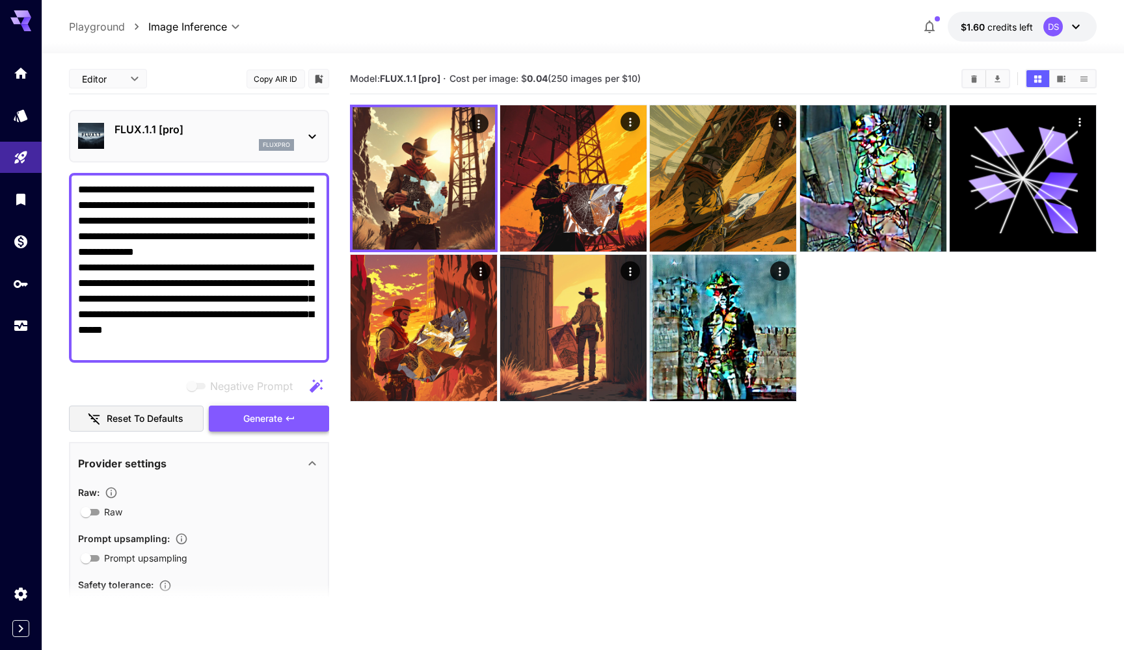
type textarea "**********"
click at [258, 421] on span "Generate" at bounding box center [262, 419] width 39 height 16
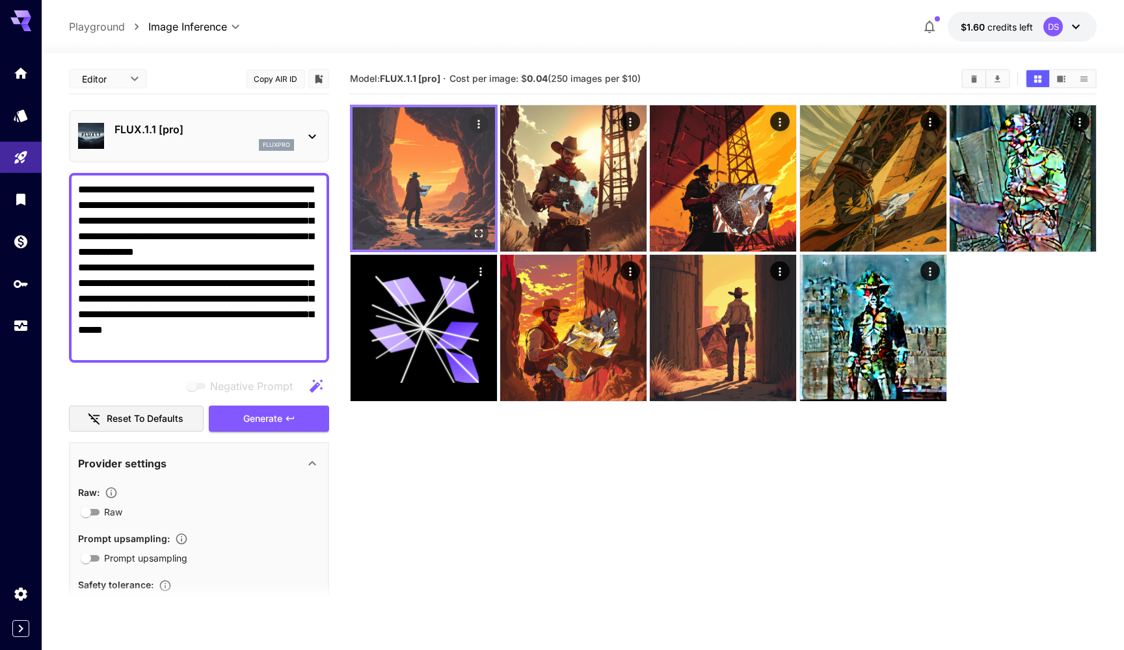
click at [483, 166] on img at bounding box center [423, 178] width 142 height 142
click at [479, 239] on icon "Open in fullscreen" at bounding box center [478, 233] width 13 height 13
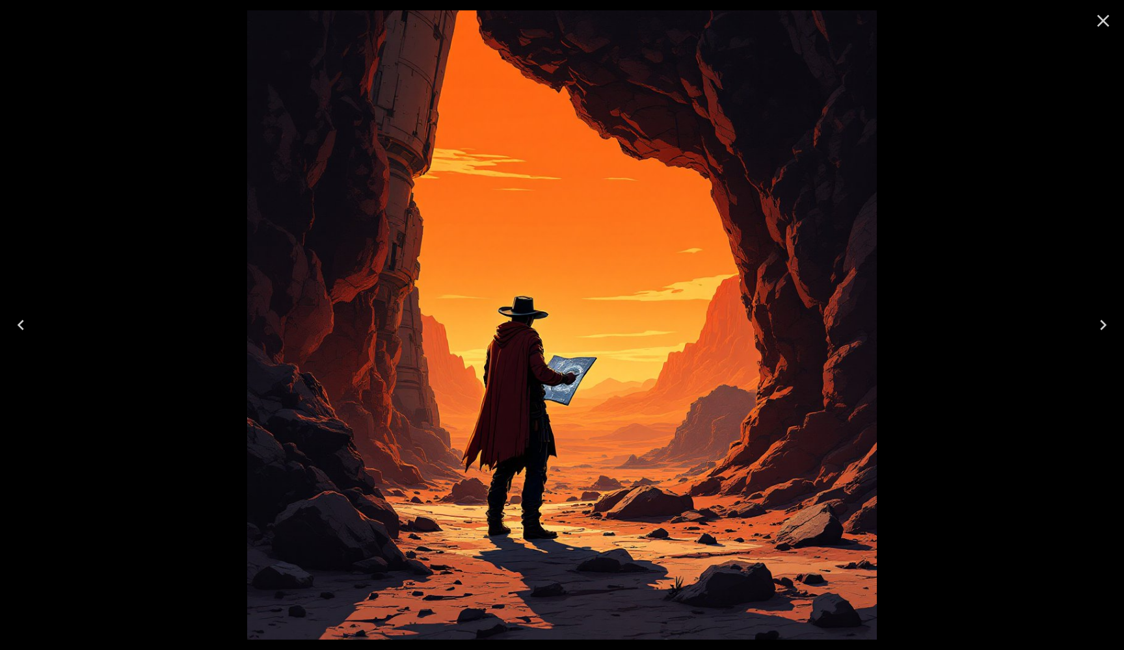
click at [1107, 25] on icon "Close" at bounding box center [1103, 21] width 12 height 12
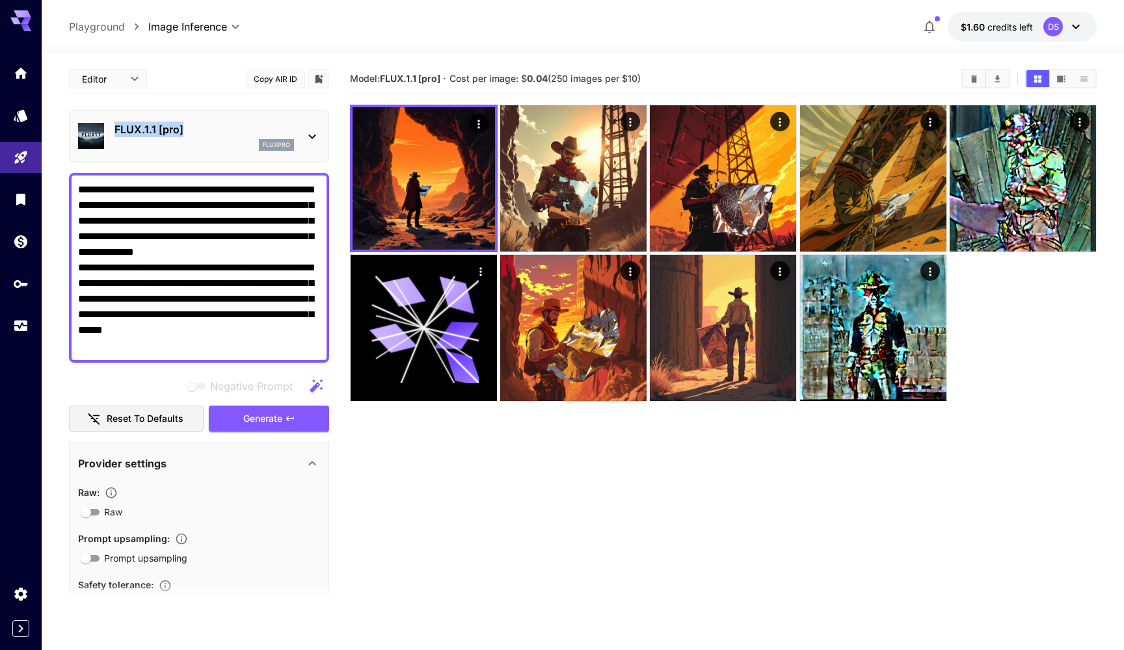
drag, startPoint x: 199, startPoint y: 129, endPoint x: 113, endPoint y: 132, distance: 86.5
click at [113, 132] on div "FLUX.1.1 [pro] fluxpro" at bounding box center [199, 136] width 242 height 40
